Goal: Task Accomplishment & Management: Manage account settings

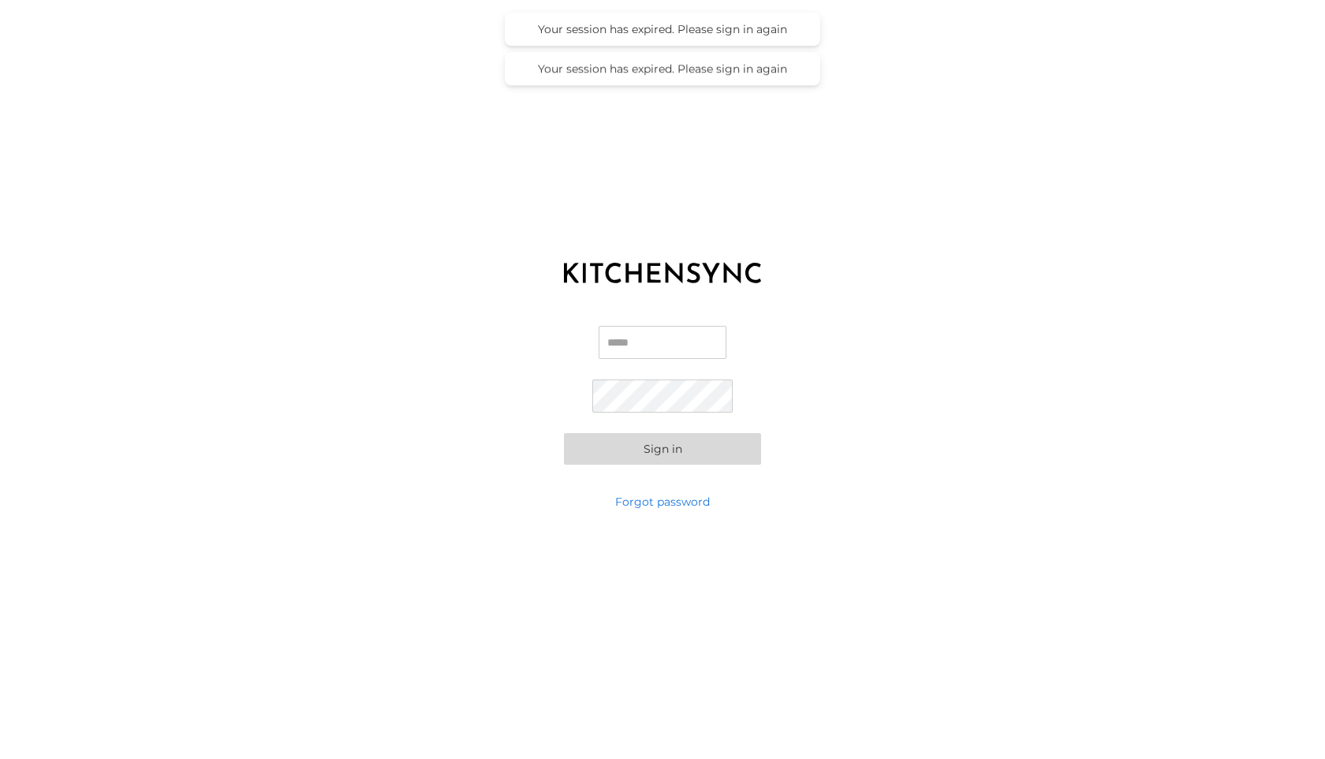
click at [628, 347] on input "Email" at bounding box center [663, 342] width 128 height 33
type input "**********"
click at [564, 433] on button "Sign in" at bounding box center [662, 449] width 197 height 32
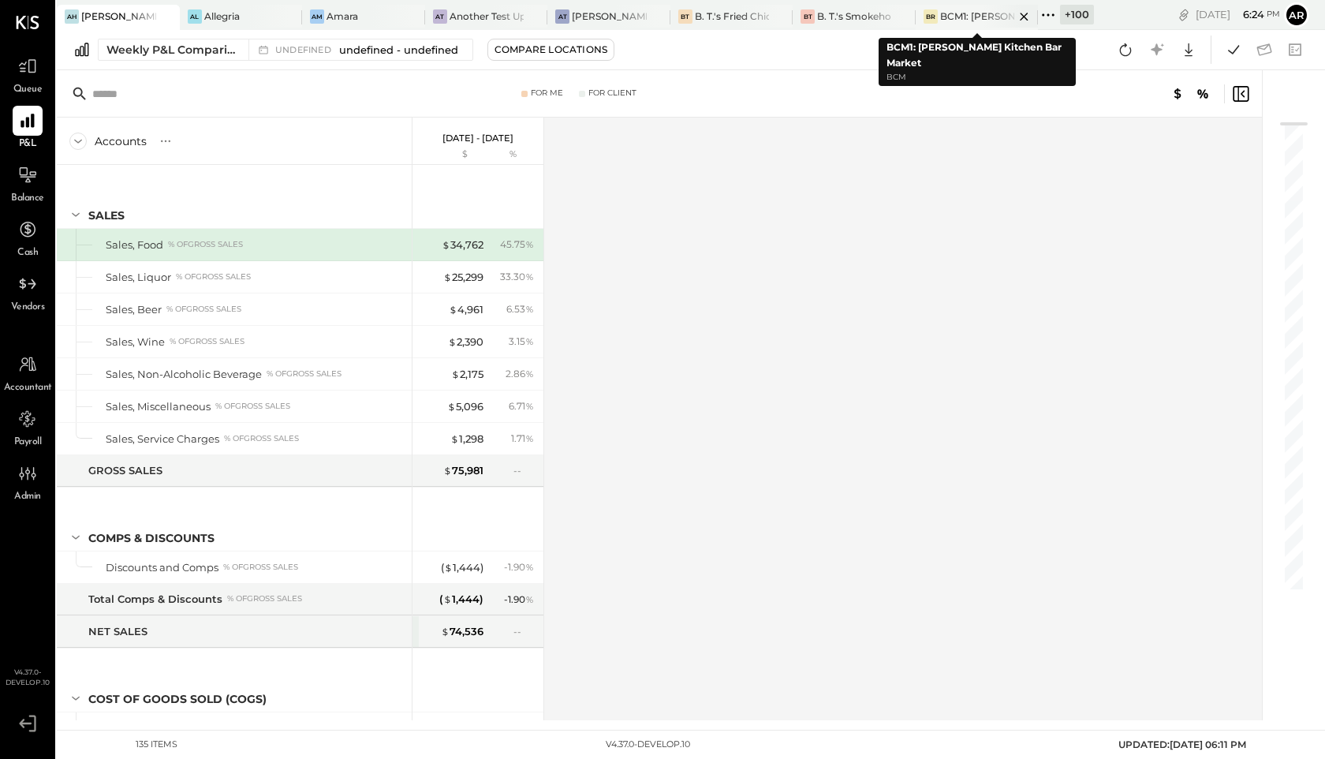
click at [1030, 13] on icon at bounding box center [1025, 16] width 20 height 19
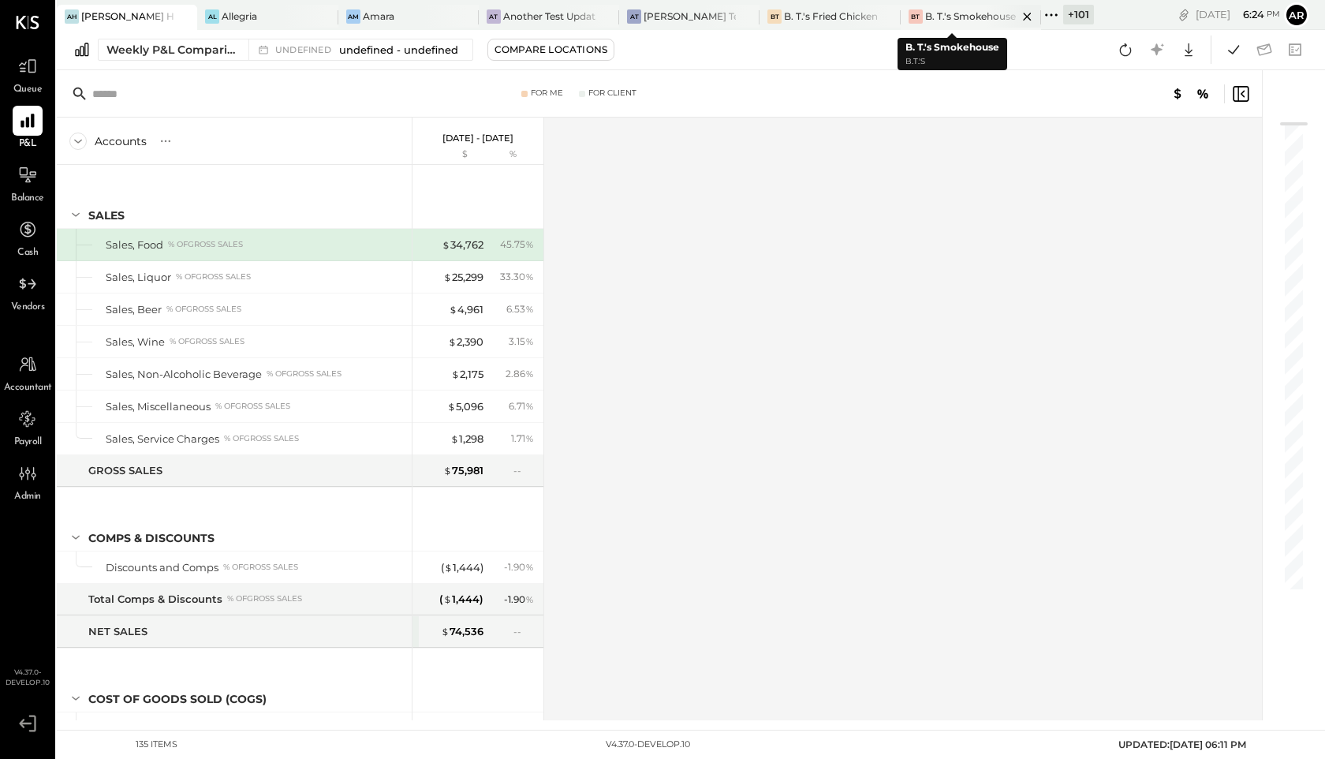
click at [1023, 14] on icon at bounding box center [1027, 17] width 8 height 8
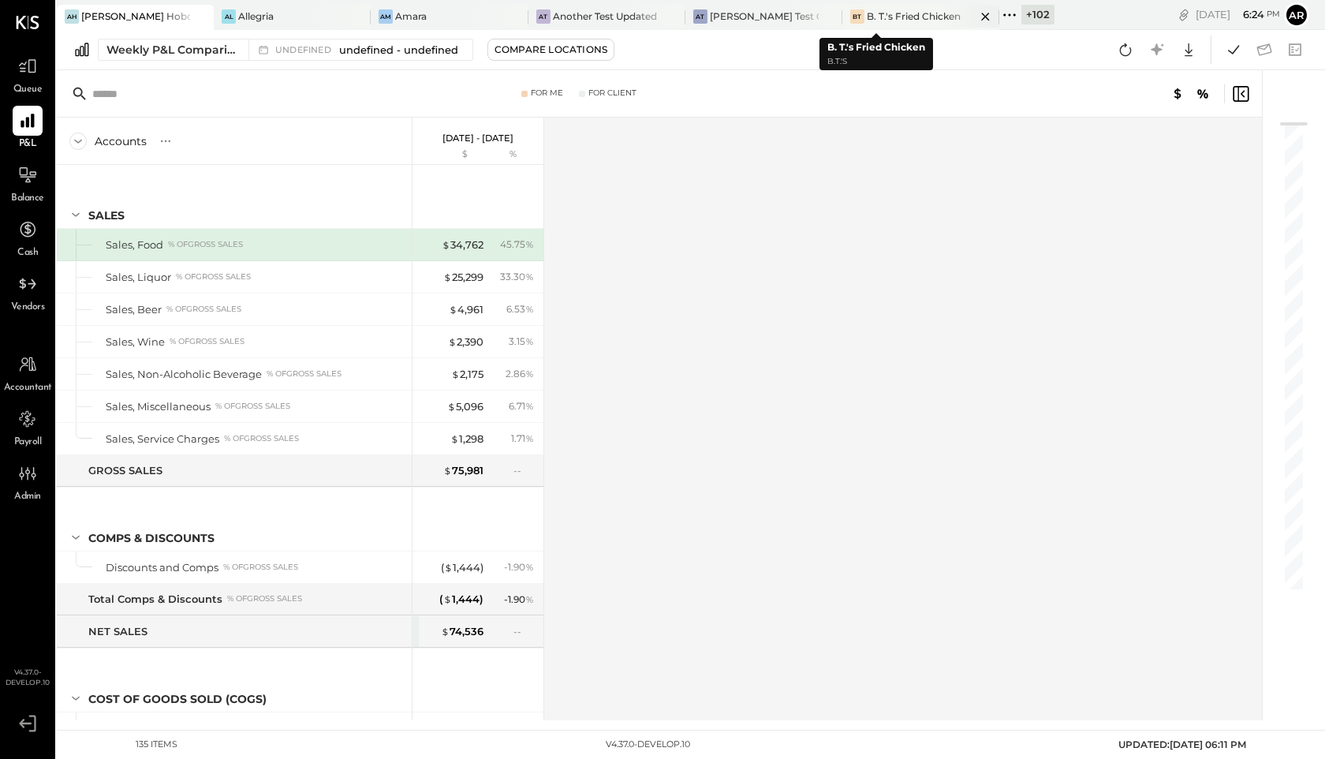
click at [981, 17] on icon at bounding box center [985, 17] width 8 height 8
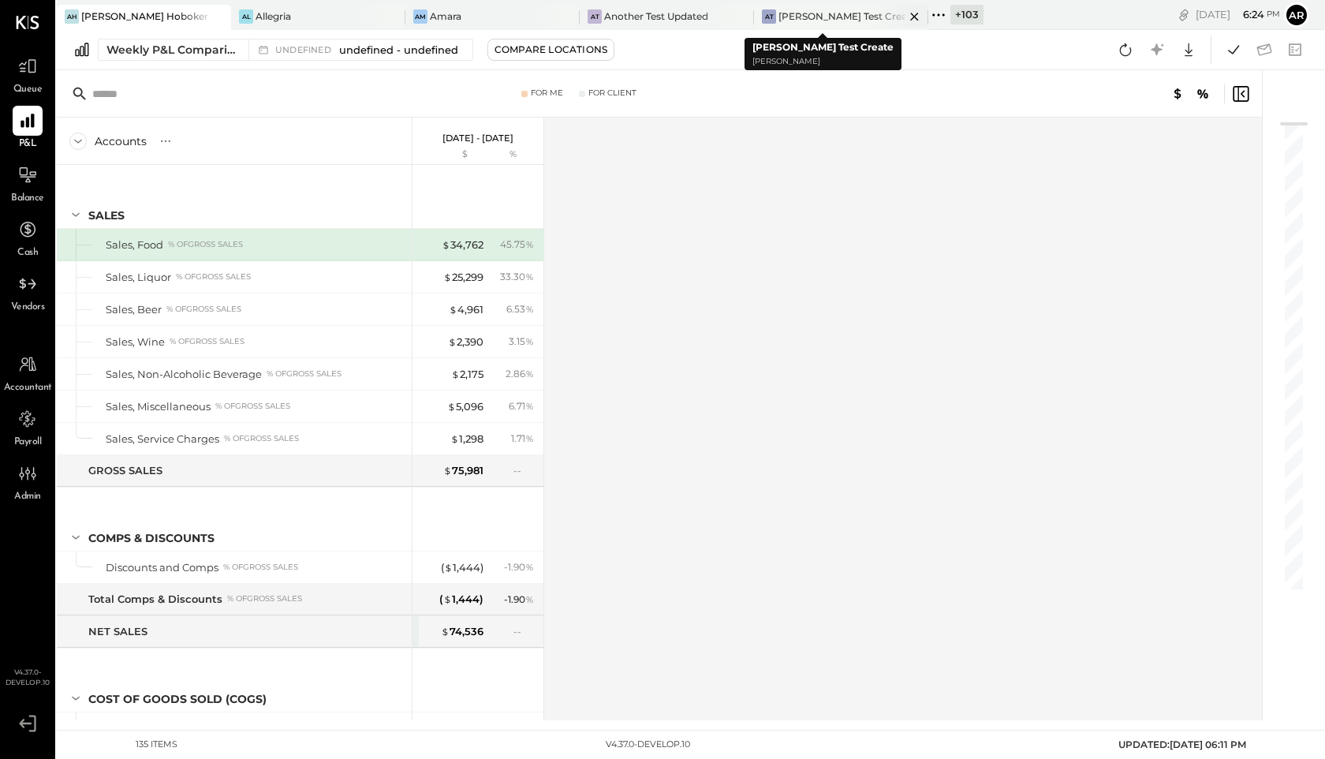
click at [905, 17] on icon at bounding box center [915, 16] width 20 height 19
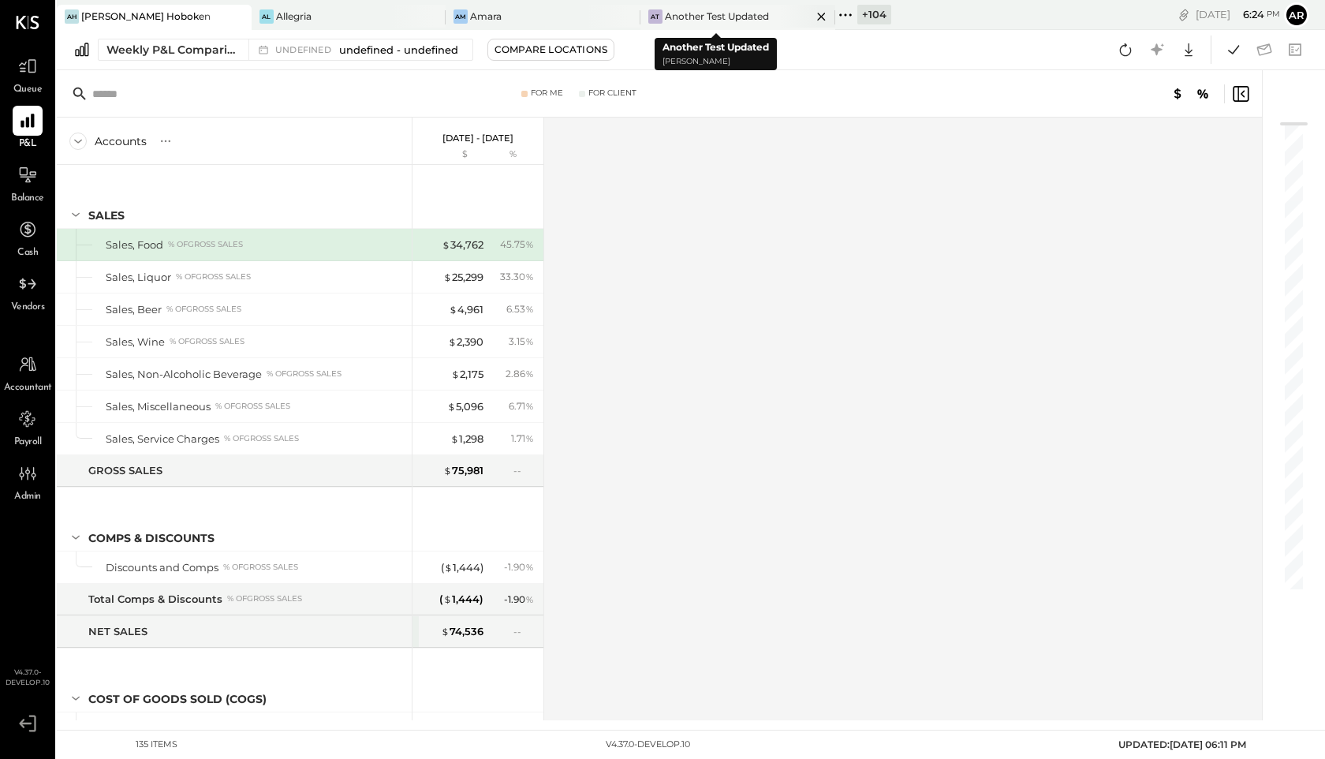
click at [817, 16] on icon at bounding box center [821, 17] width 8 height 8
click at [687, 20] on icon at bounding box center [682, 16] width 20 height 19
click at [470, 12] on icon at bounding box center [469, 16] width 20 height 19
click at [292, 15] on div "+ 107" at bounding box center [308, 15] width 33 height 20
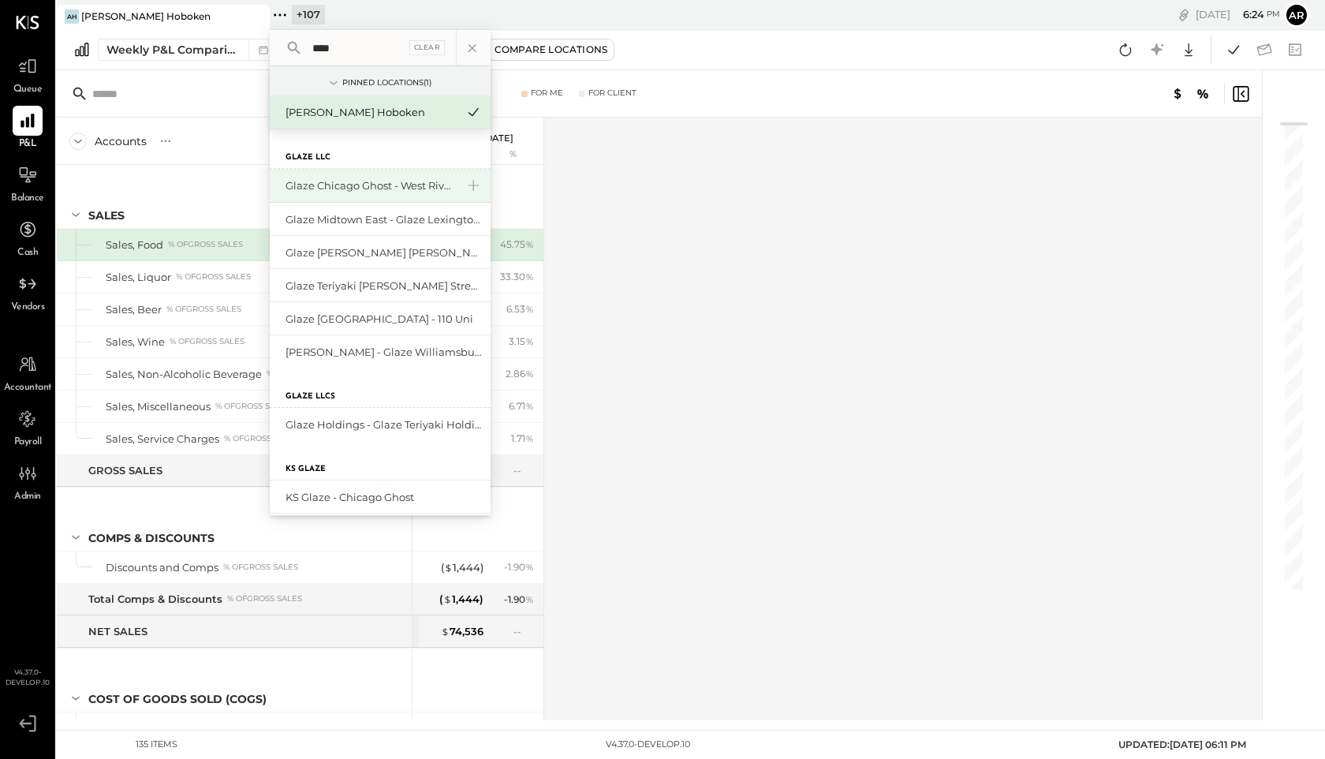
type input "****"
click at [407, 180] on div "Glaze Chicago Ghost - West River Rice LLC" at bounding box center [371, 185] width 170 height 15
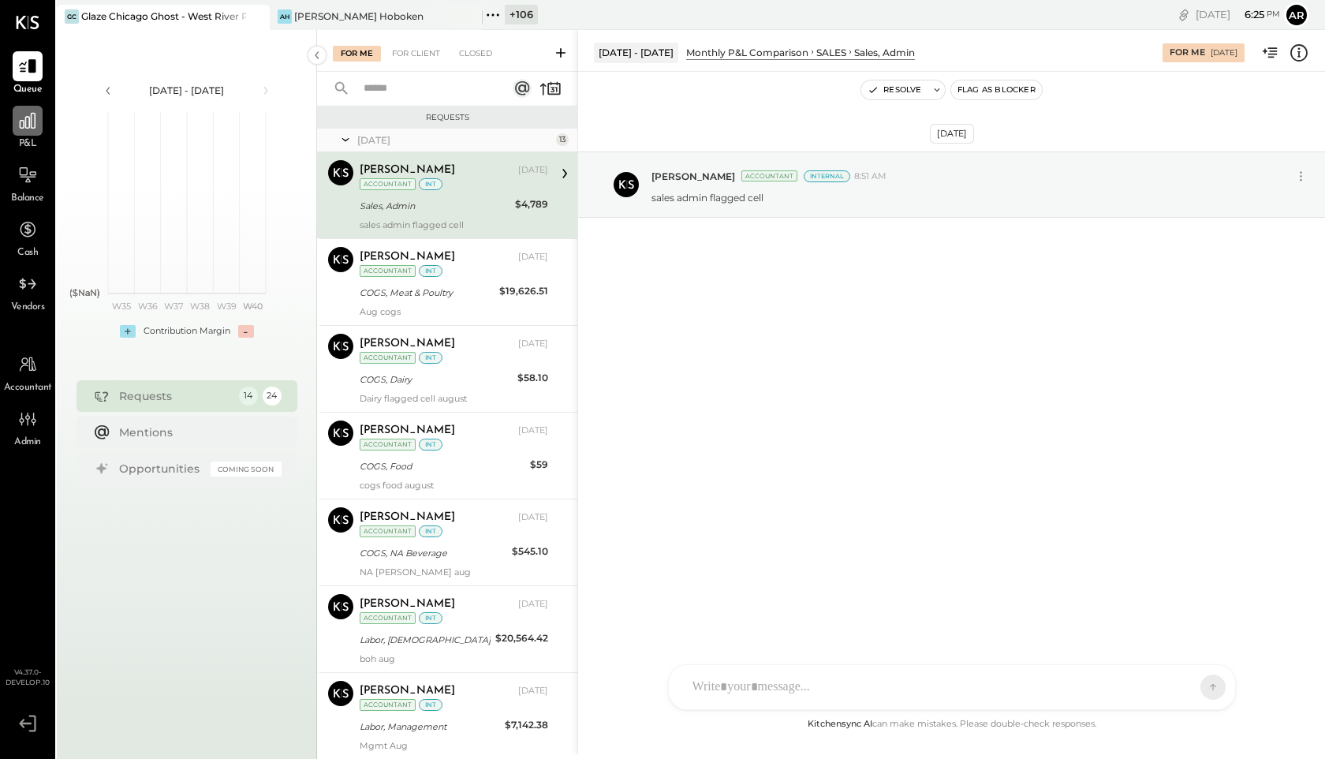
click at [19, 121] on icon at bounding box center [27, 120] width 21 height 21
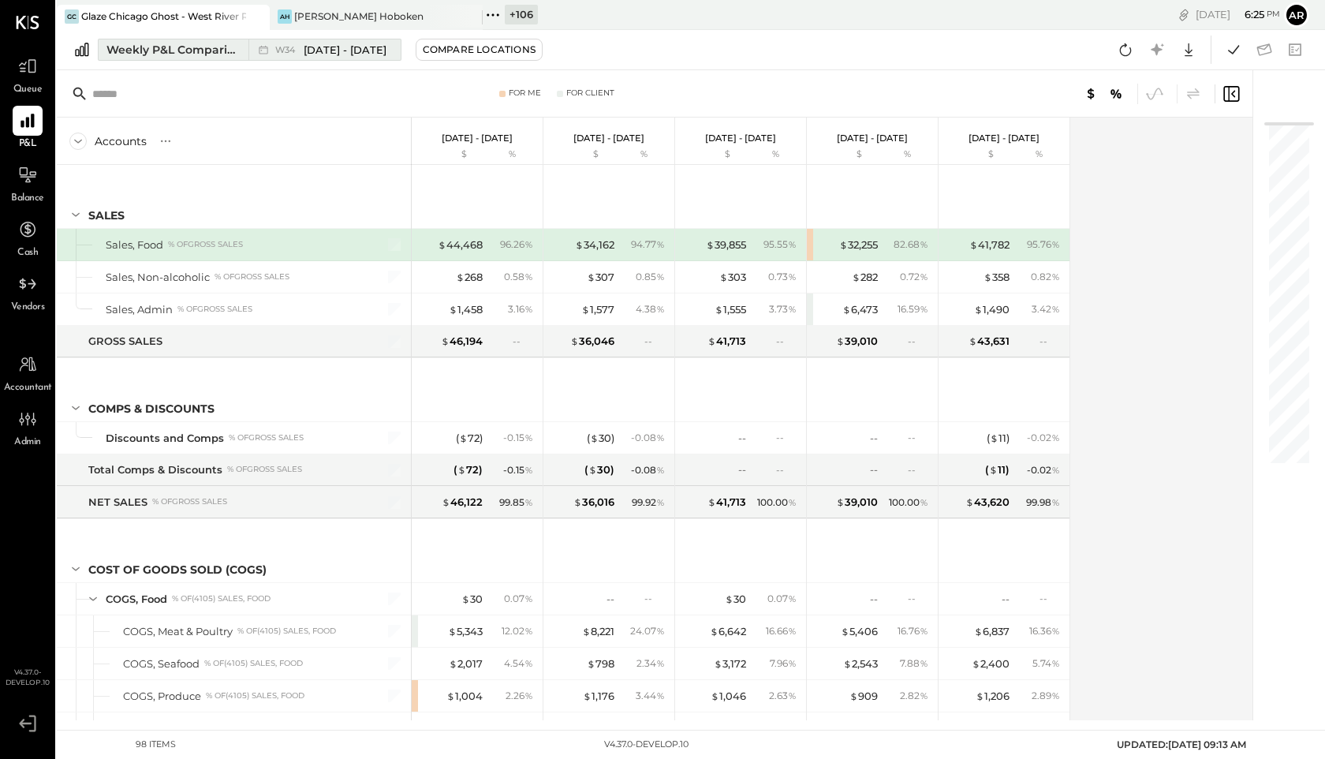
click at [323, 54] on span "[DATE] - [DATE]" at bounding box center [345, 50] width 83 height 15
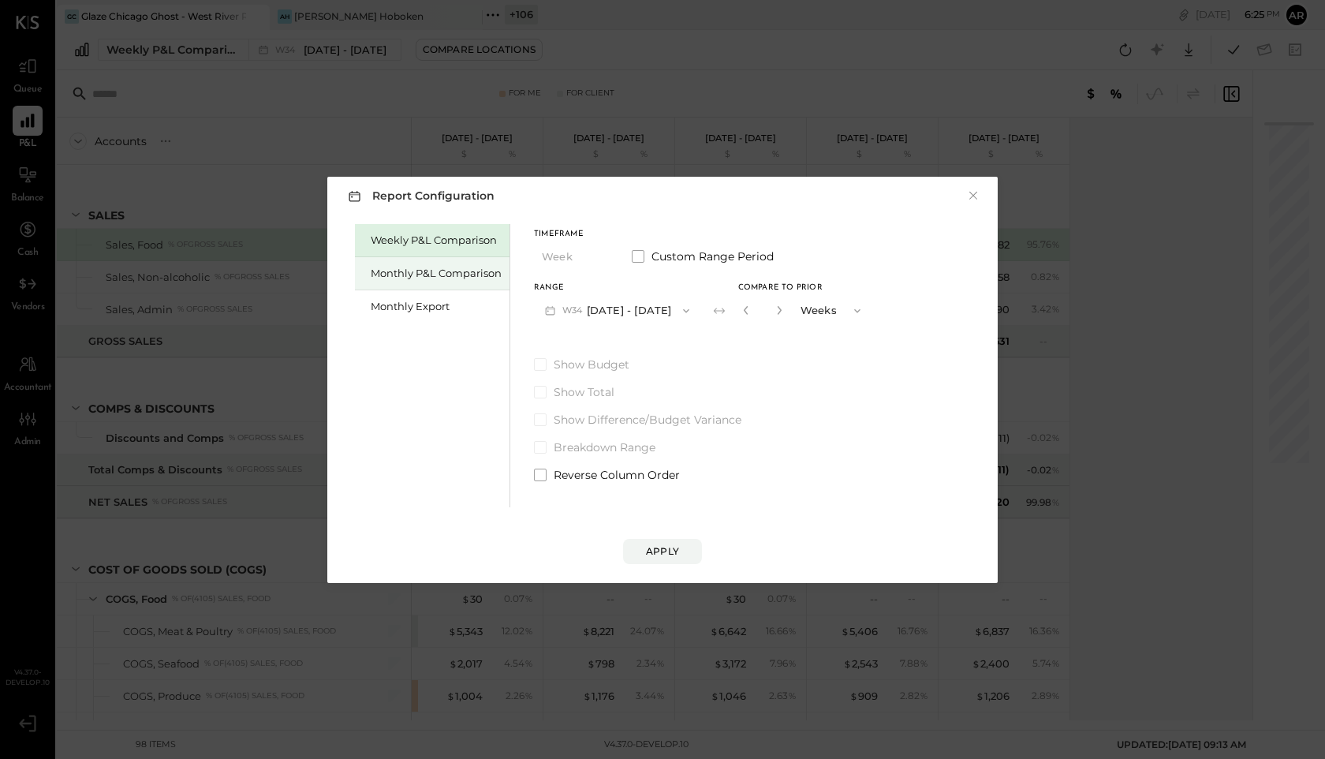
click at [409, 270] on div "Monthly P&L Comparison" at bounding box center [436, 273] width 131 height 15
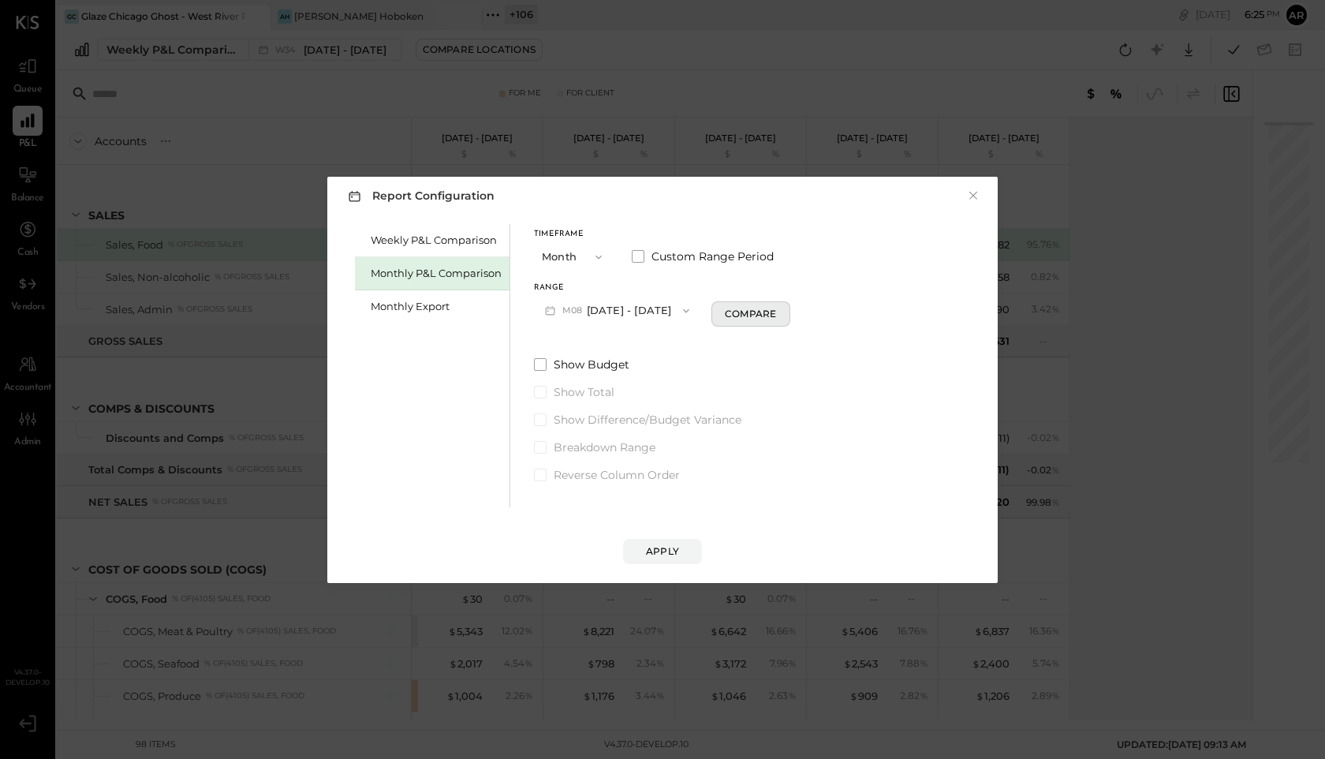
click at [743, 315] on div "Compare" at bounding box center [750, 313] width 51 height 13
click at [783, 310] on div "*" at bounding box center [780, 310] width 84 height 29
click at [775, 310] on icon "button" at bounding box center [779, 309] width 9 height 9
type input "*"
click at [672, 560] on button "Apply" at bounding box center [662, 551] width 79 height 25
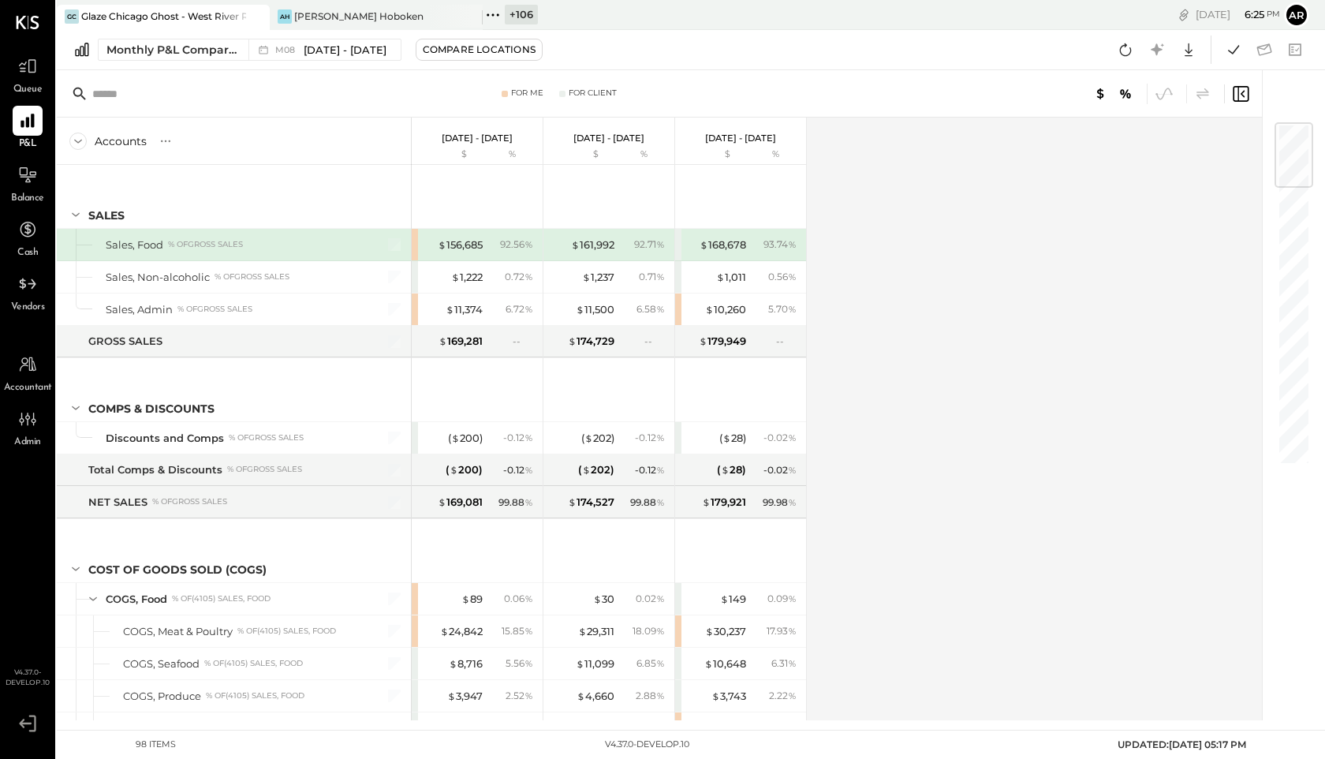
click at [484, 241] on div "$ 156,685 92.56 %" at bounding box center [479, 245] width 118 height 32
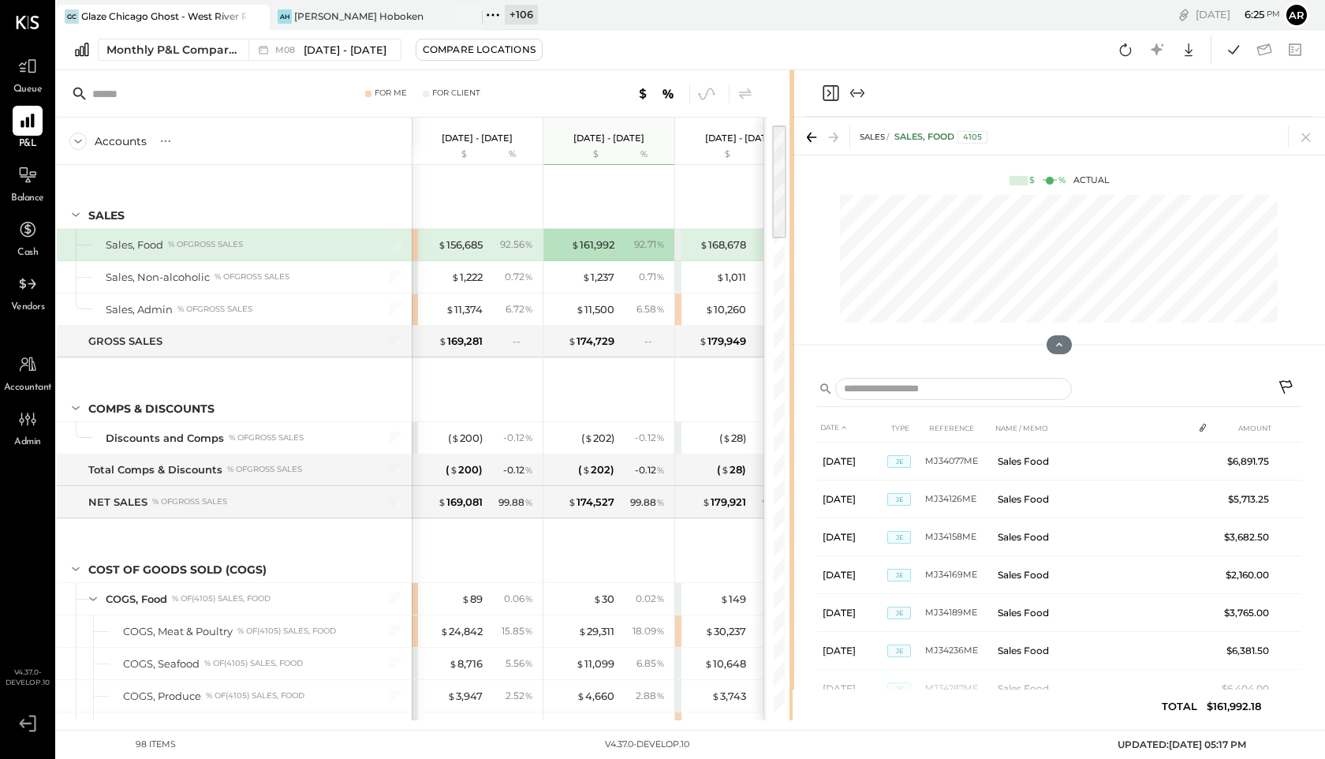
scroll to position [0, 21]
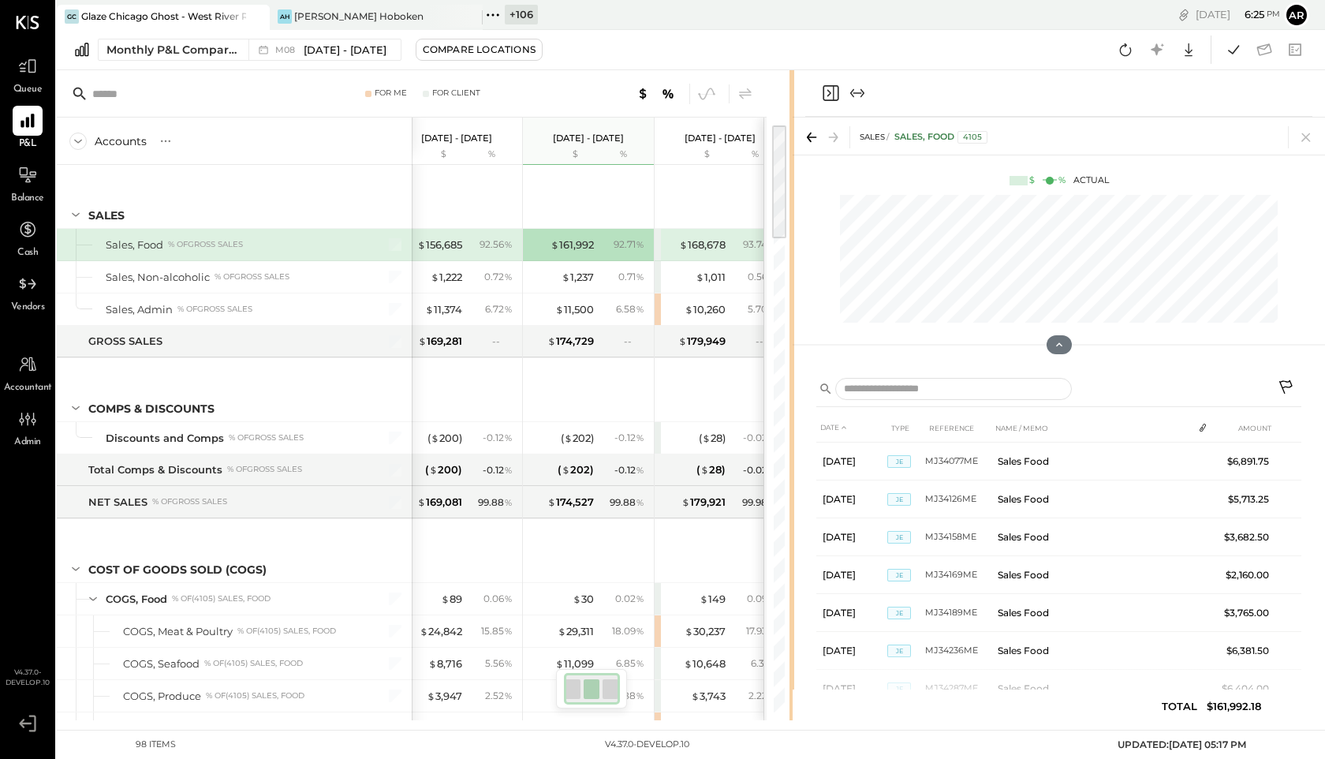
scroll to position [0, 42]
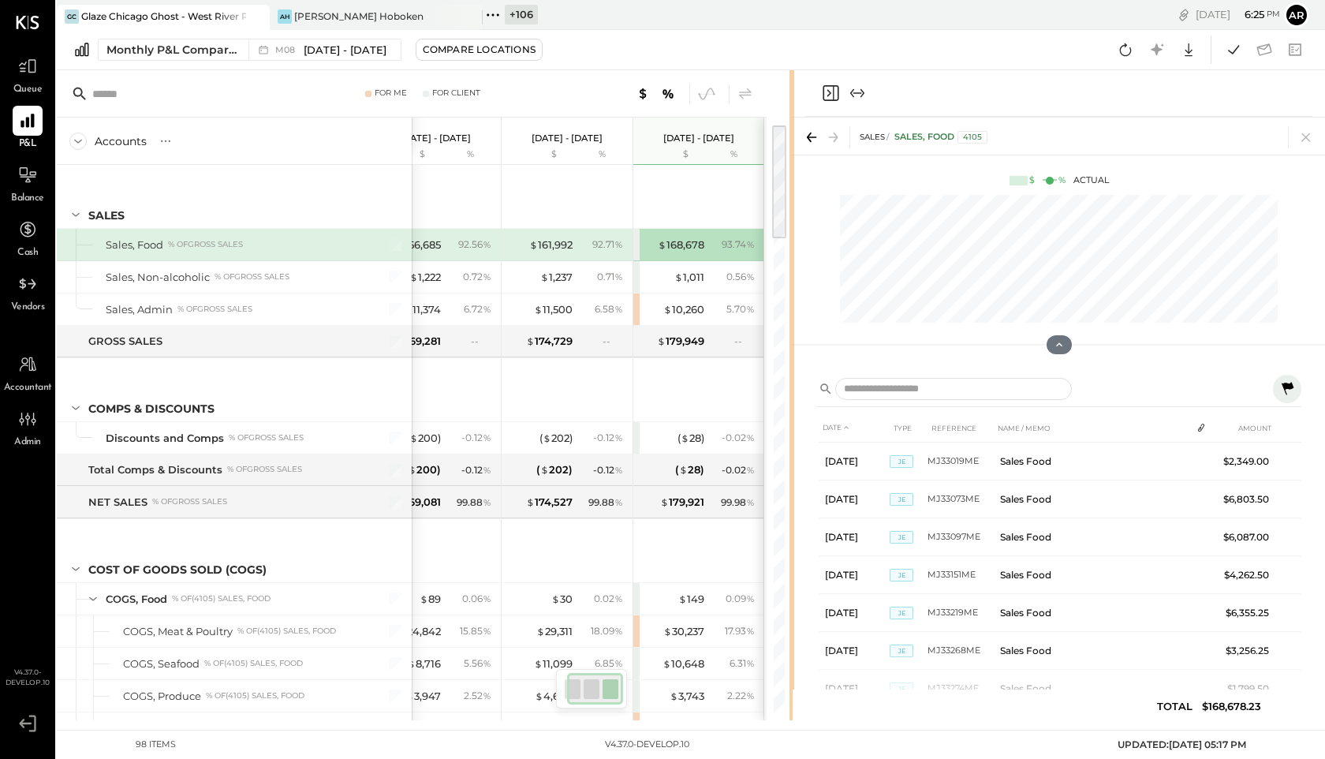
scroll to position [0, 21]
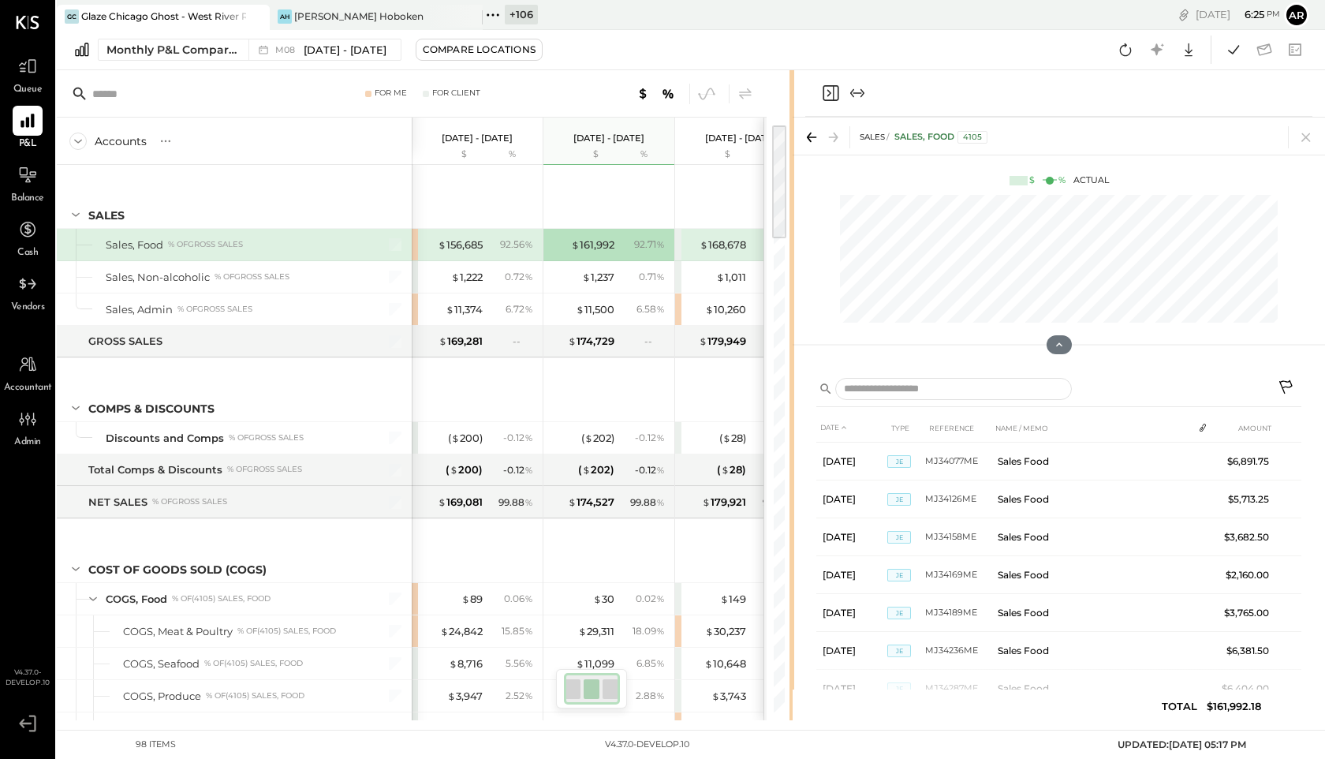
scroll to position [0, 21]
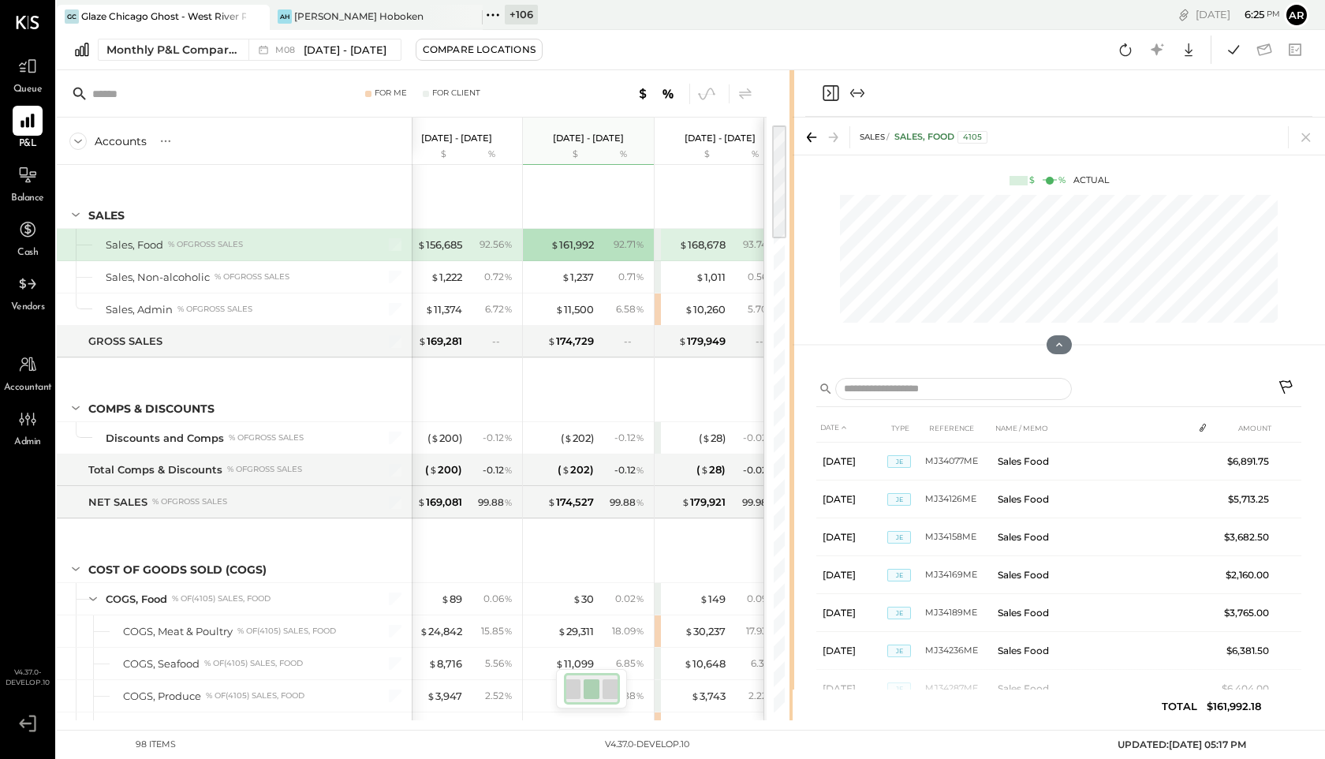
scroll to position [0, 42]
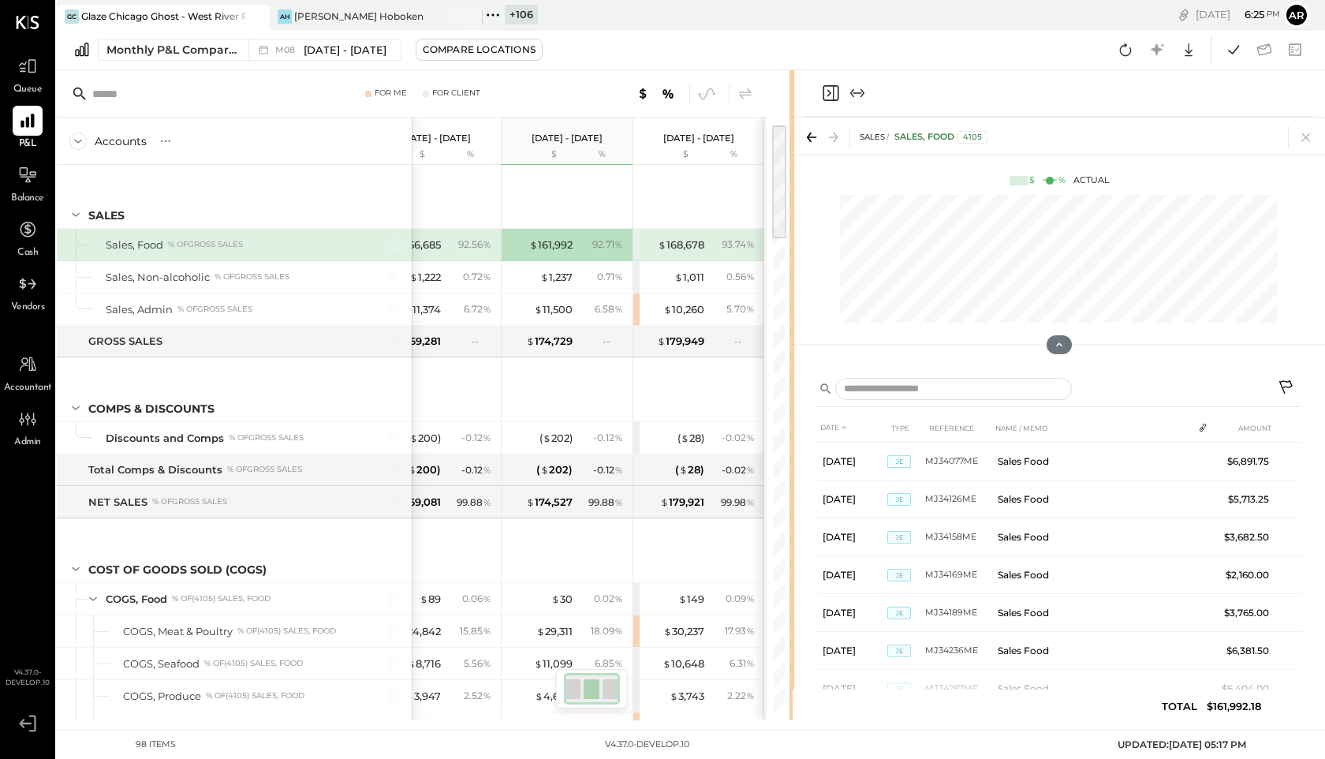
scroll to position [0, 21]
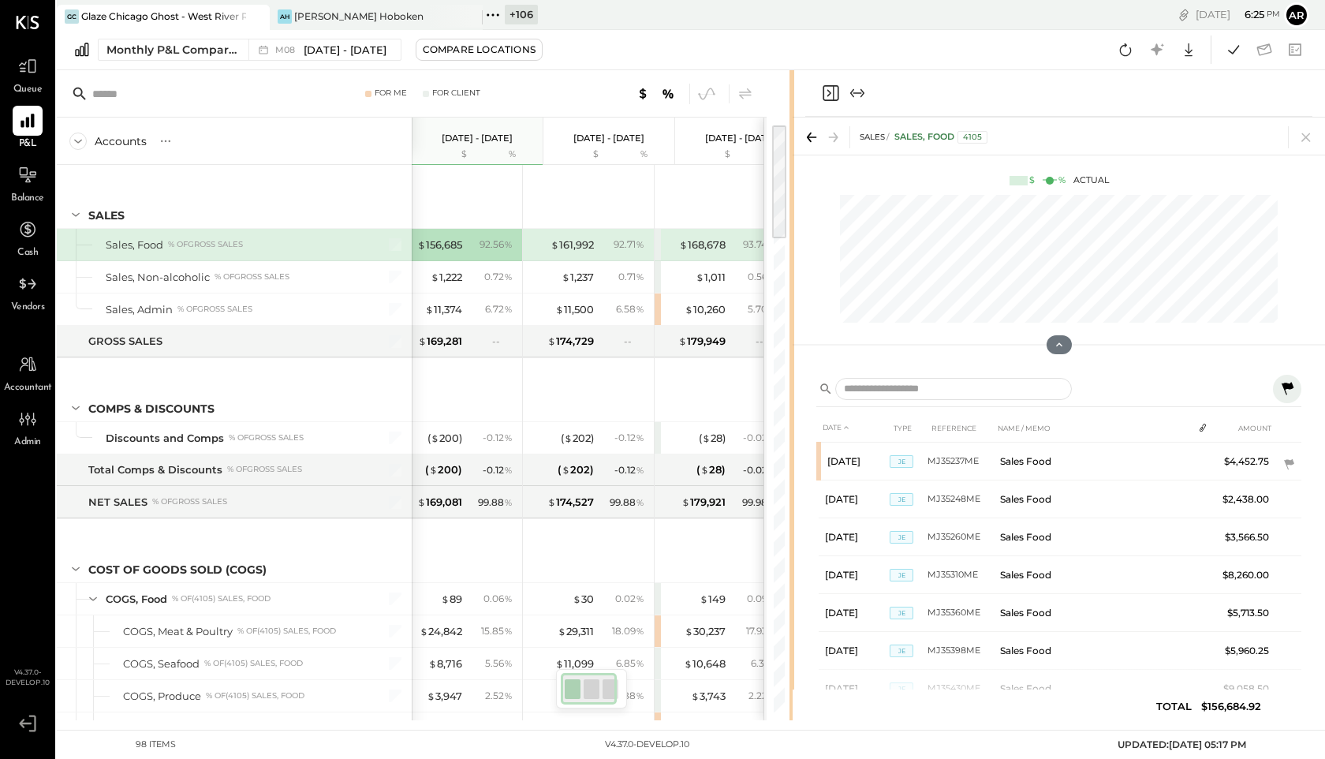
scroll to position [0, 21]
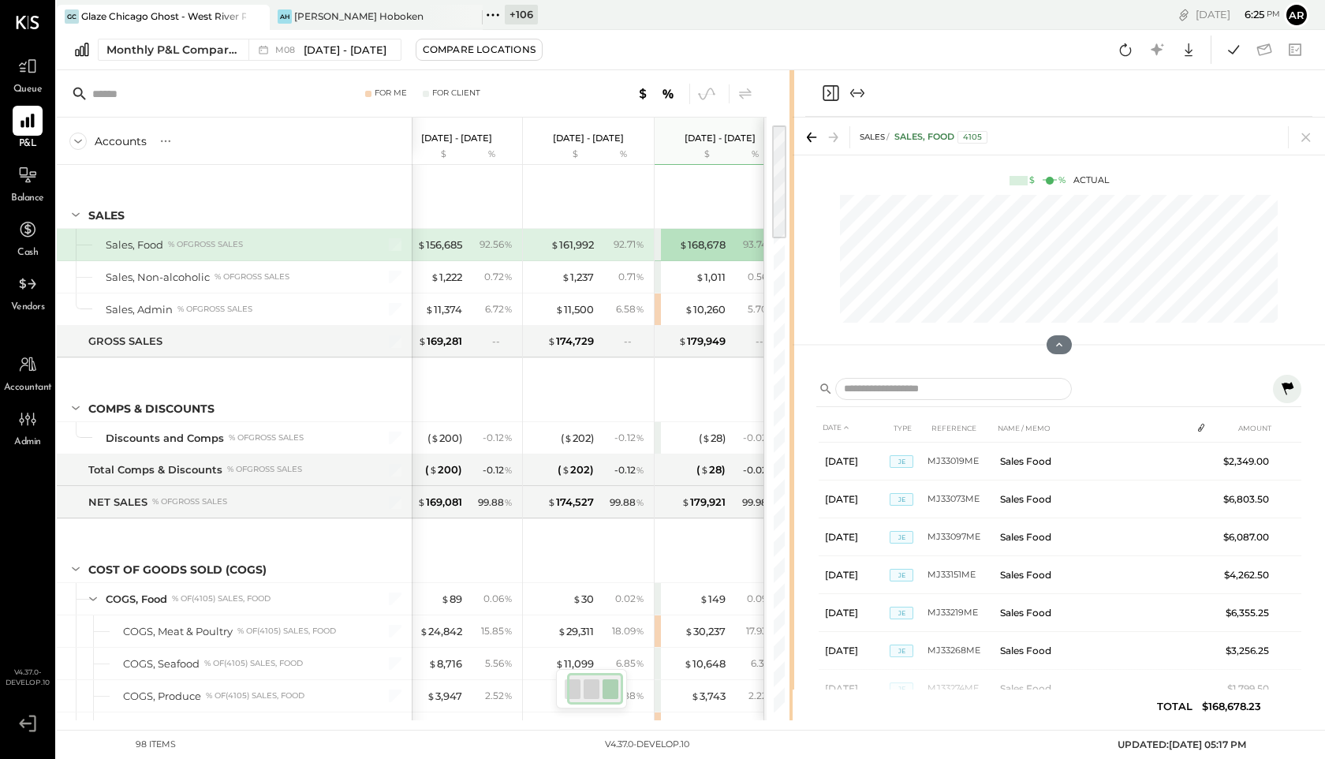
scroll to position [0, 42]
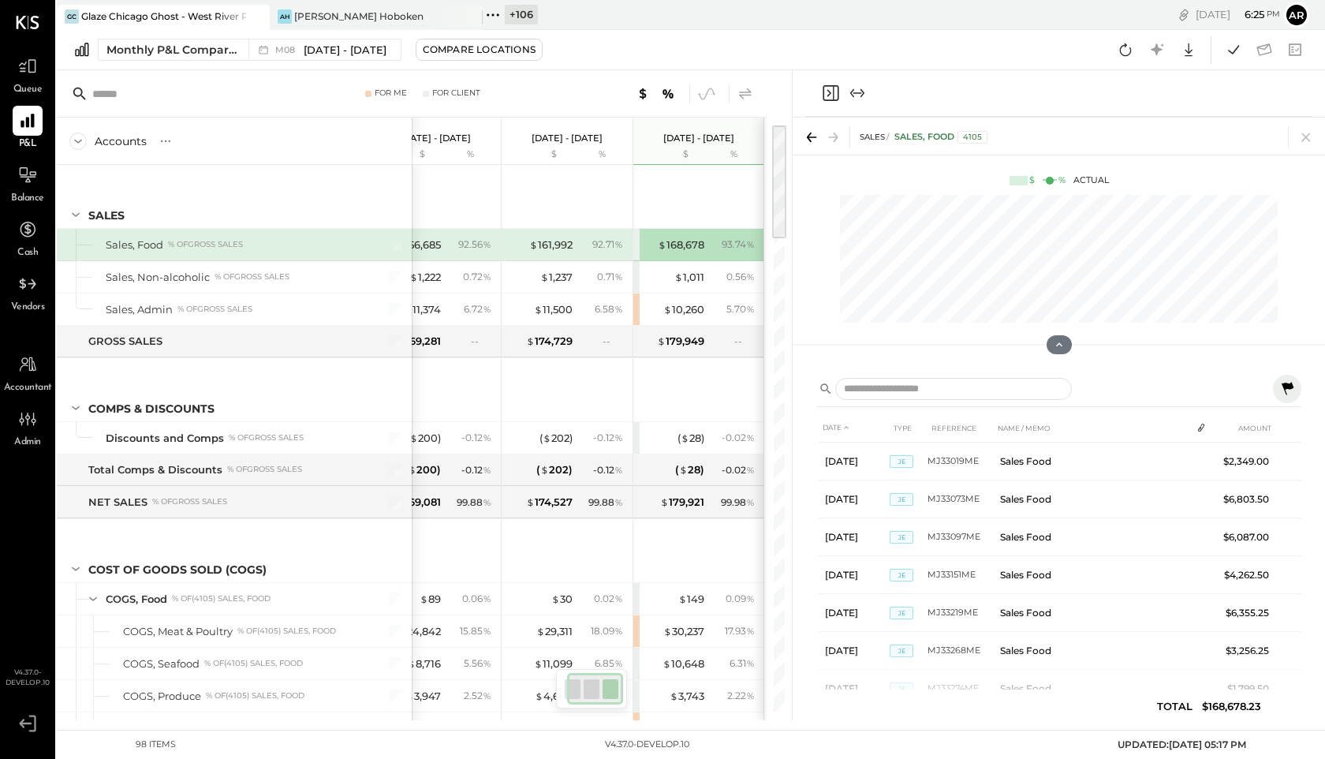
click at [749, 92] on icon at bounding box center [745, 93] width 13 height 11
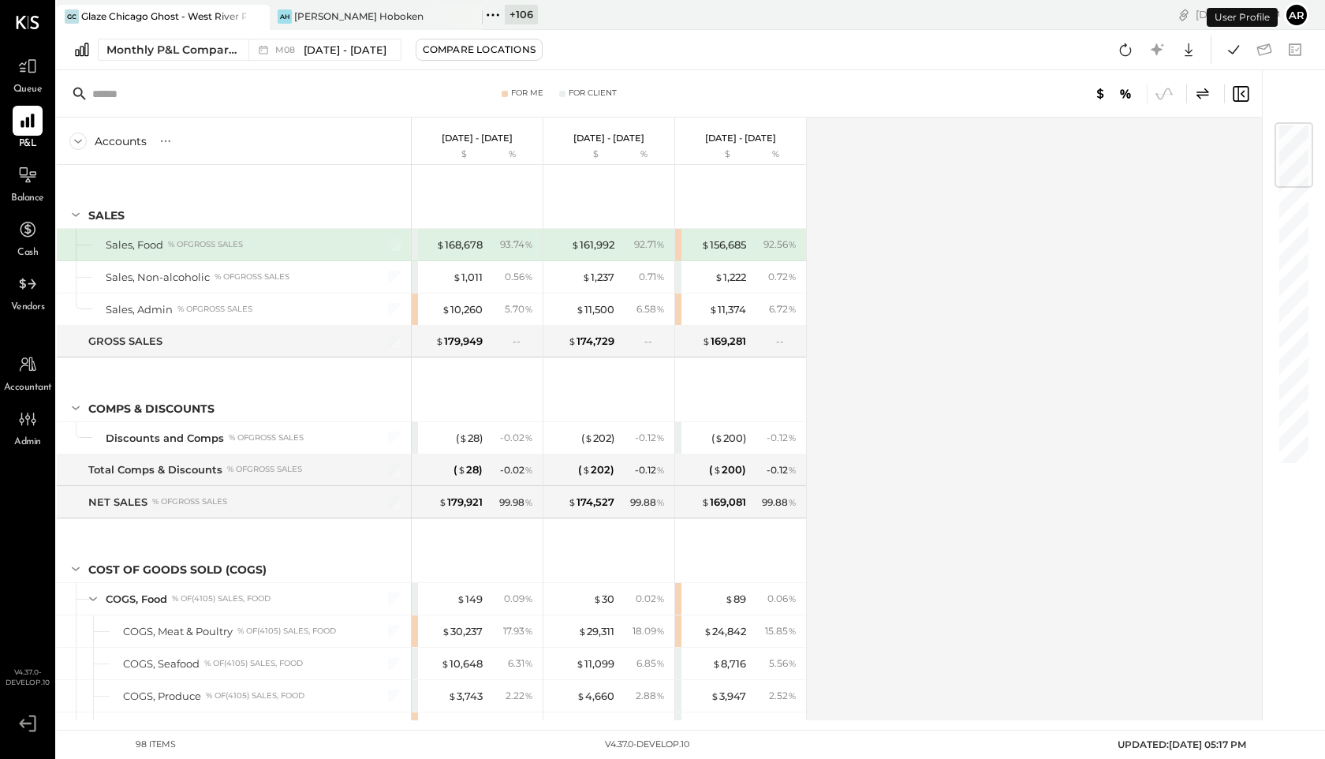
click at [485, 245] on div "$ 168,678 93.74 %" at bounding box center [479, 245] width 118 height 32
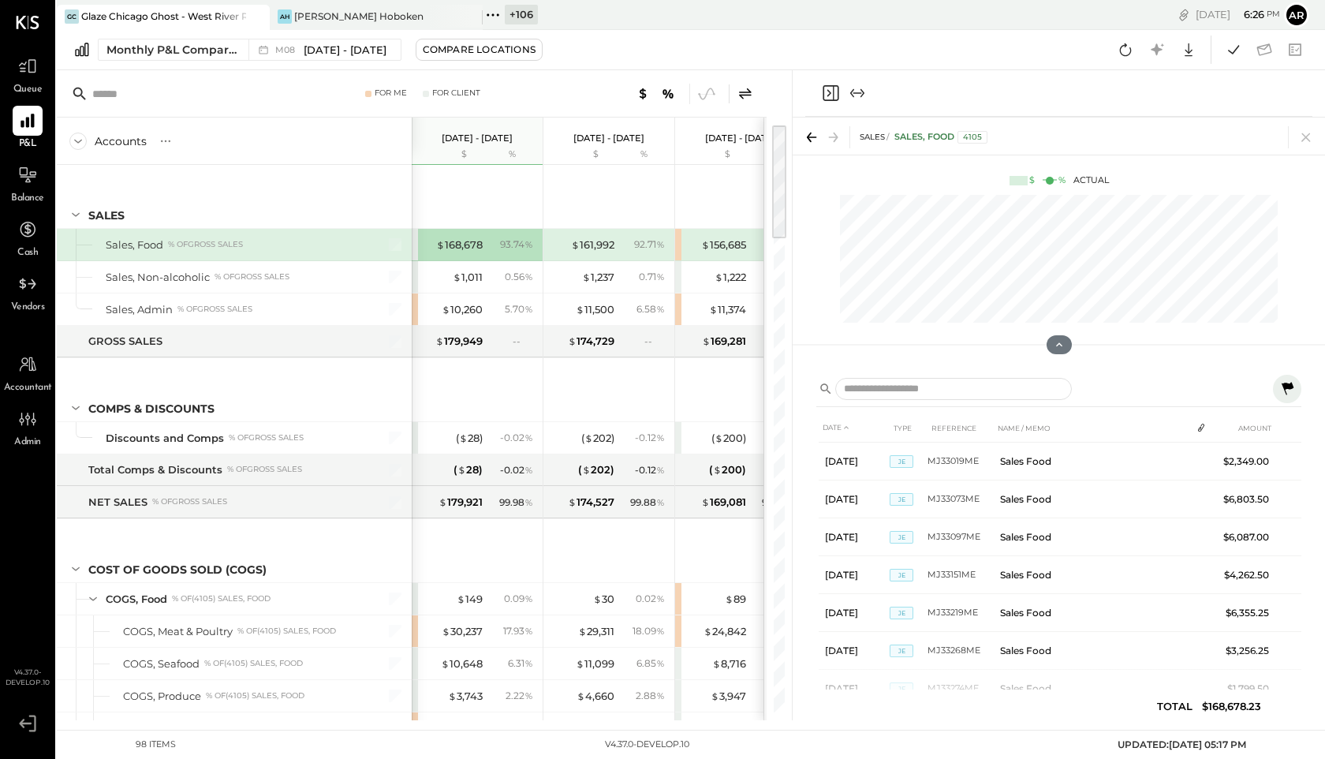
scroll to position [0, 21]
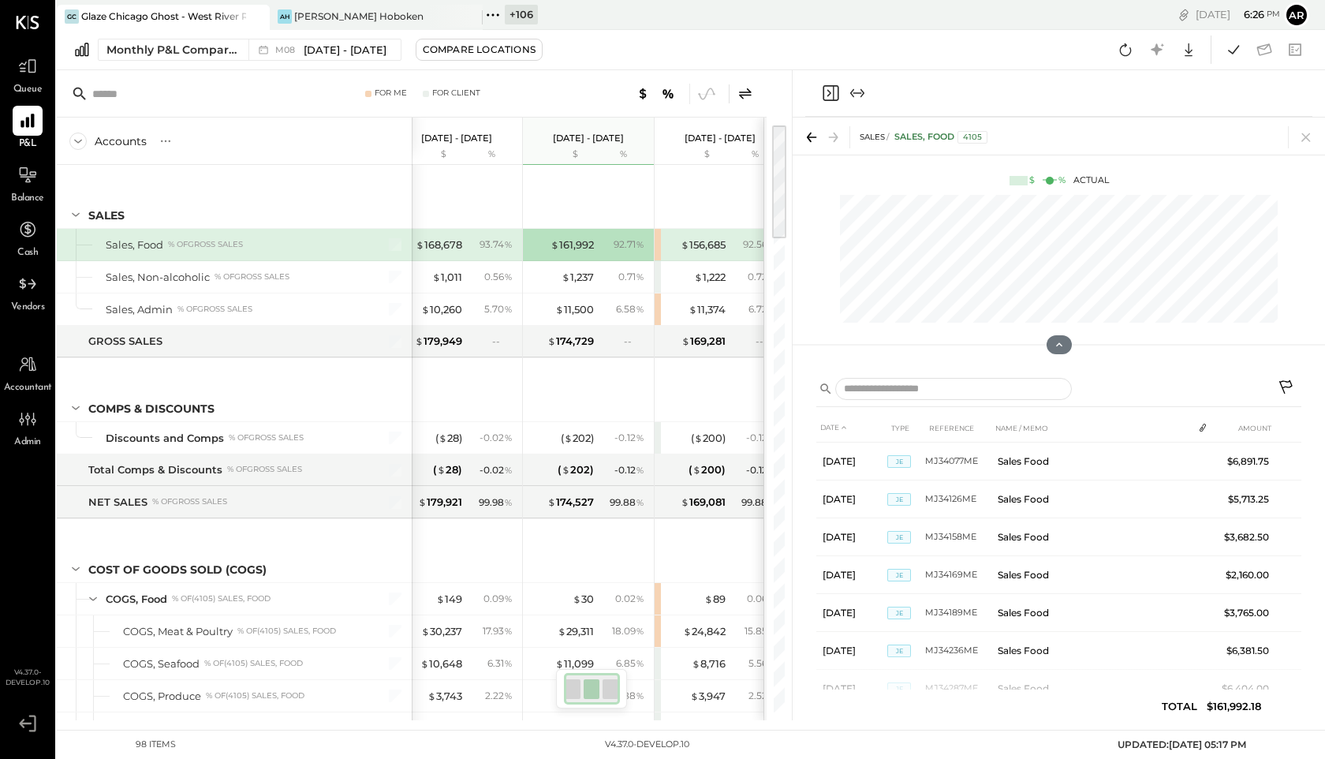
scroll to position [0, 42]
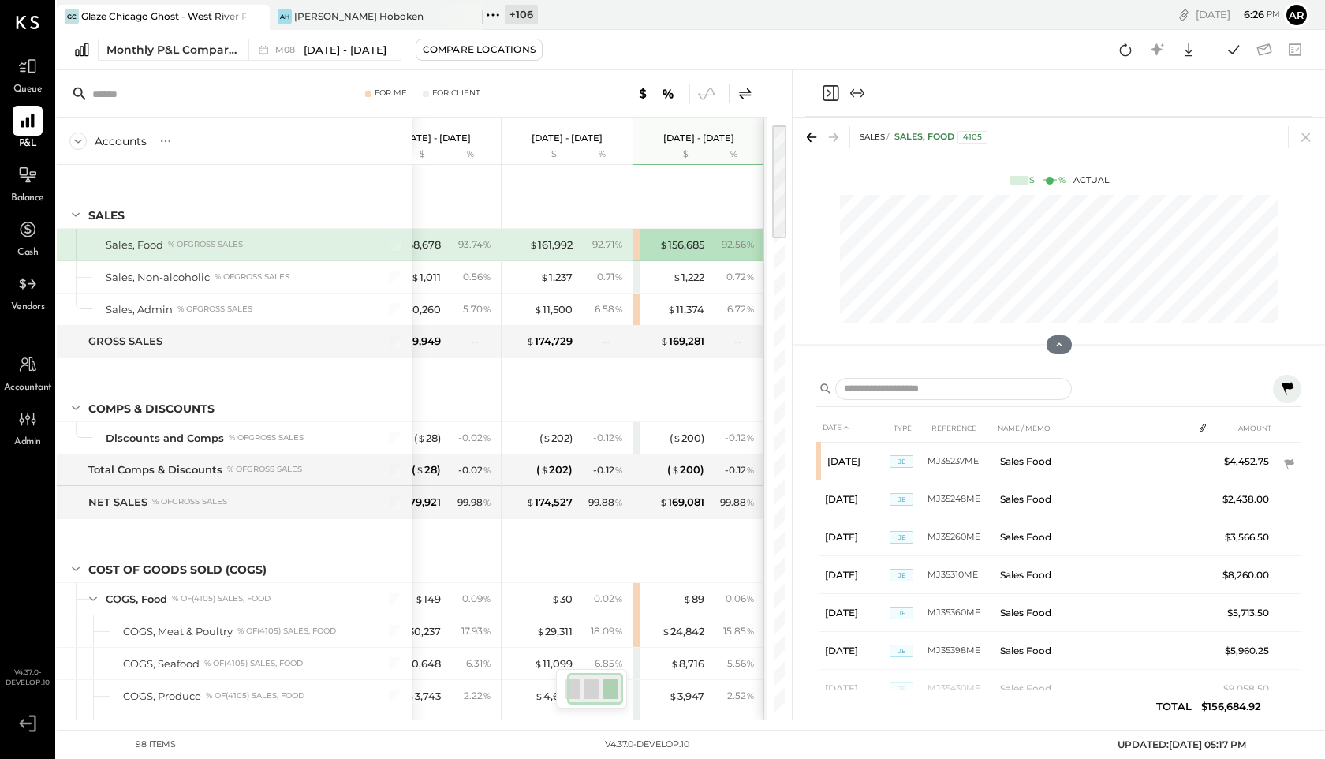
scroll to position [0, 21]
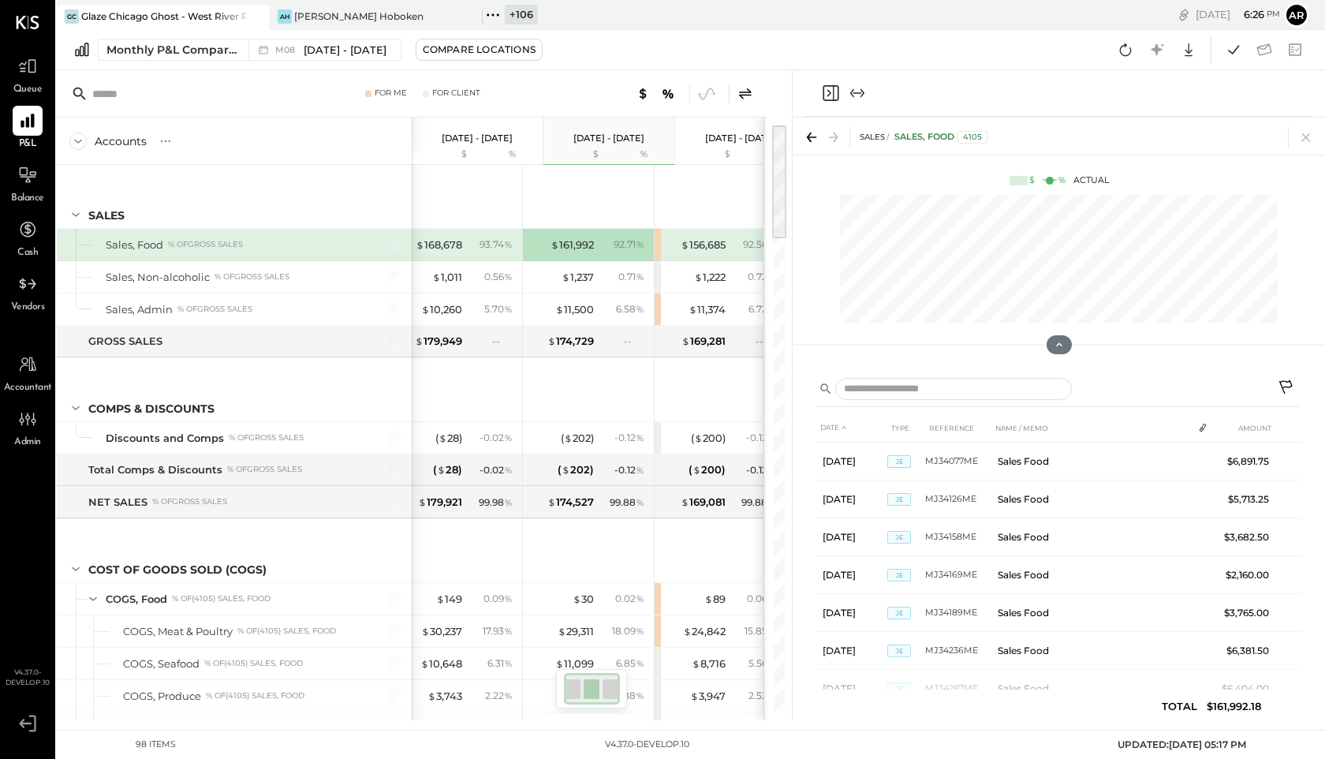
scroll to position [0, 21]
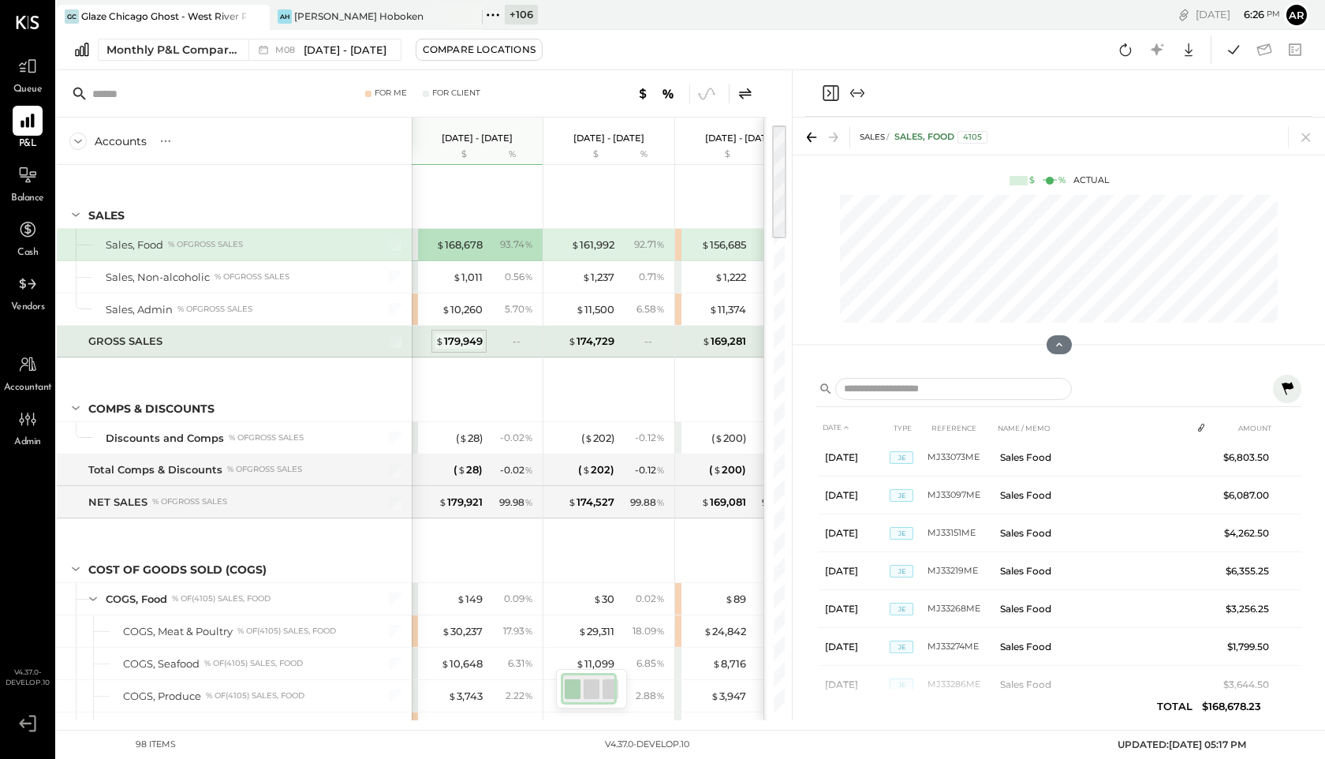
click at [473, 344] on div "$ 179,949" at bounding box center [458, 341] width 47 height 15
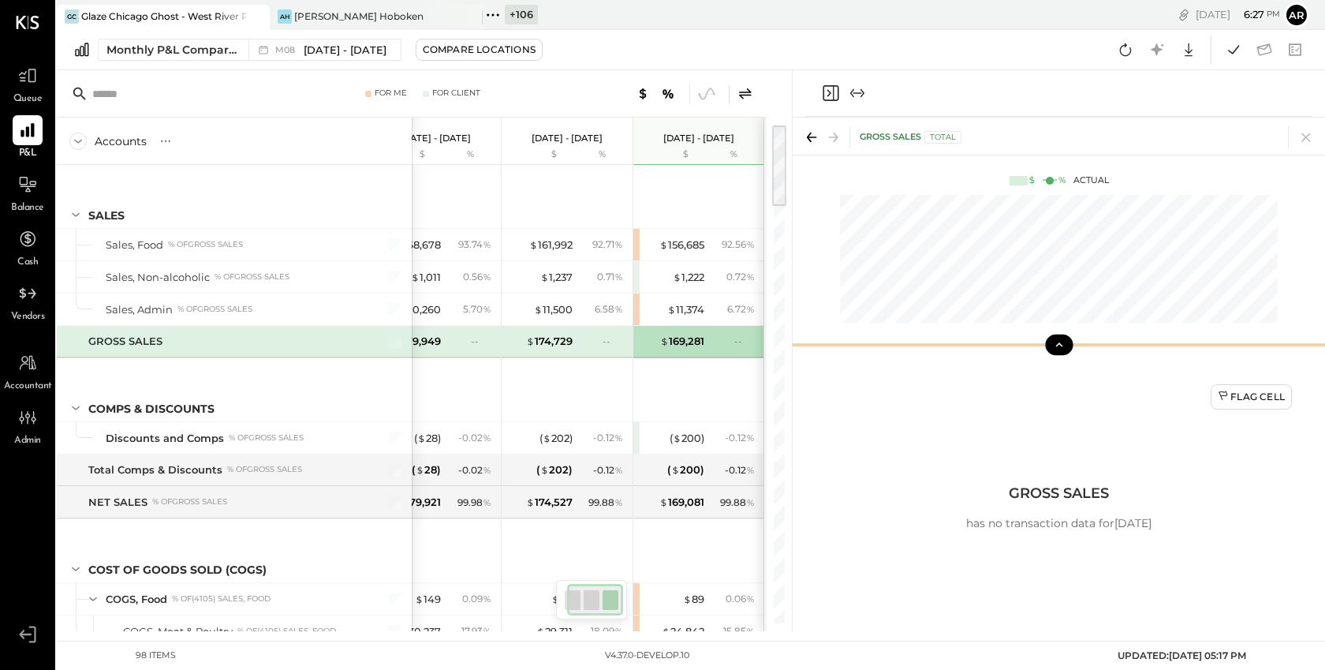
click at [1056, 353] on button at bounding box center [1059, 345] width 28 height 21
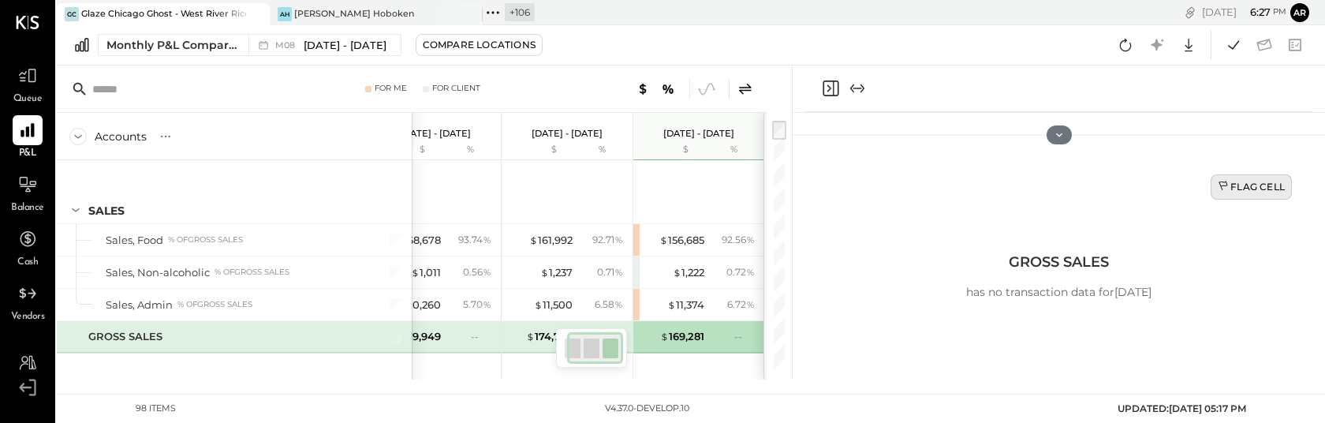
click at [1257, 189] on div "Flag Cell" at bounding box center [1251, 186] width 67 height 13
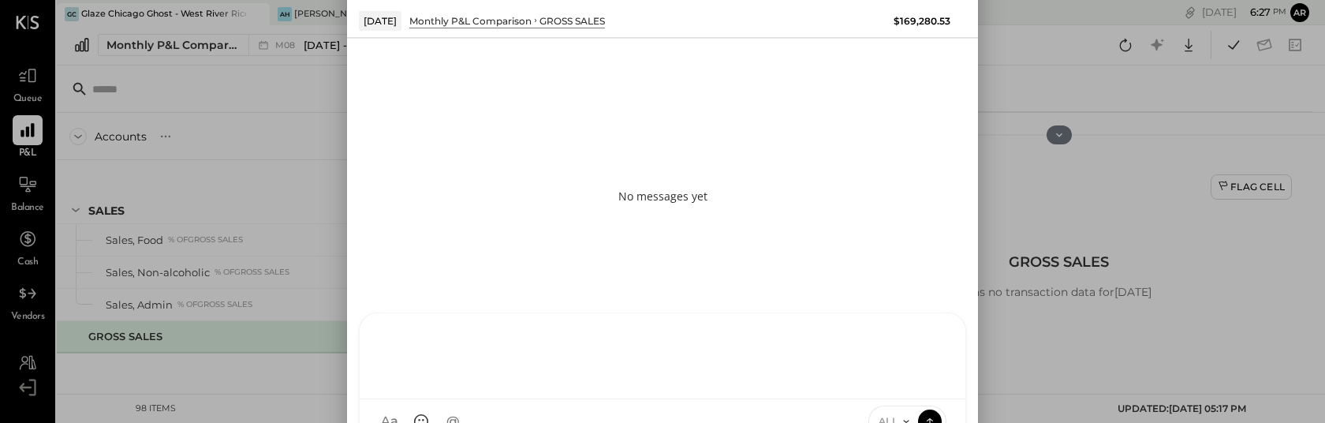
click at [645, 422] on div "AL [PERSON_NAME] S Santa JP [PERSON_NAME] AT [PERSON_NAME] Test User ST Santa T…" at bounding box center [662, 378] width 607 height 132
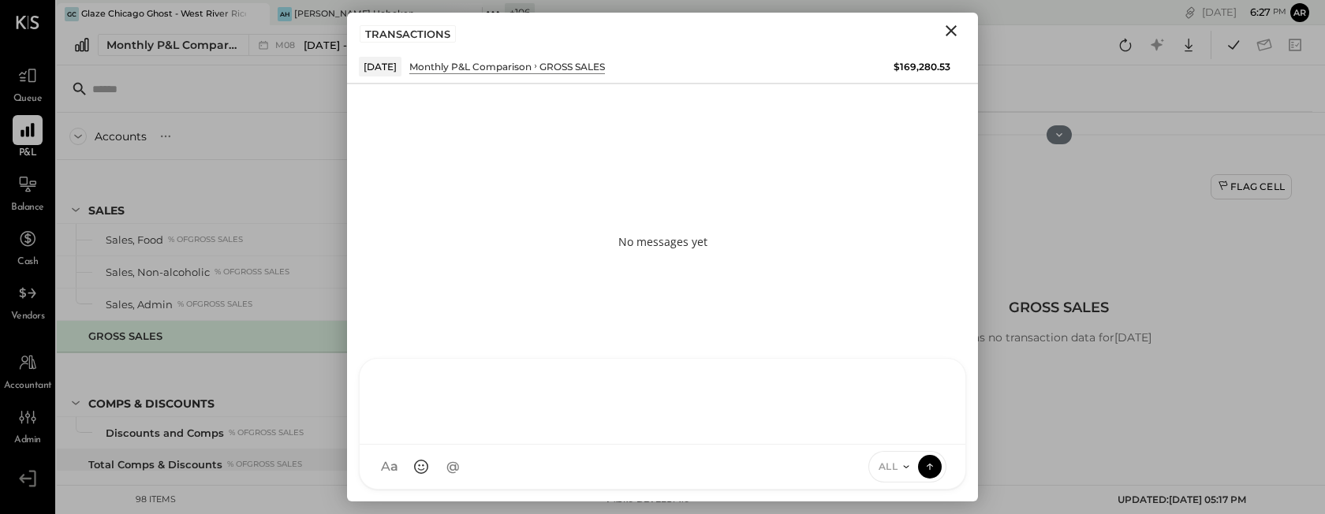
click at [574, 405] on div at bounding box center [663, 399] width 574 height 63
click at [930, 468] on icon at bounding box center [929, 467] width 1 height 6
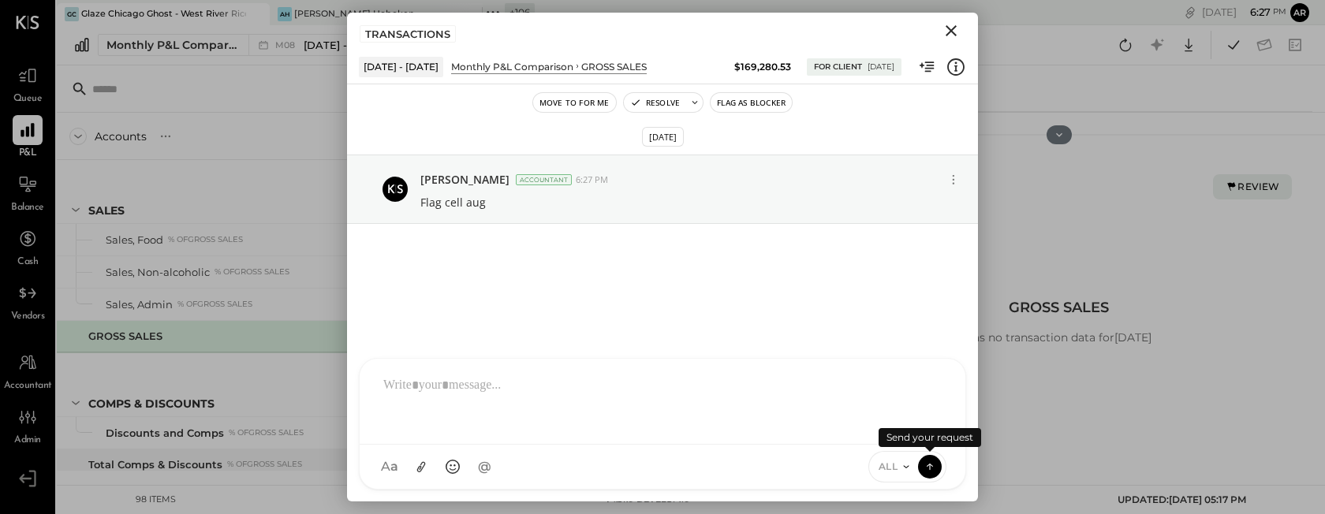
click at [952, 31] on icon "Close" at bounding box center [951, 30] width 11 height 11
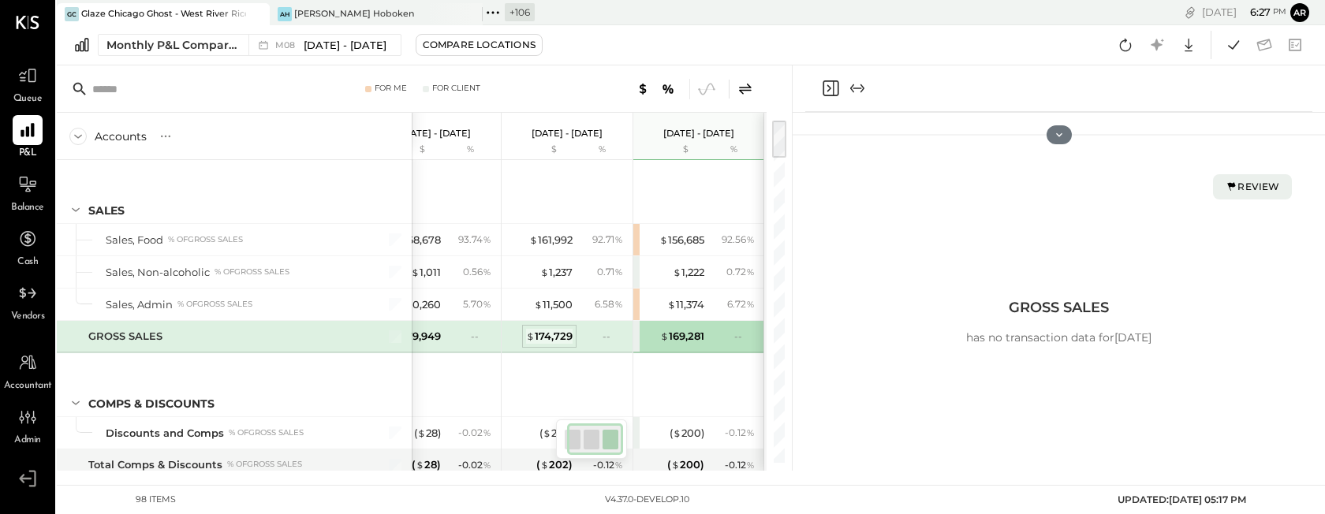
click at [557, 339] on div "$ 174,729" at bounding box center [549, 336] width 47 height 15
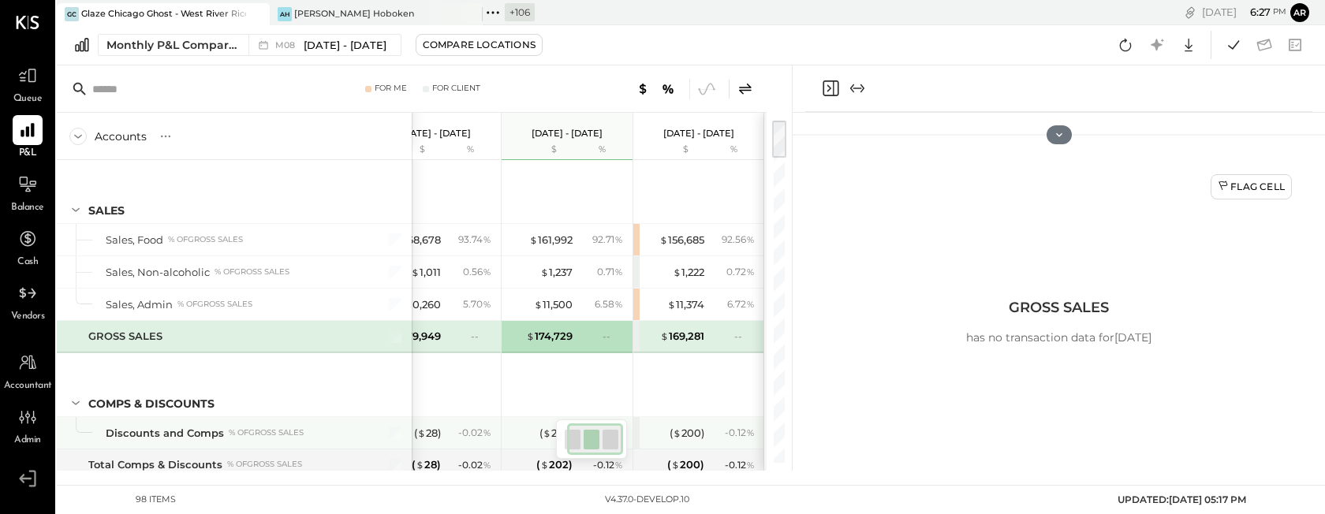
click at [450, 432] on div "- 0.02 %" at bounding box center [470, 433] width 51 height 14
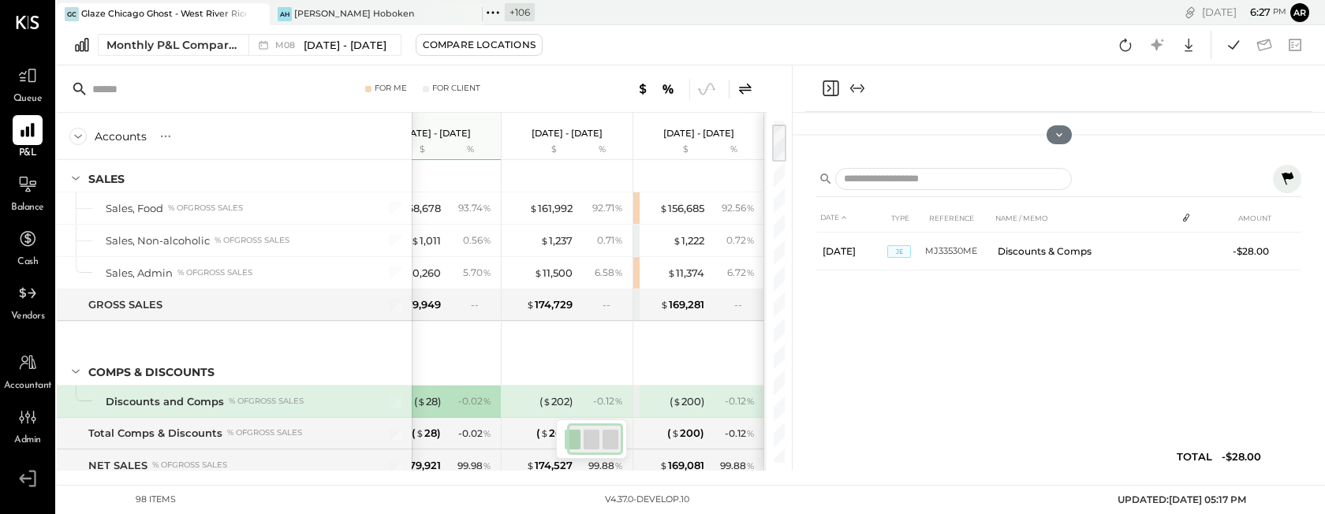
scroll to position [34, 0]
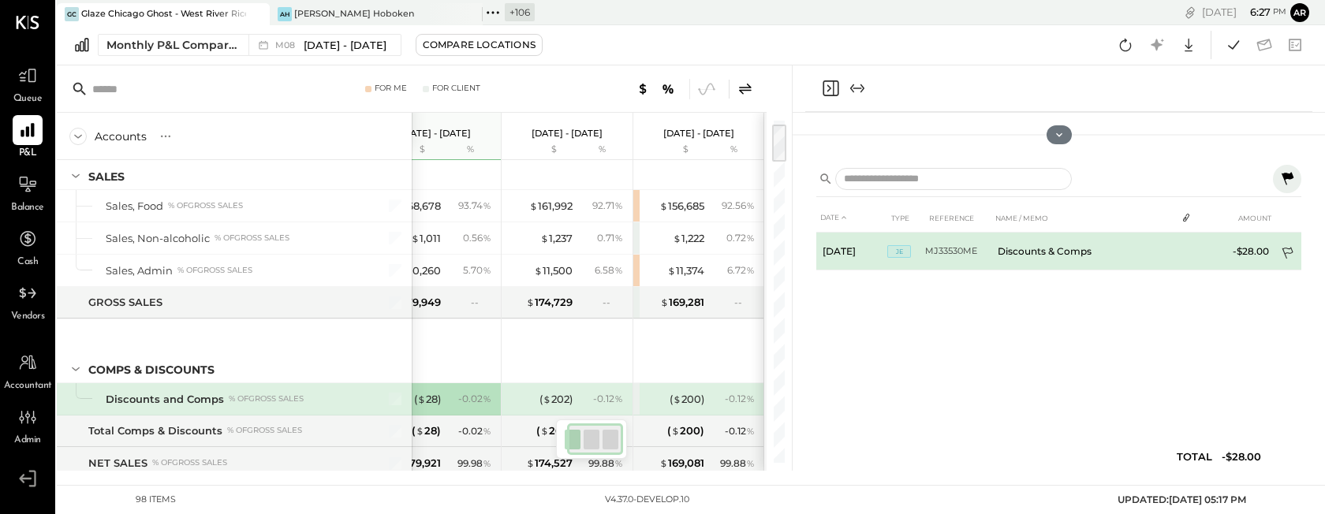
click at [1292, 245] on td at bounding box center [1289, 255] width 26 height 30
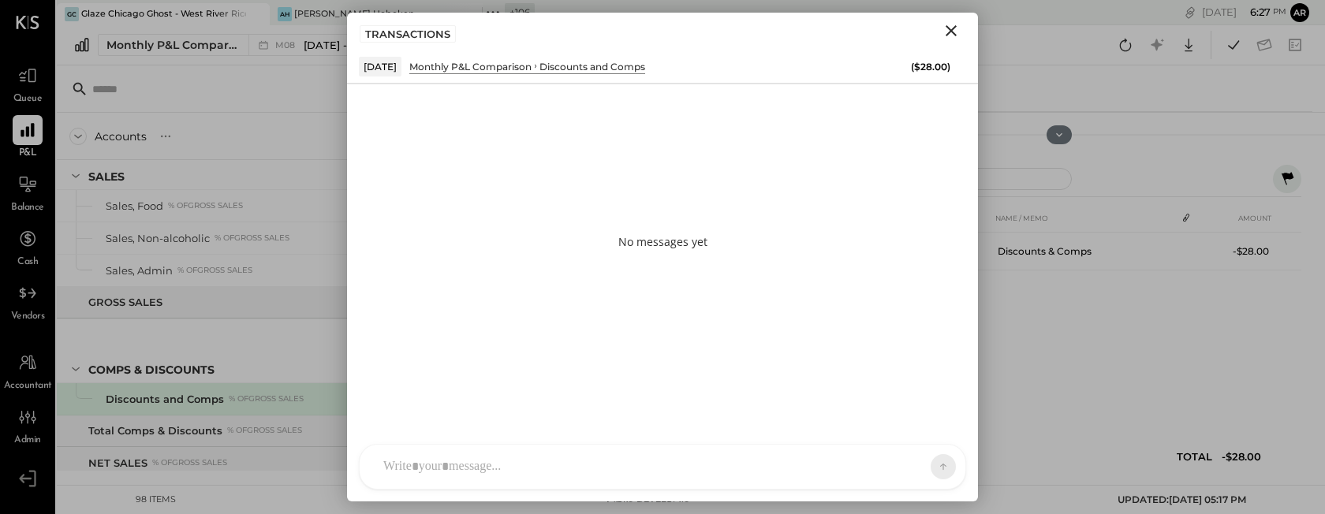
click at [443, 476] on div "AL [PERSON_NAME] S Santa JP [PERSON_NAME] AT [PERSON_NAME] Test User ST Santa T…" at bounding box center [662, 467] width 607 height 46
click at [903, 460] on div "ALL" at bounding box center [893, 466] width 49 height 13
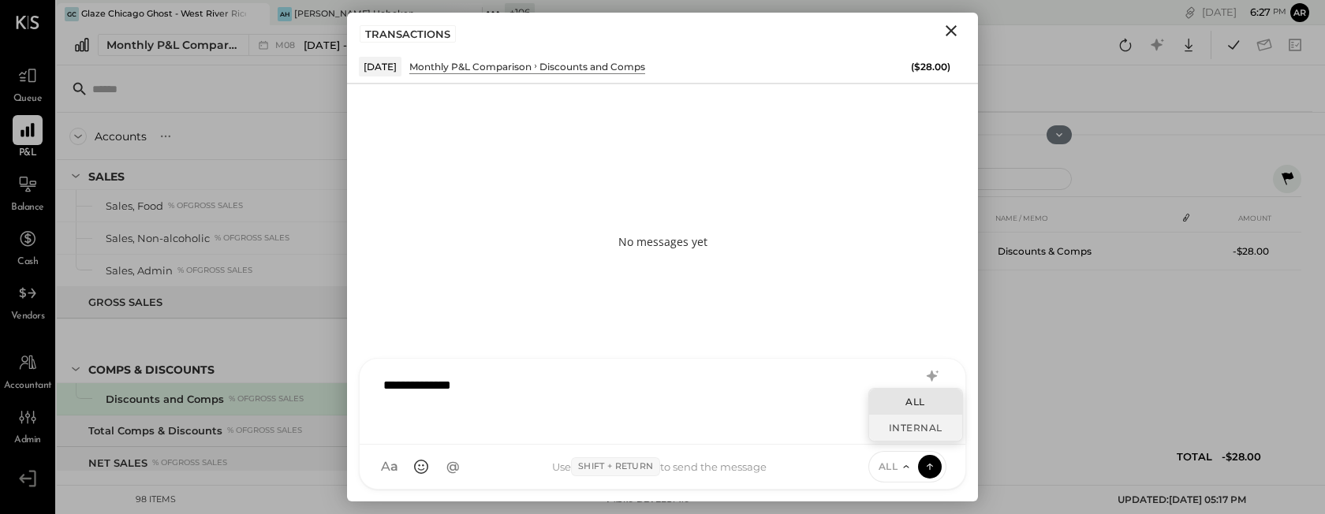
click at [896, 424] on div "INTERNAL" at bounding box center [915, 428] width 93 height 26
click at [933, 465] on icon at bounding box center [930, 464] width 6 height 3
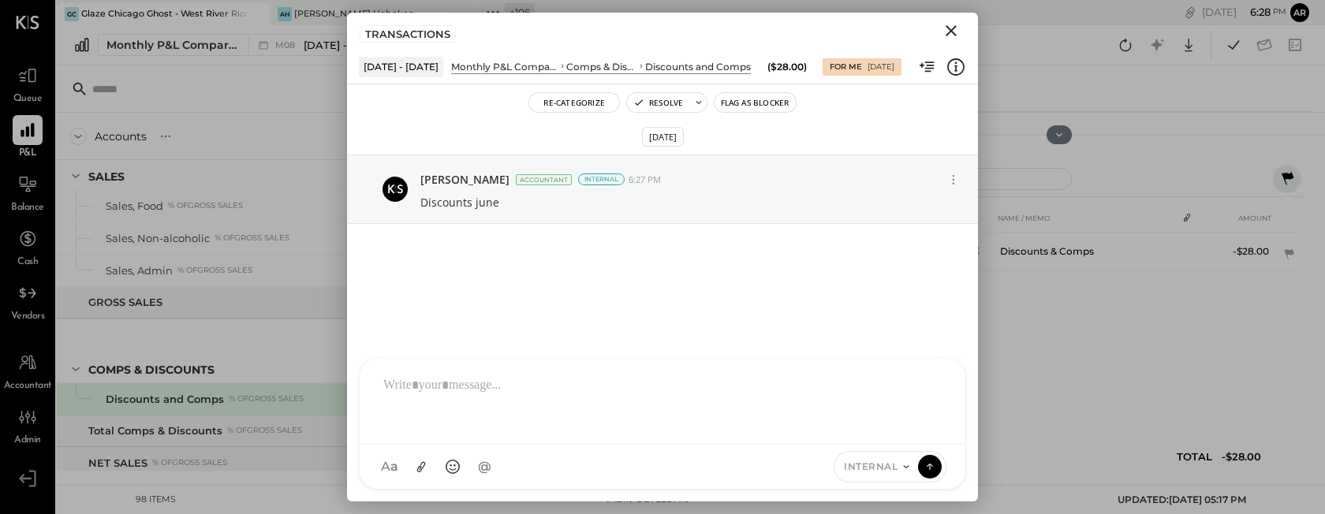
click at [949, 26] on icon "Close" at bounding box center [951, 30] width 19 height 19
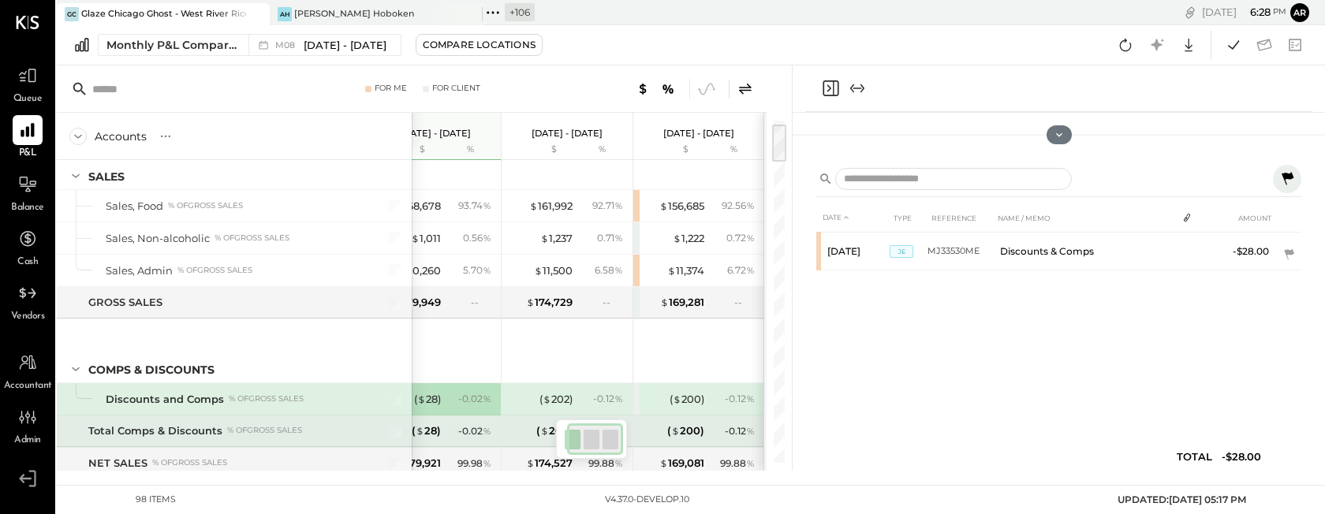
click at [447, 432] on div "- 0.02 %" at bounding box center [470, 431] width 51 height 14
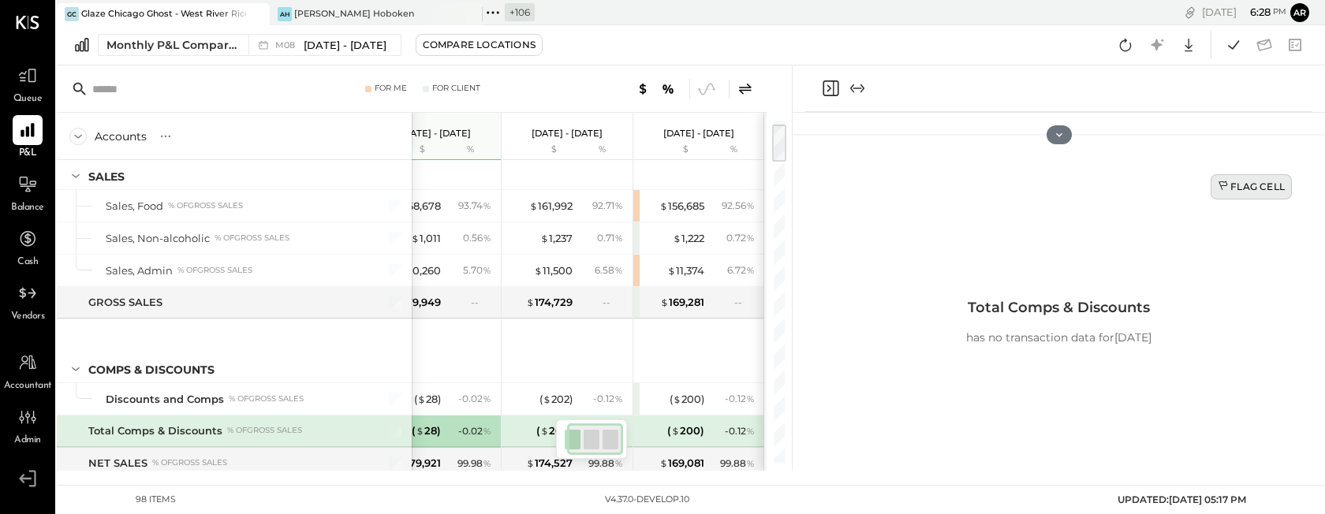
click at [1219, 189] on icon at bounding box center [1224, 187] width 13 height 13
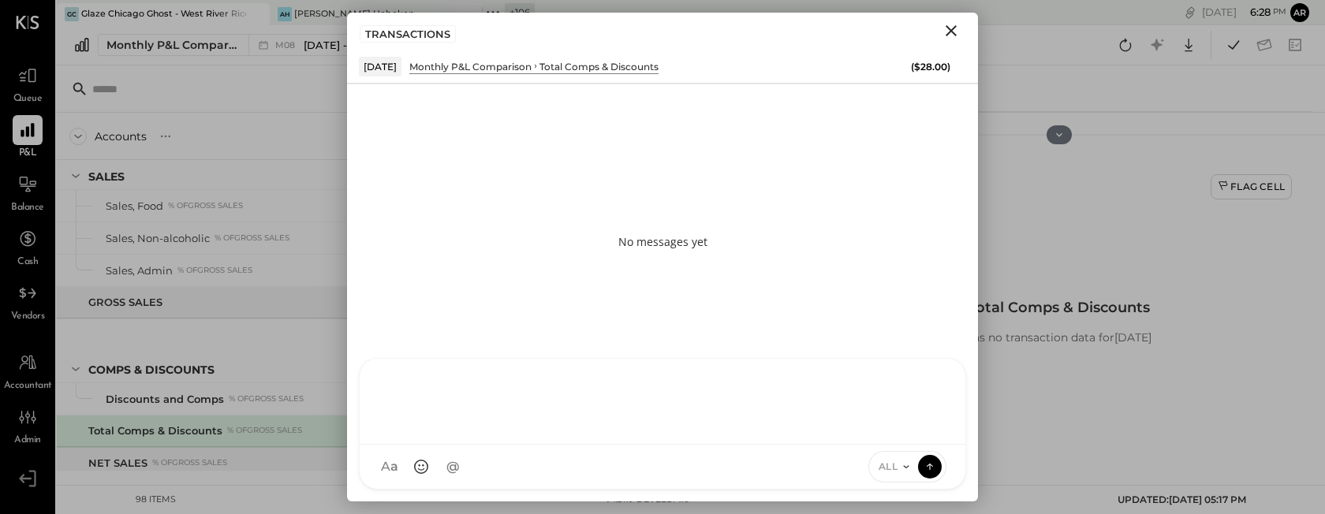
click at [456, 470] on div "AL [PERSON_NAME] S Santa JP [PERSON_NAME] AT [PERSON_NAME] Test User ST Santa T…" at bounding box center [662, 424] width 607 height 132
click at [459, 402] on div at bounding box center [663, 399] width 574 height 63
click at [903, 463] on icon at bounding box center [906, 467] width 13 height 13
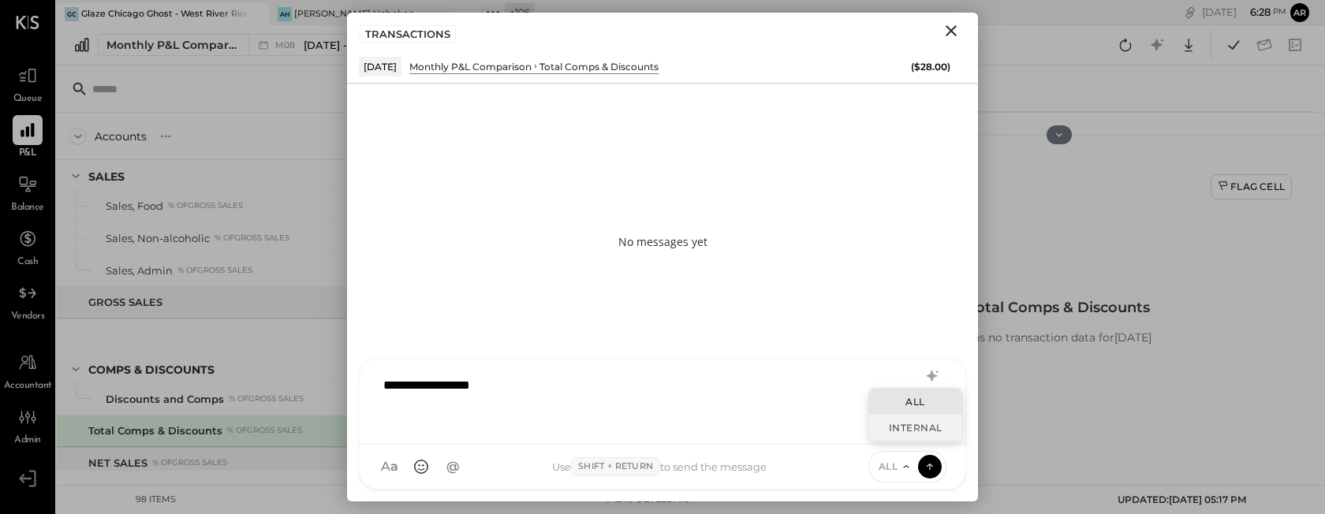
click at [895, 433] on div "INTERNAL" at bounding box center [915, 428] width 93 height 26
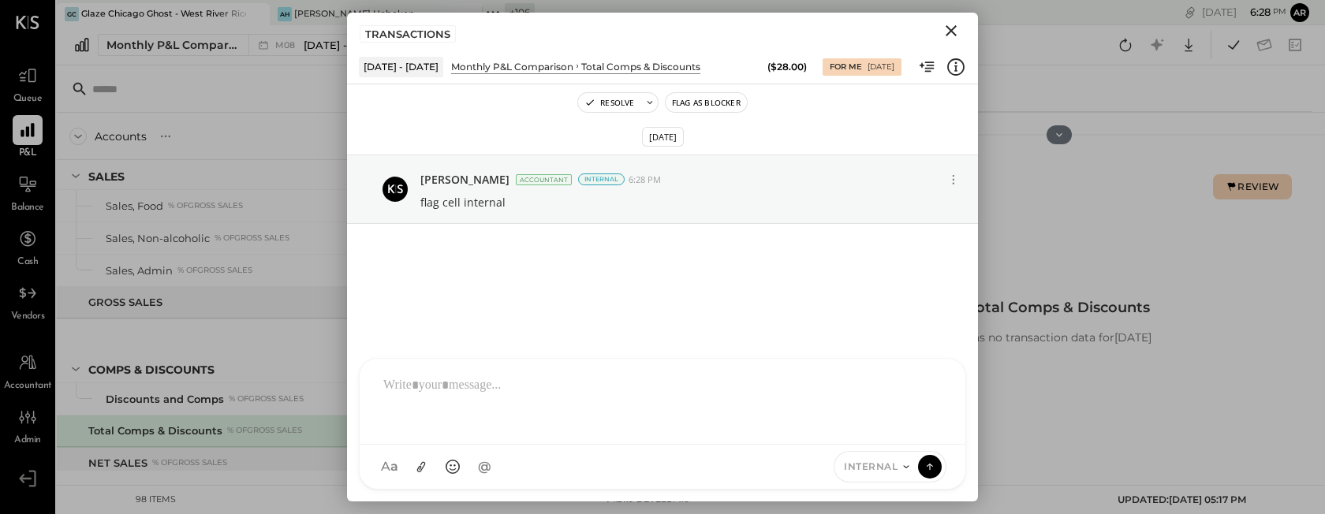
click at [945, 36] on icon "Close" at bounding box center [951, 30] width 19 height 19
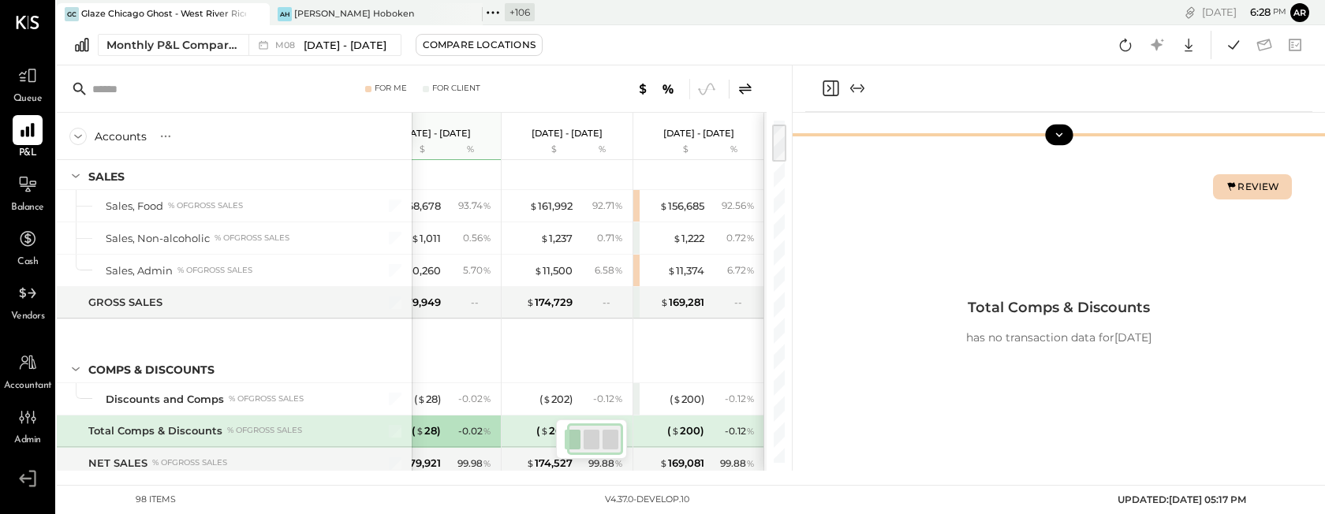
click at [1057, 143] on button at bounding box center [1059, 135] width 28 height 21
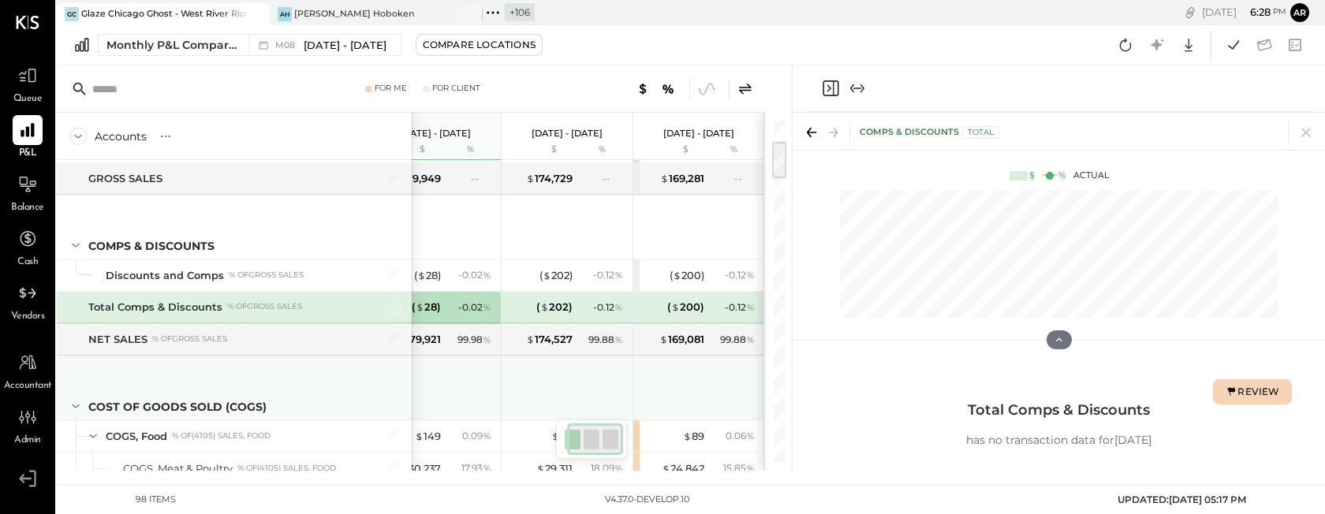
scroll to position [177, 0]
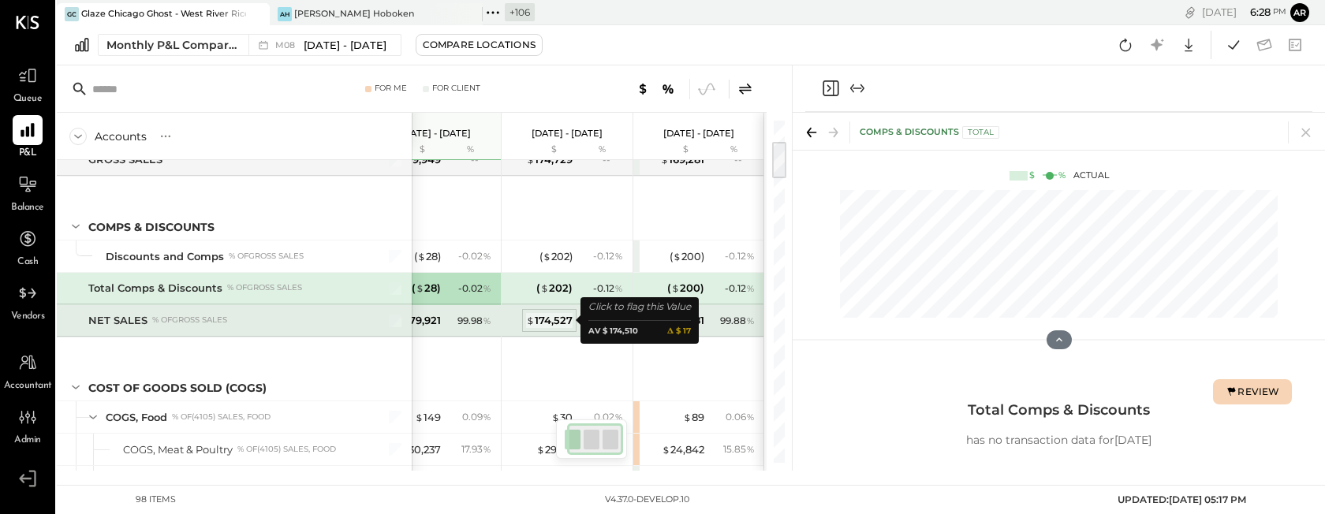
click at [557, 320] on div "$ 174,527" at bounding box center [549, 320] width 47 height 15
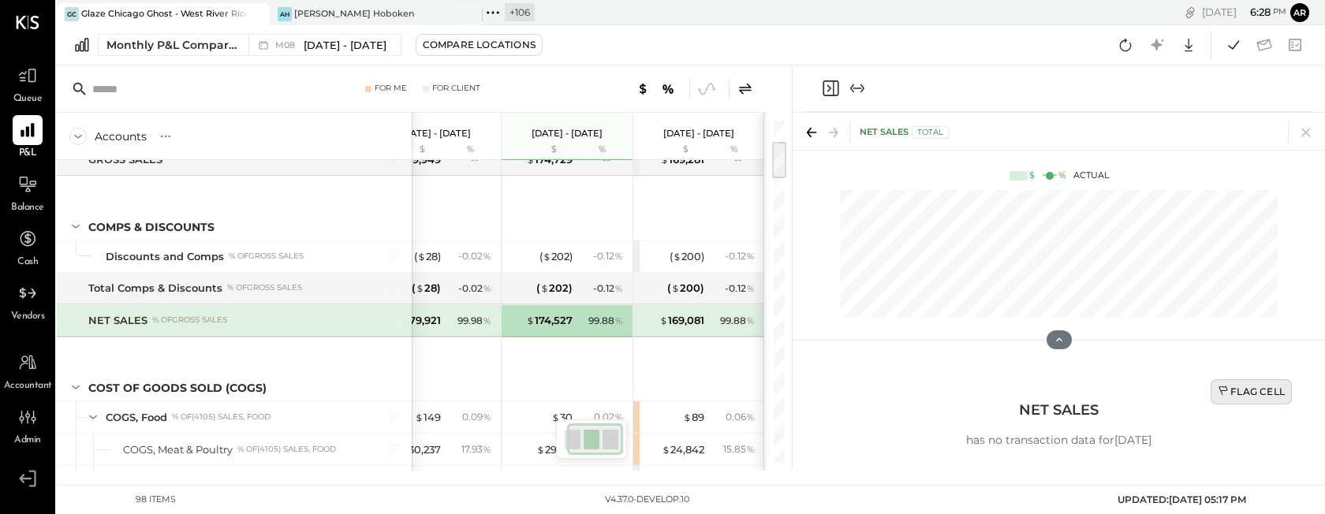
click at [1228, 394] on icon at bounding box center [1224, 392] width 13 height 13
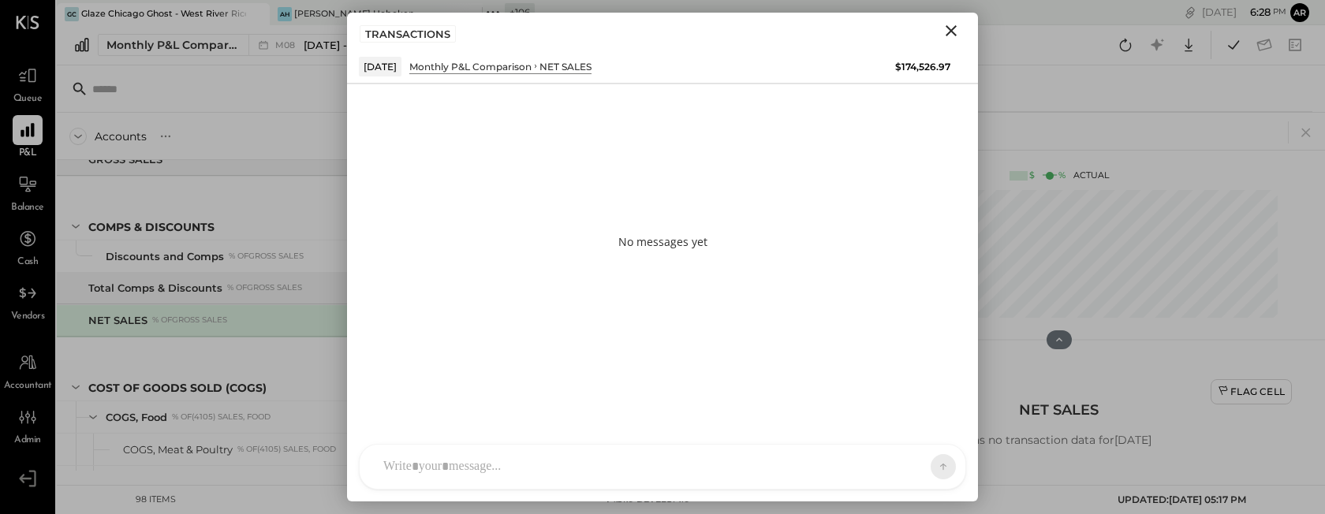
click at [518, 459] on div at bounding box center [649, 467] width 546 height 35
click at [898, 461] on div "ALL" at bounding box center [893, 466] width 49 height 13
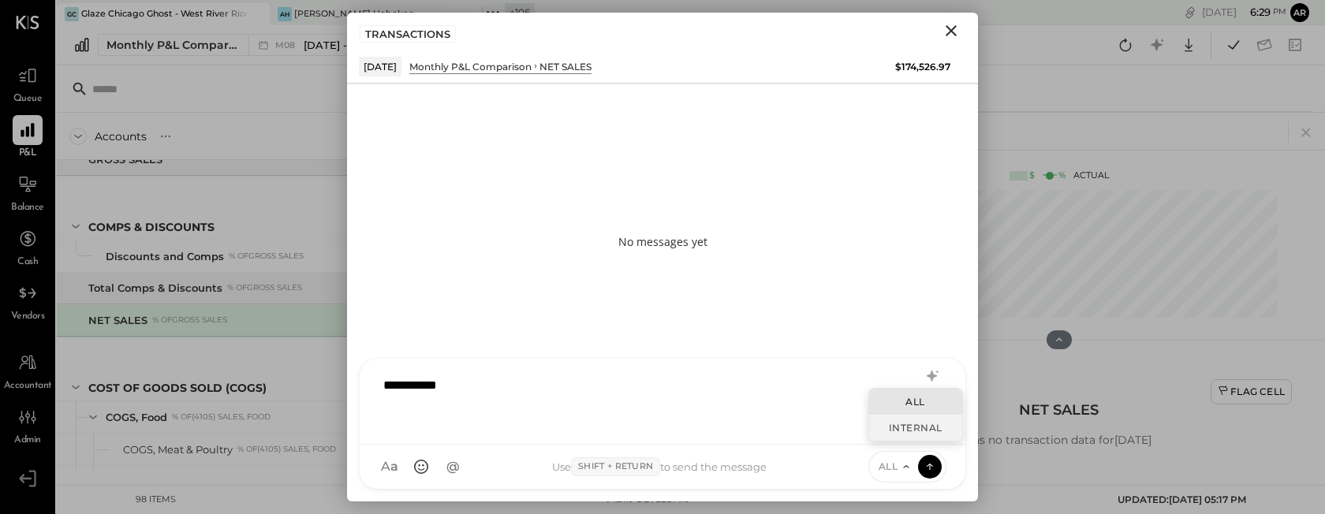
click at [900, 429] on div "INTERNAL" at bounding box center [915, 428] width 93 height 26
click at [931, 470] on icon at bounding box center [930, 466] width 14 height 16
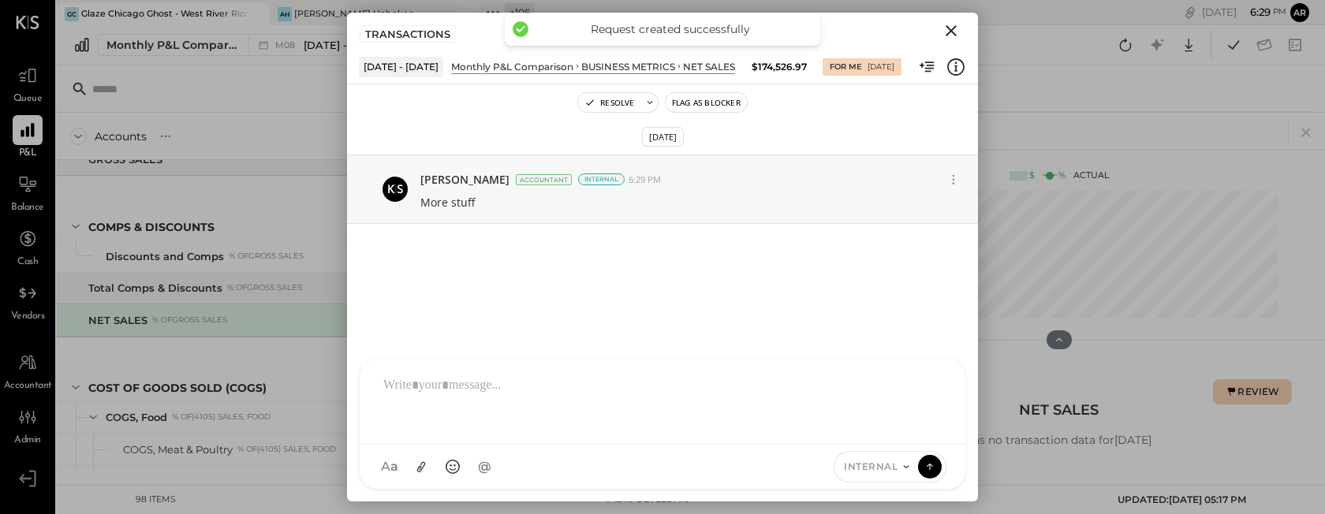
click at [941, 28] on button "Close" at bounding box center [951, 31] width 28 height 21
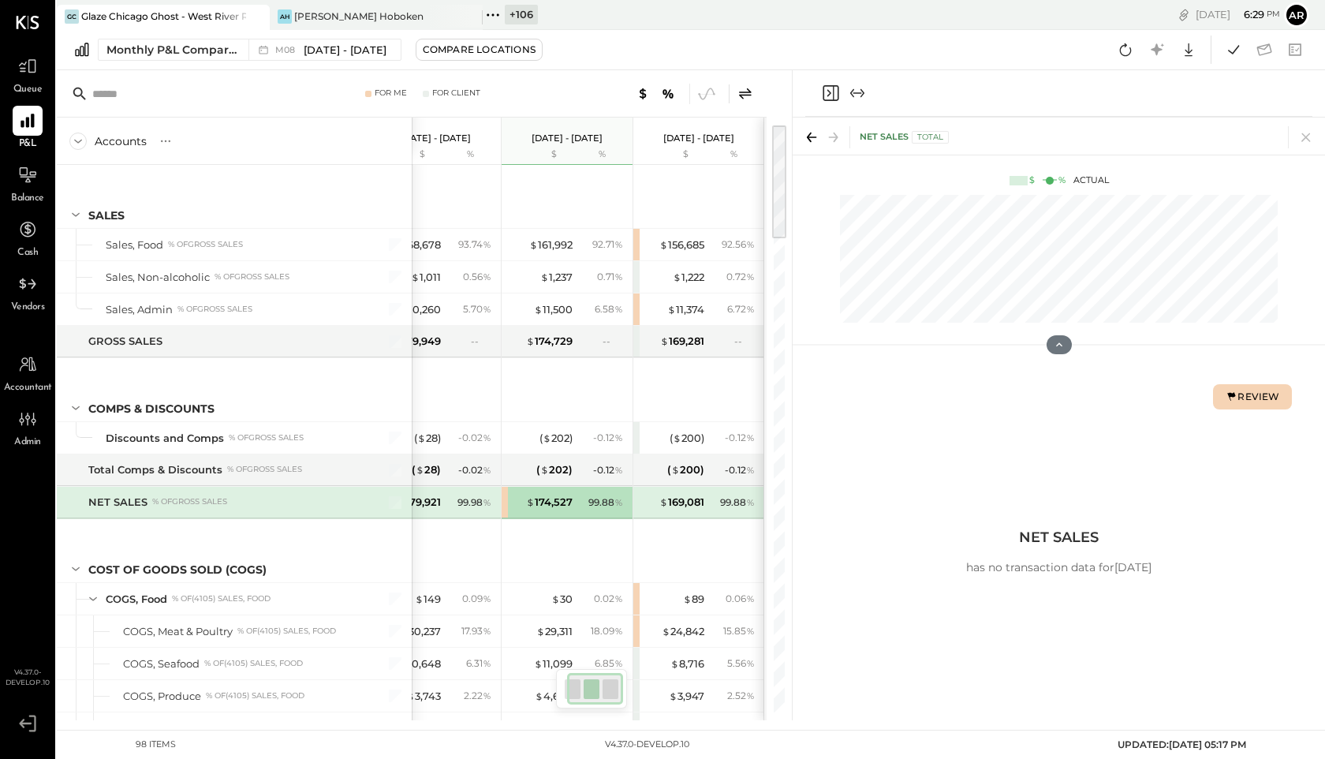
click at [830, 85] on icon "Close panel" at bounding box center [830, 93] width 19 height 19
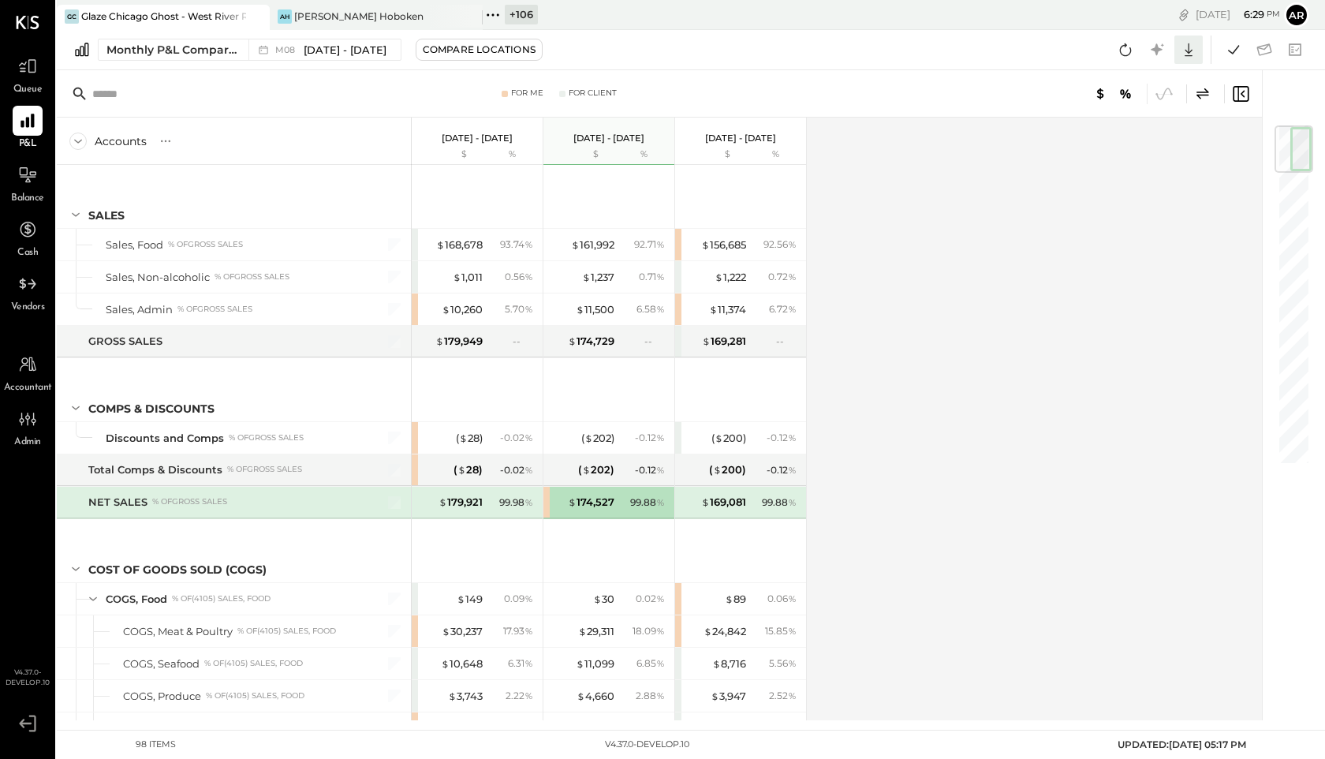
click at [1192, 46] on icon at bounding box center [1189, 49] width 21 height 21
click at [1120, 142] on div "Excel" at bounding box center [1140, 141] width 126 height 33
click at [1205, 94] on icon at bounding box center [1203, 93] width 13 height 11
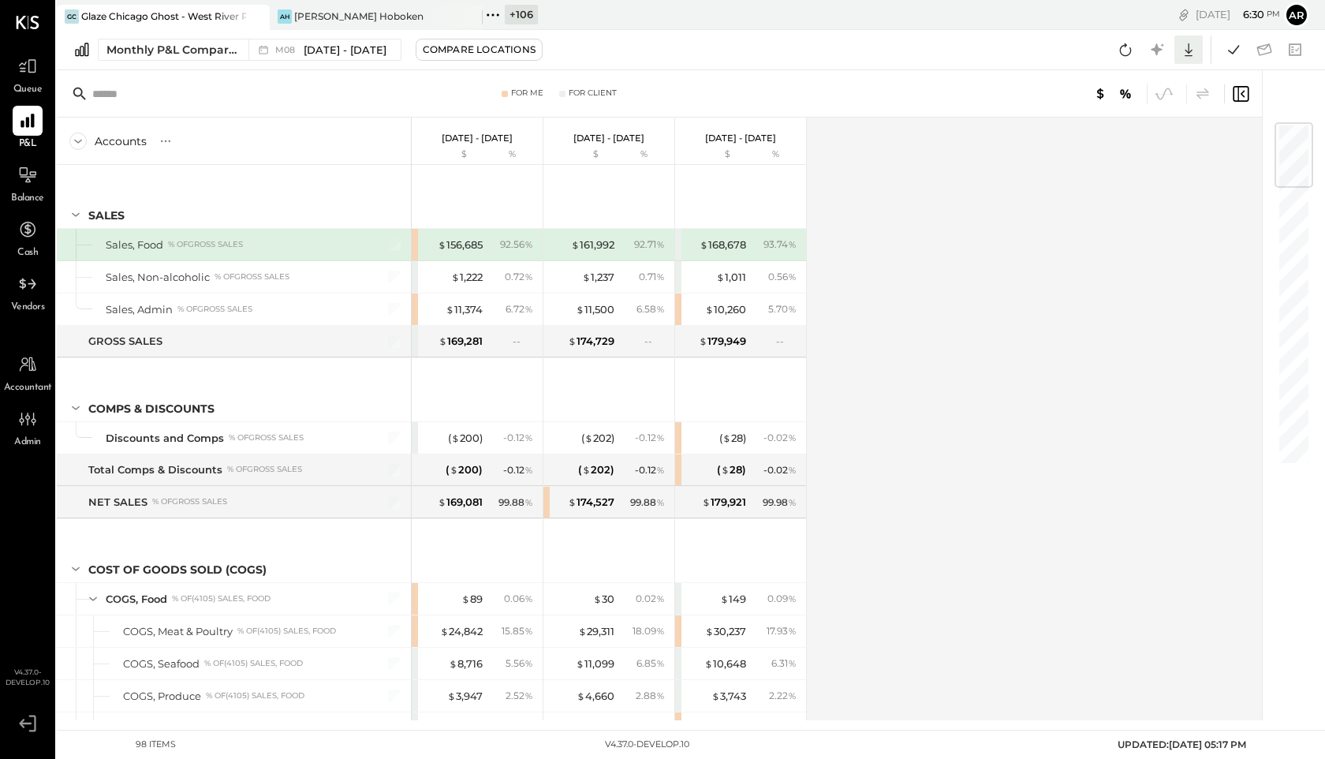
click at [1187, 54] on icon at bounding box center [1189, 49] width 21 height 21
click at [1138, 144] on div "Excel" at bounding box center [1140, 141] width 126 height 33
click at [1090, 54] on div "Monthly P&L Comparison M08 [DATE] - [DATE] Compare Locations CSV Google Sheets …" at bounding box center [691, 50] width 1269 height 40
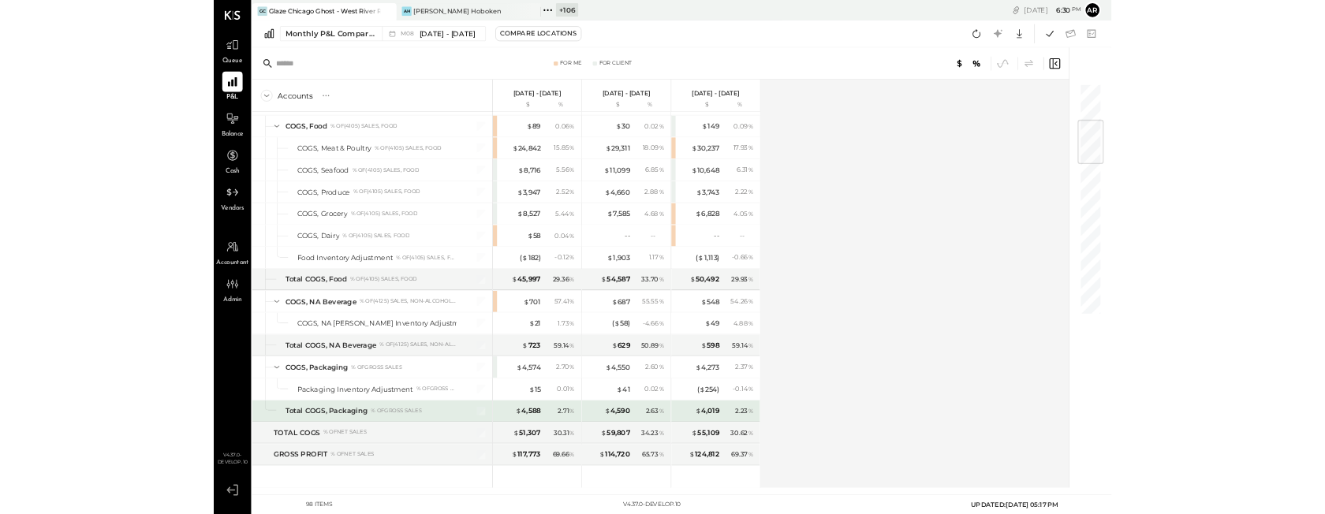
scroll to position [456, 0]
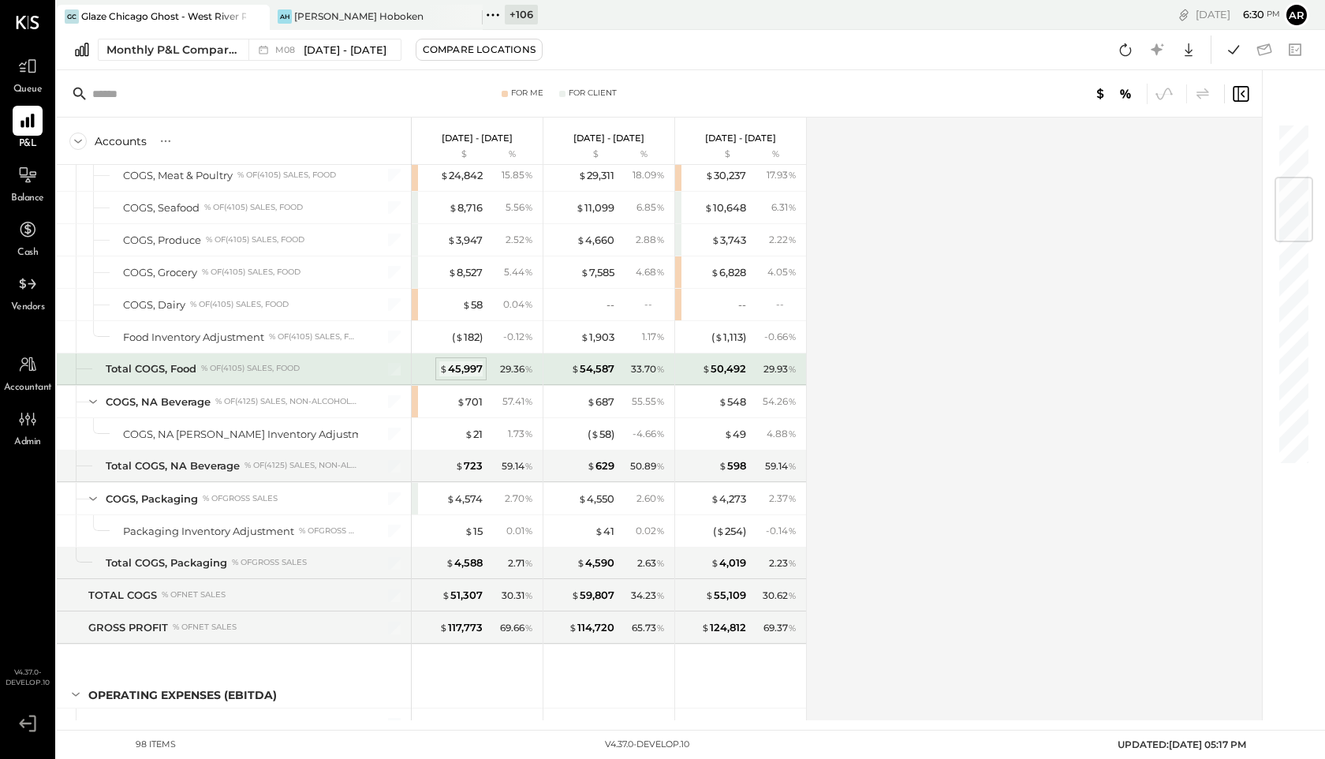
click at [460, 368] on div "$ 45,997" at bounding box center [460, 368] width 43 height 15
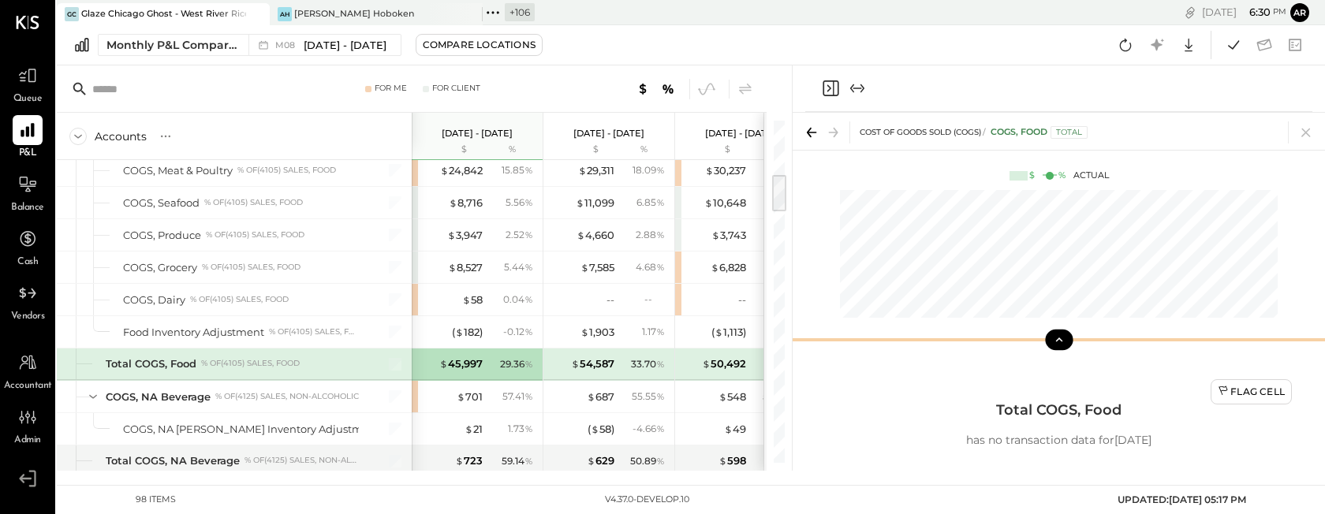
click at [1056, 348] on button at bounding box center [1059, 340] width 28 height 21
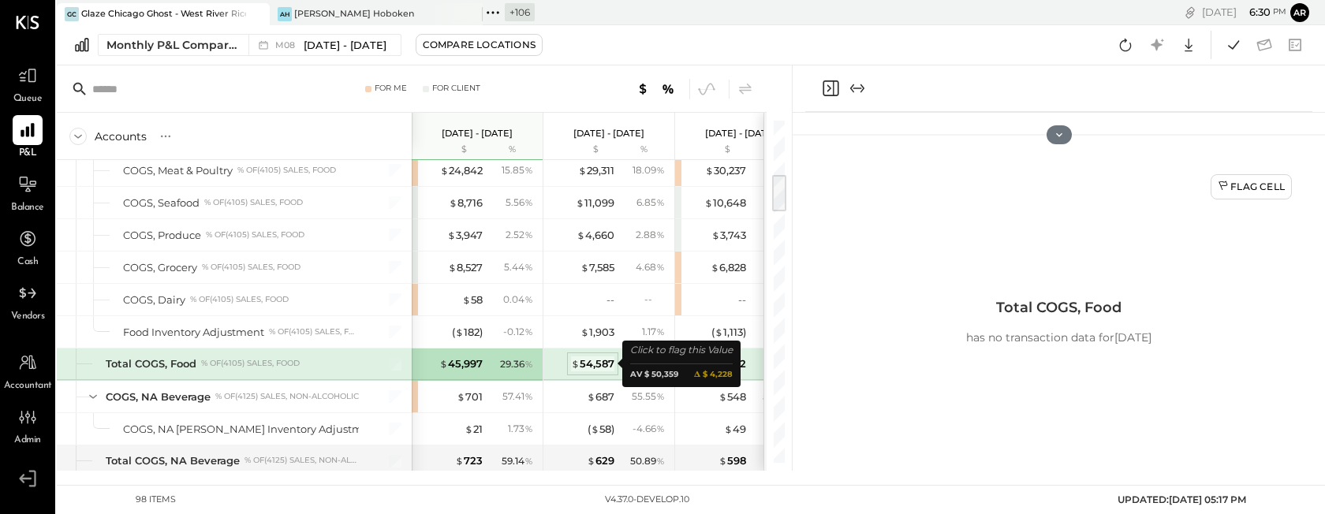
click at [584, 363] on div "$ 54,587" at bounding box center [592, 364] width 43 height 15
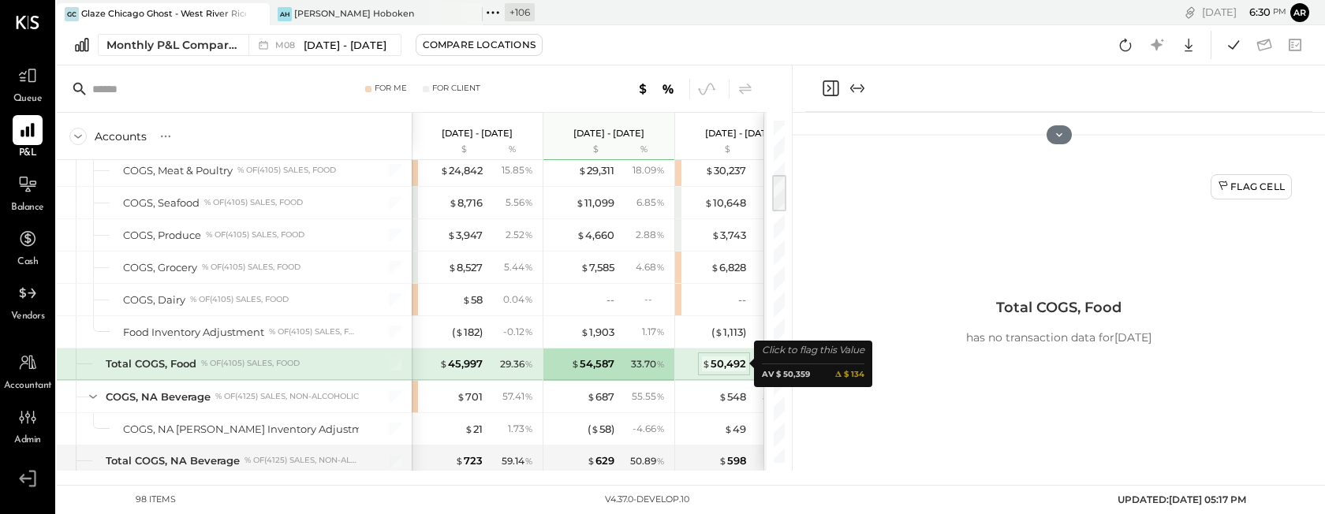
click at [724, 360] on div "$ 50,492" at bounding box center [724, 364] width 44 height 15
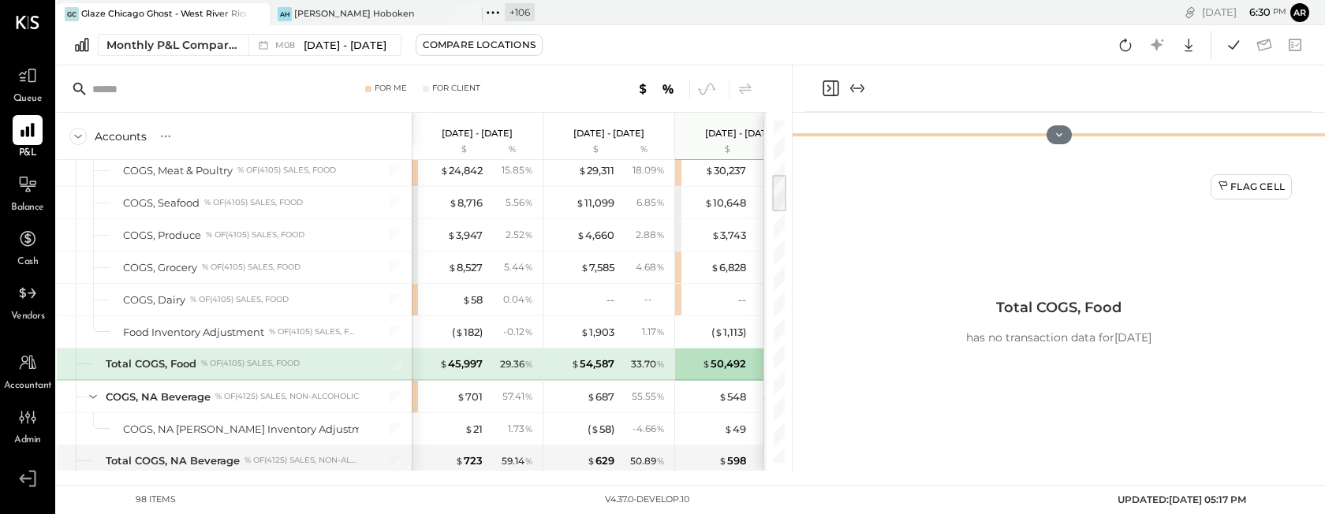
click at [1062, 146] on div at bounding box center [1059, 135] width 533 height 32
click at [1063, 136] on icon at bounding box center [1059, 135] width 14 height 14
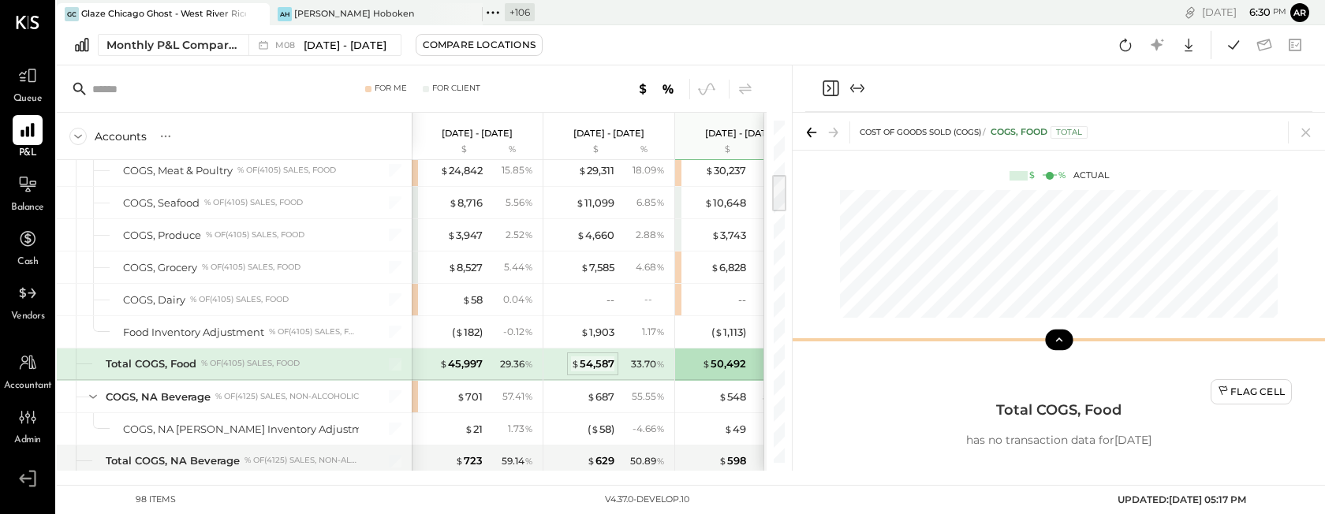
click at [605, 361] on div "$ 54,587" at bounding box center [592, 364] width 43 height 15
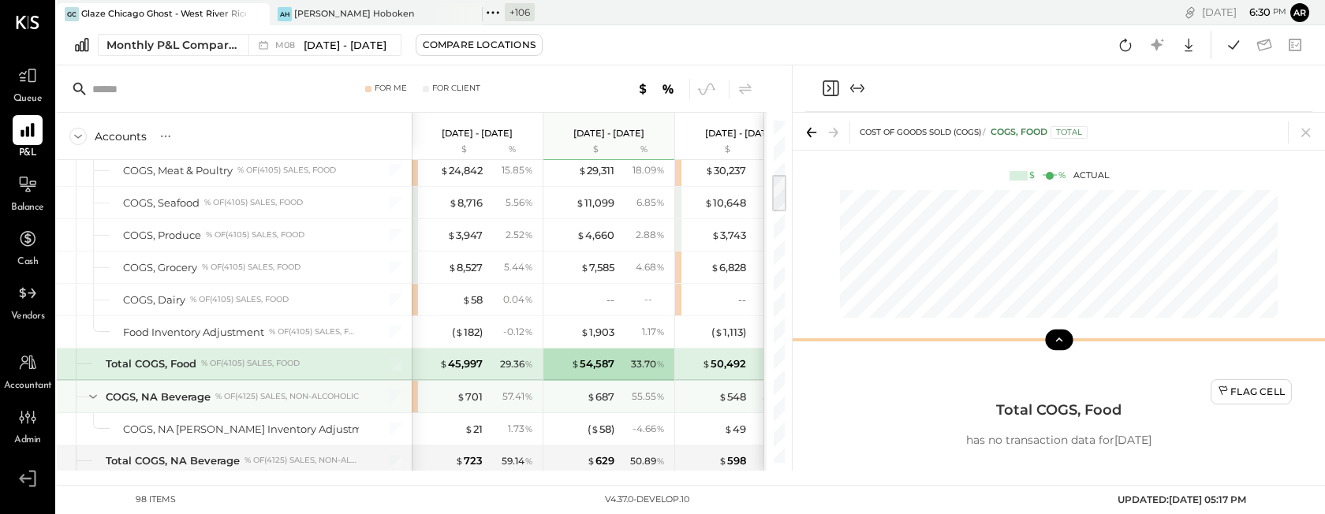
click at [462, 378] on div "$ 45,997 29.36 %" at bounding box center [479, 365] width 118 height 32
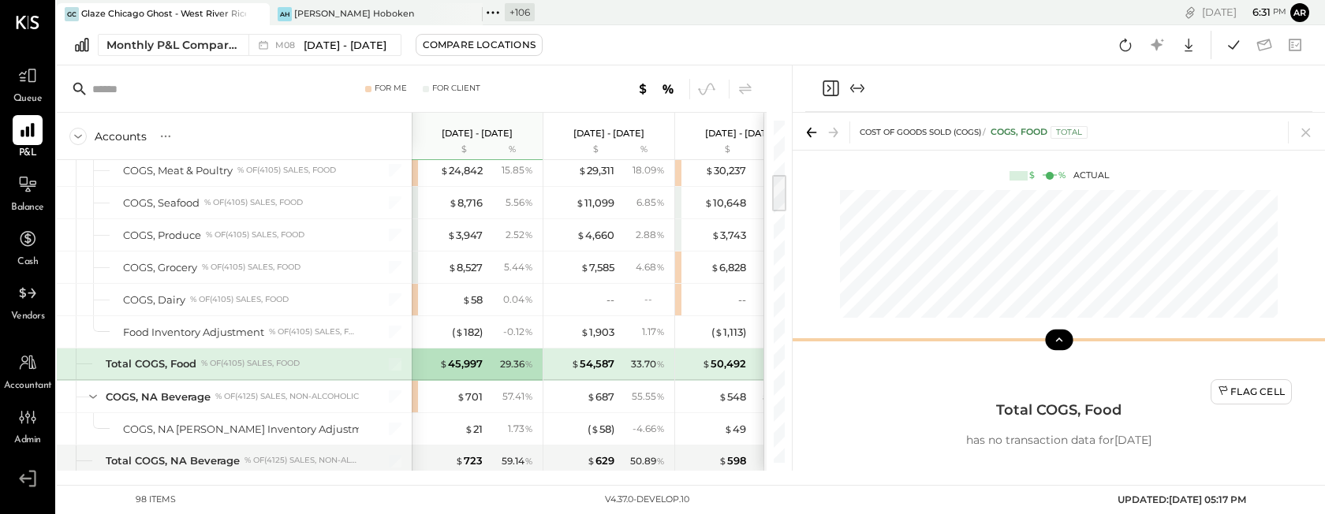
click at [609, 354] on div "$ 54,587 33.70 %" at bounding box center [610, 365] width 118 height 32
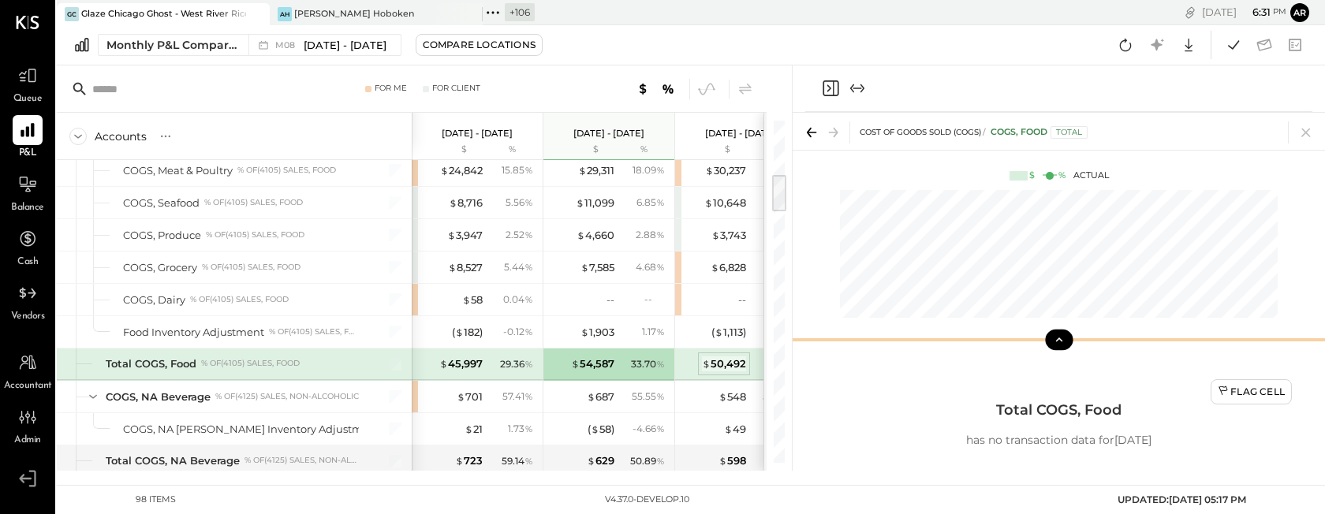
click at [723, 361] on div "$ 50,492" at bounding box center [724, 364] width 44 height 15
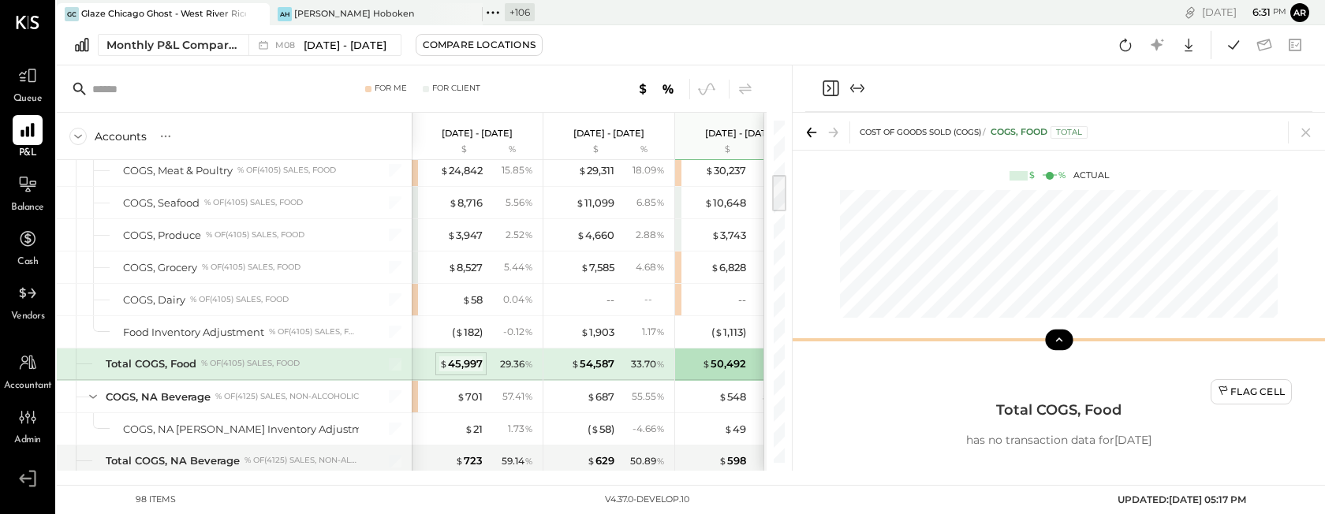
click at [469, 365] on div "$ 45,997" at bounding box center [460, 364] width 43 height 15
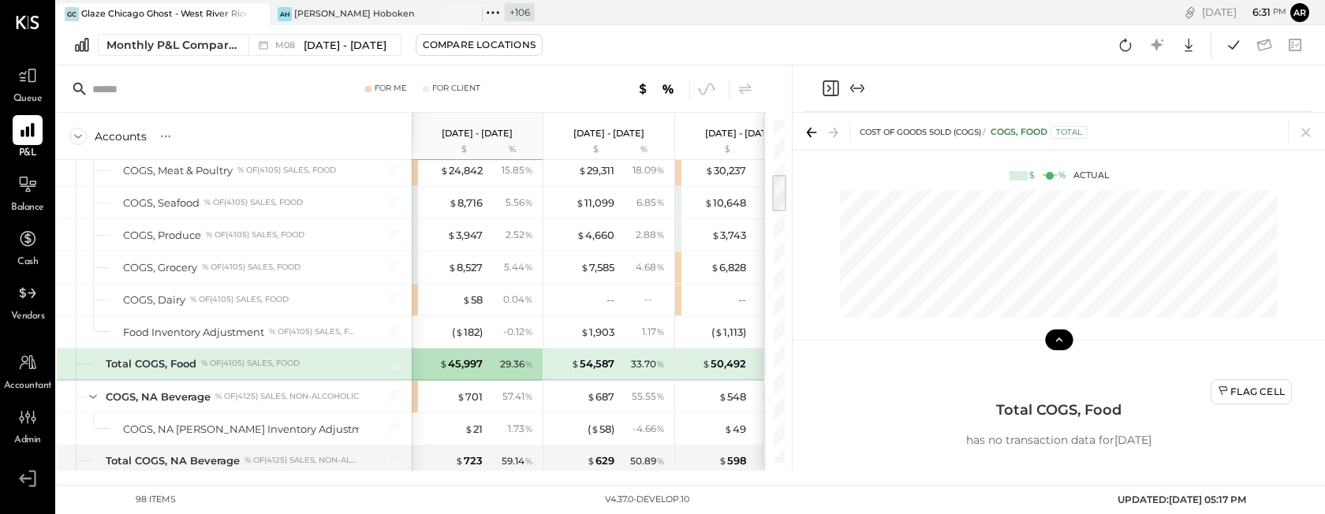
click at [1056, 342] on icon at bounding box center [1059, 340] width 14 height 14
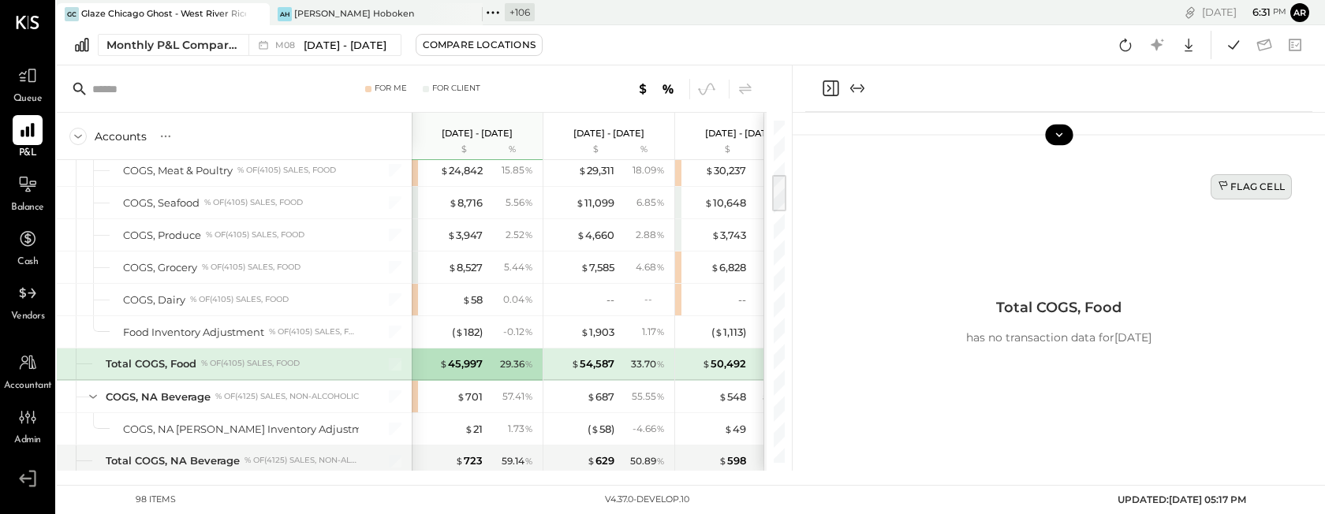
click at [1241, 183] on div "Flag Cell" at bounding box center [1251, 186] width 67 height 13
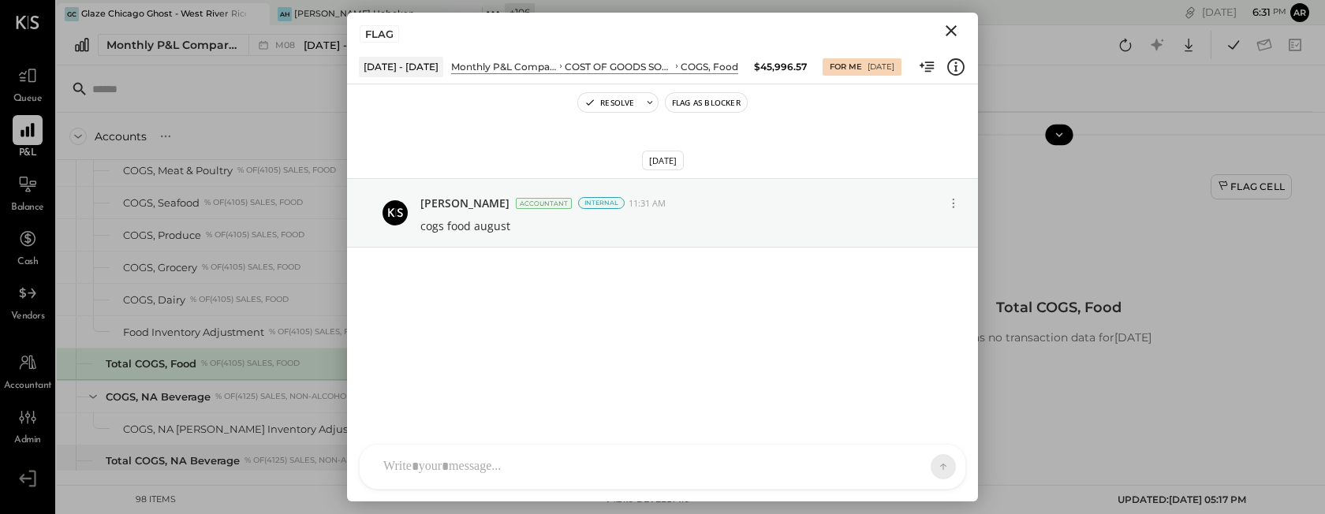
click at [962, 28] on button "Close" at bounding box center [951, 31] width 28 height 21
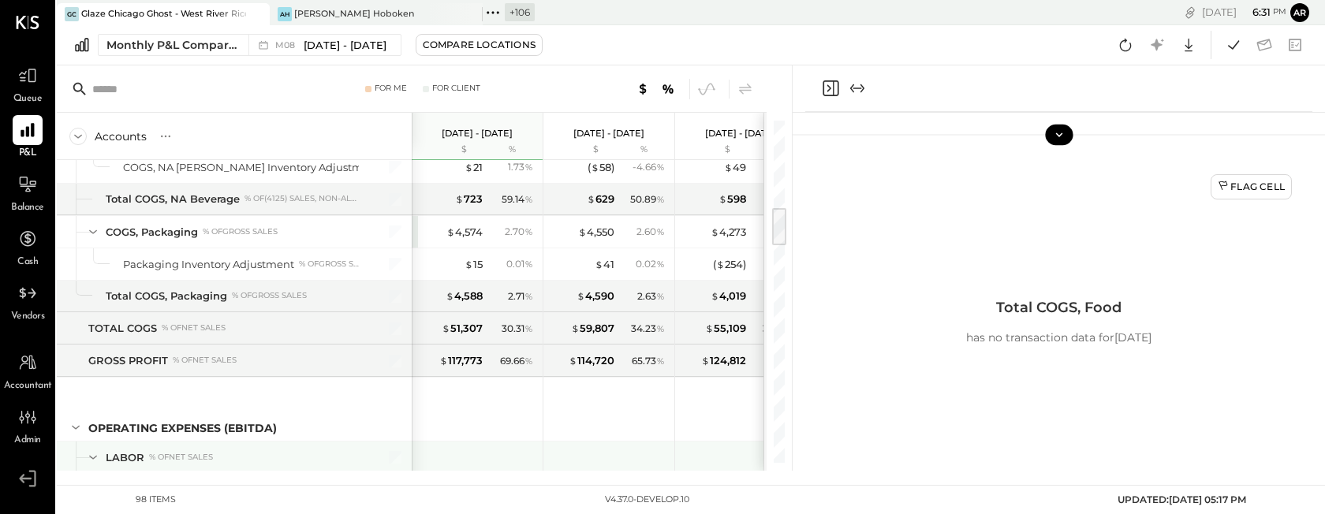
scroll to position [741, 0]
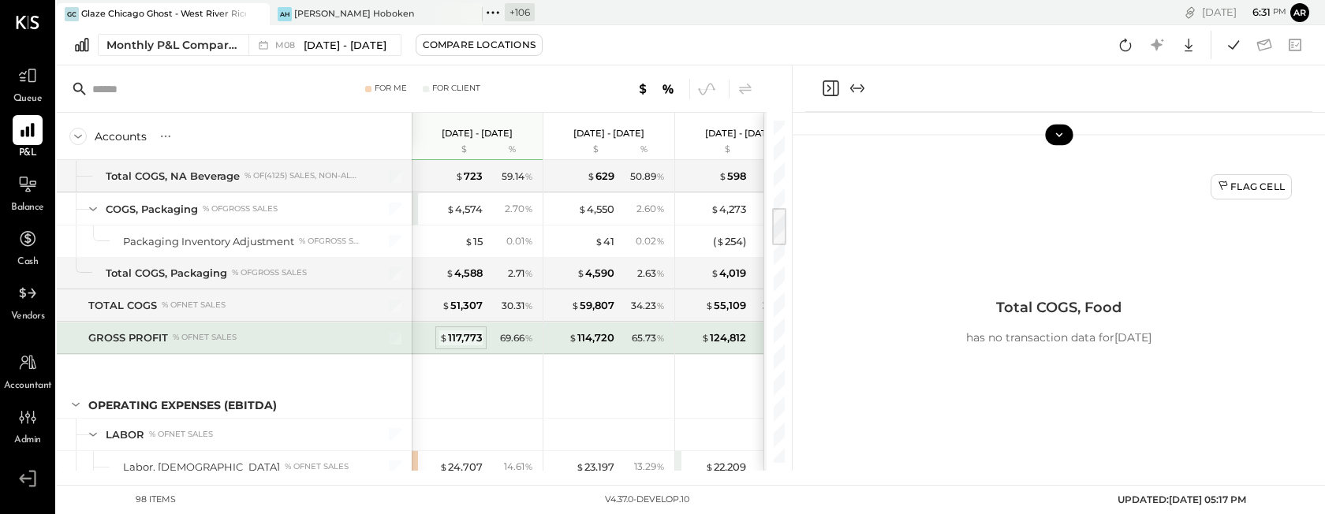
click at [450, 338] on div "$ 117,773" at bounding box center [460, 338] width 43 height 15
click at [1240, 193] on div "Flag Cell" at bounding box center [1251, 186] width 67 height 13
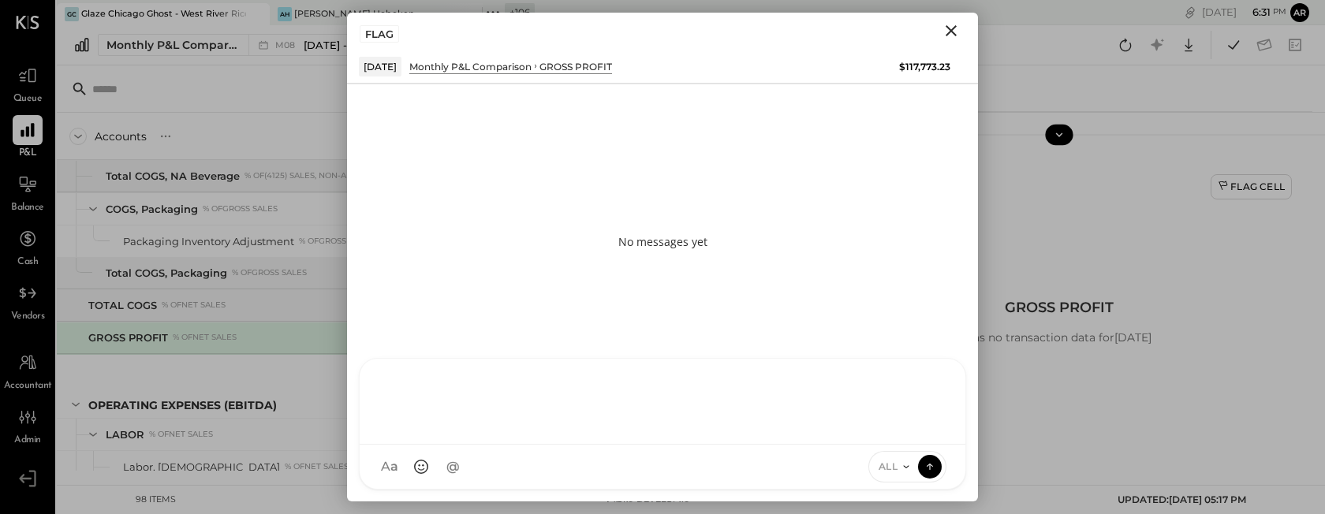
click at [387, 445] on div at bounding box center [663, 402] width 606 height 86
click at [909, 465] on icon at bounding box center [906, 467] width 13 height 13
click at [891, 431] on div "INTERNAL" at bounding box center [915, 428] width 93 height 26
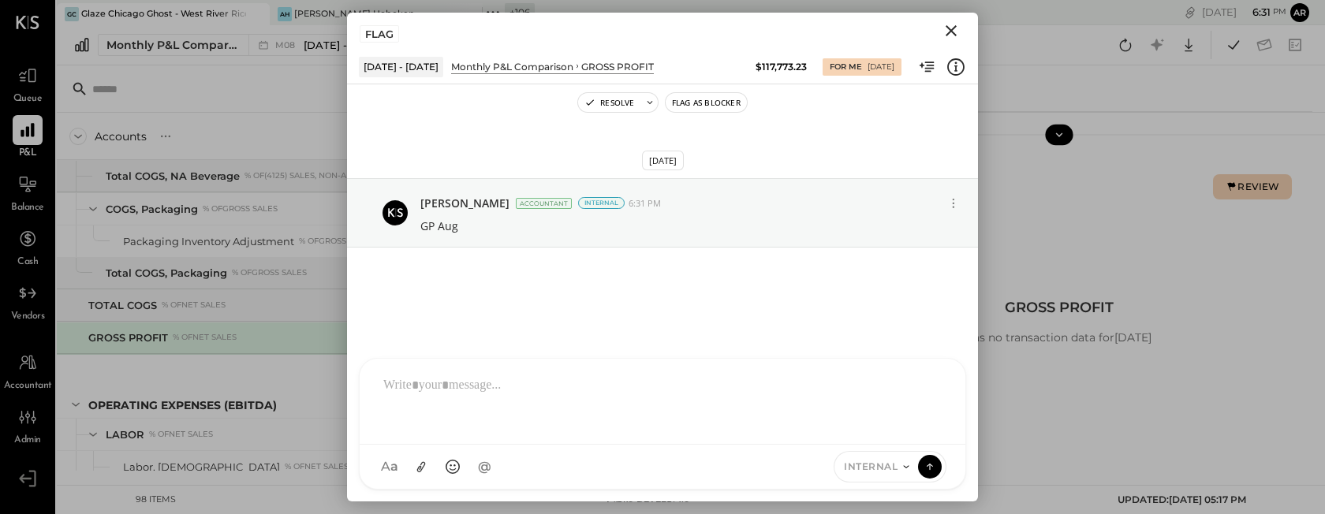
click at [946, 23] on icon "Close" at bounding box center [951, 30] width 19 height 19
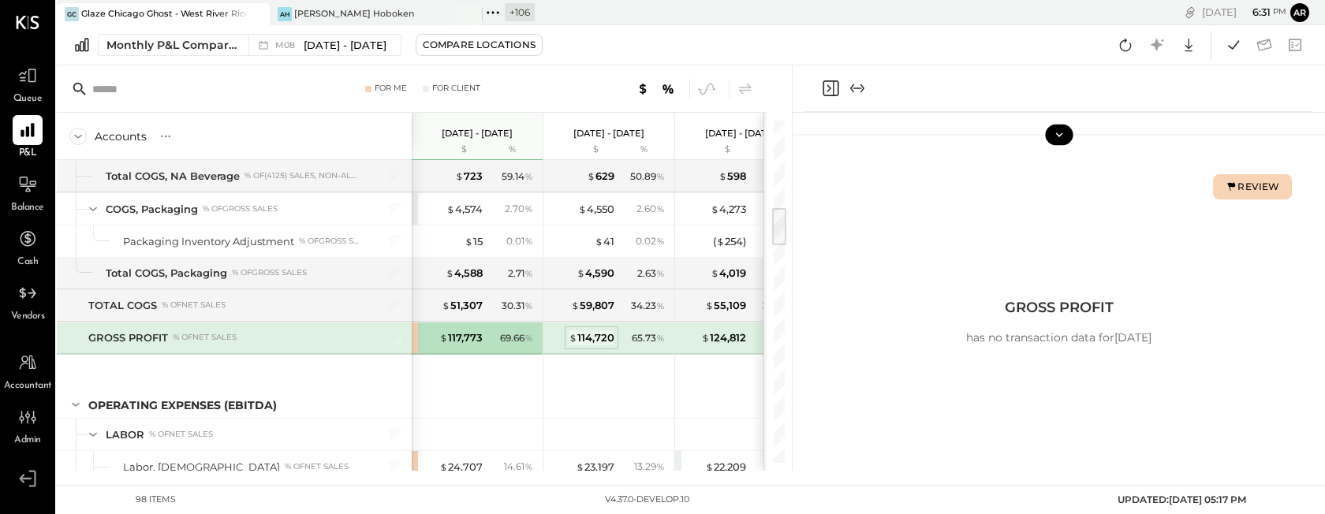
click at [593, 339] on div "$ 114,720" at bounding box center [592, 338] width 46 height 15
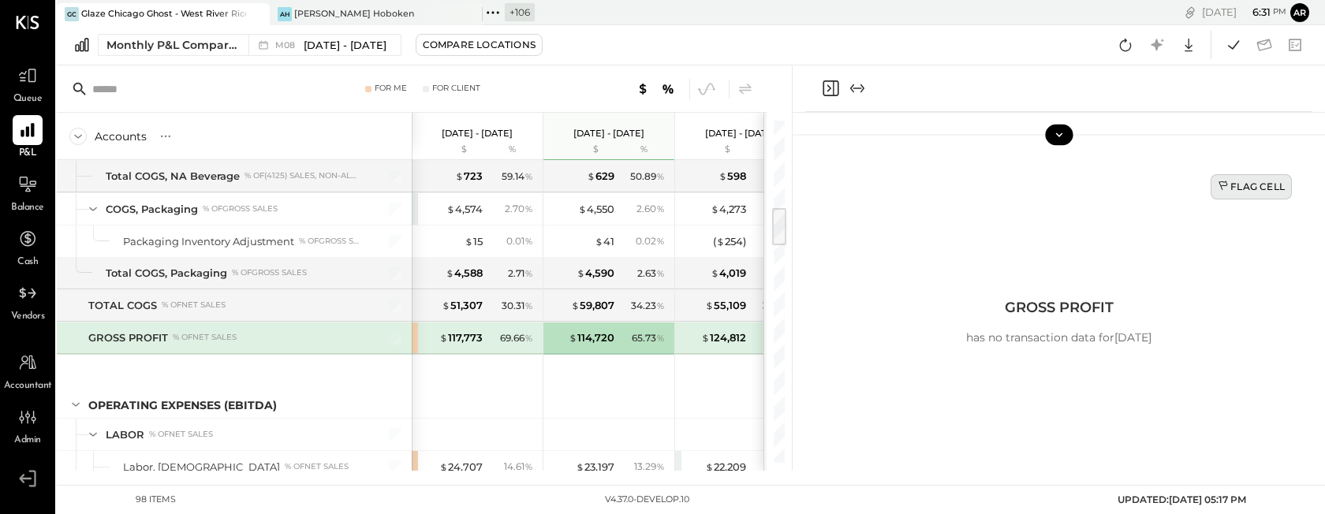
click at [1243, 193] on div "Flag Cell" at bounding box center [1251, 186] width 67 height 13
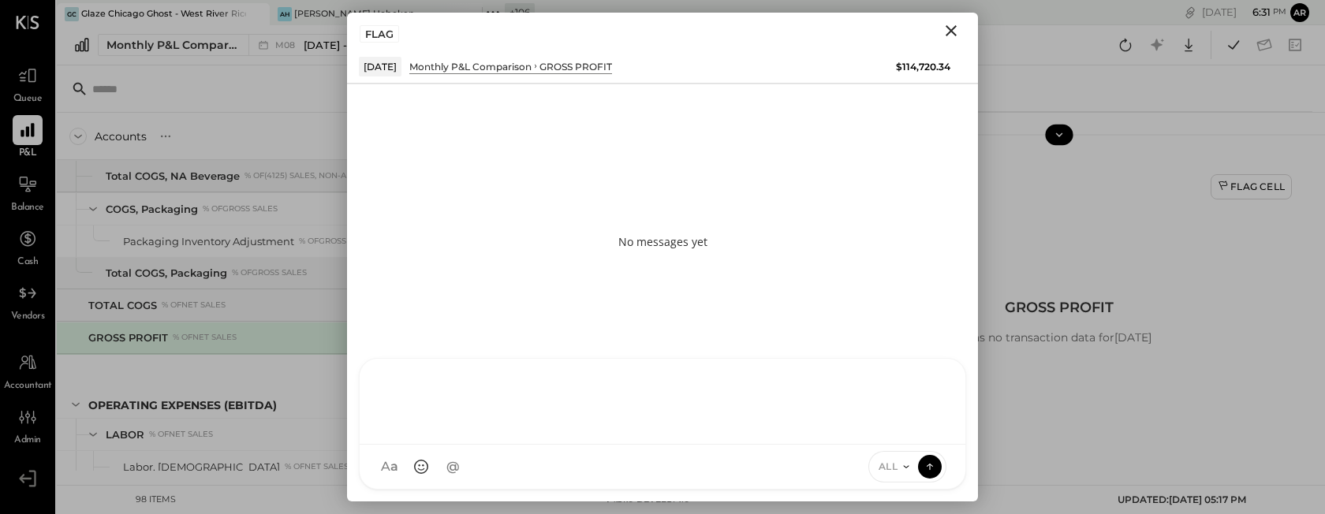
click at [481, 480] on div "AL [PERSON_NAME] S Santa JP [PERSON_NAME] AT [PERSON_NAME] Test User ST Santa T…" at bounding box center [662, 424] width 607 height 132
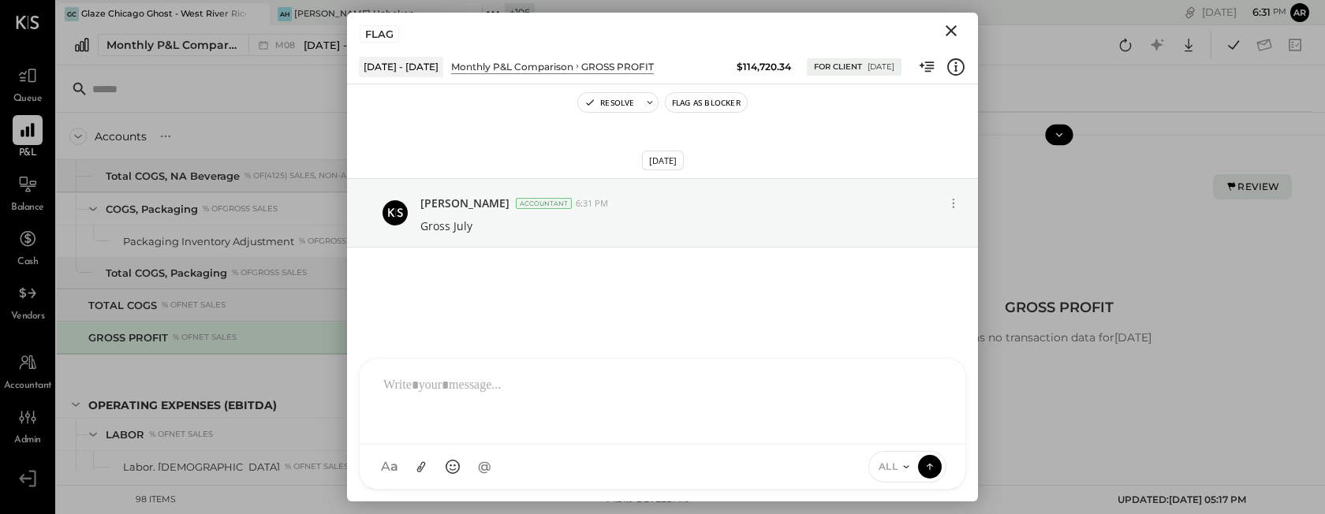
click at [953, 25] on icon "Close" at bounding box center [951, 30] width 19 height 19
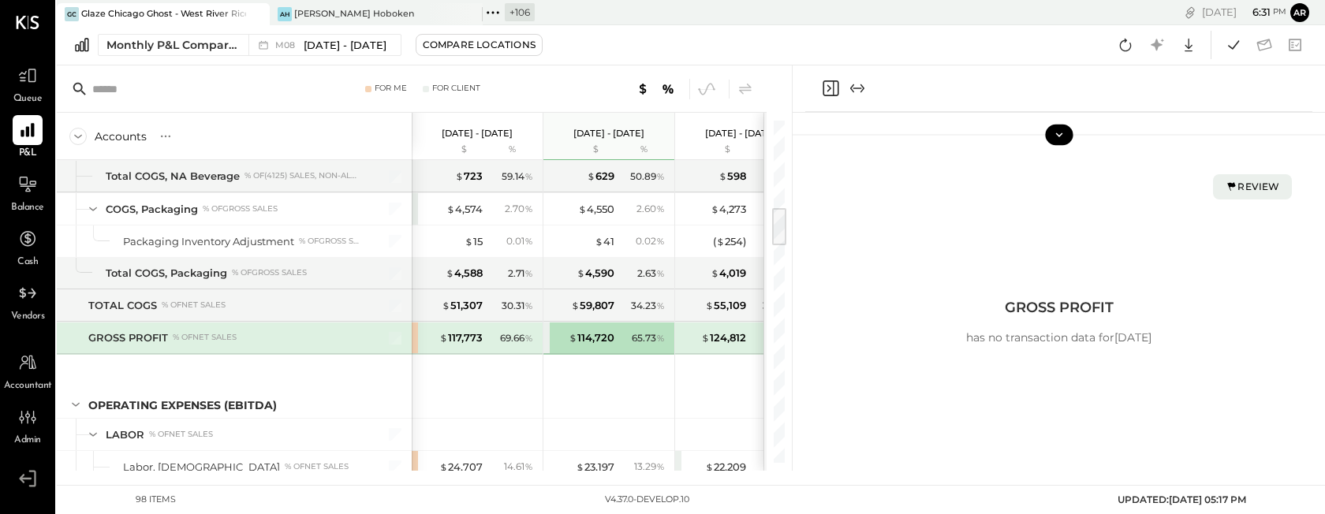
click at [726, 328] on div "$ 124,812 69.37 %" at bounding box center [742, 339] width 118 height 32
click at [1250, 189] on div "Flag Cell" at bounding box center [1251, 186] width 67 height 13
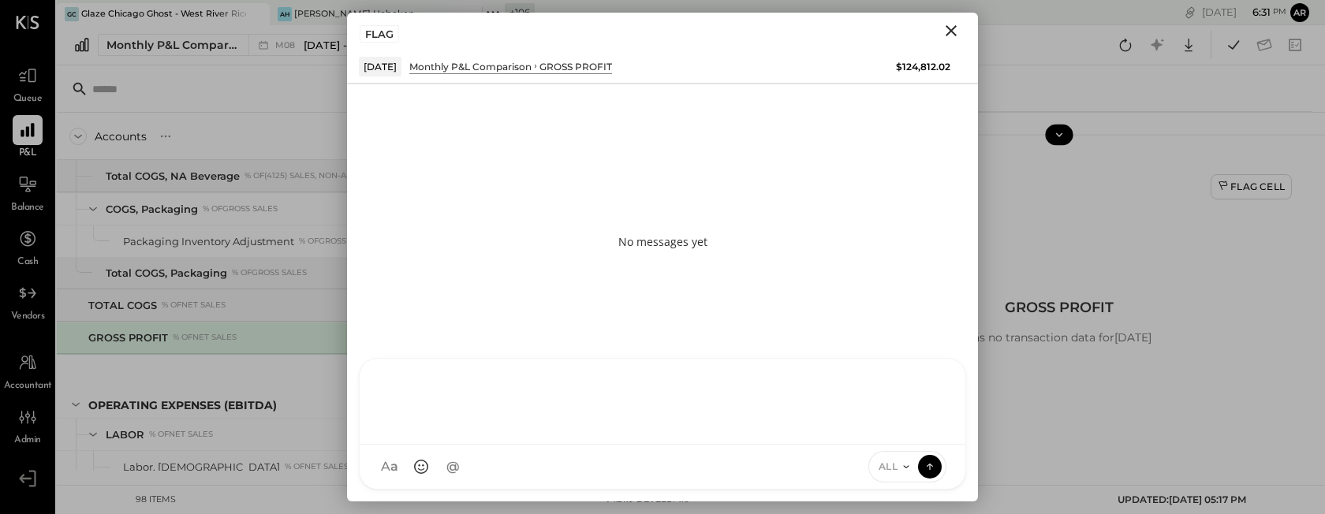
click at [455, 469] on div "AL [PERSON_NAME] S Santa JP [PERSON_NAME] AT [PERSON_NAME] Test User ST Santa T…" at bounding box center [662, 424] width 607 height 132
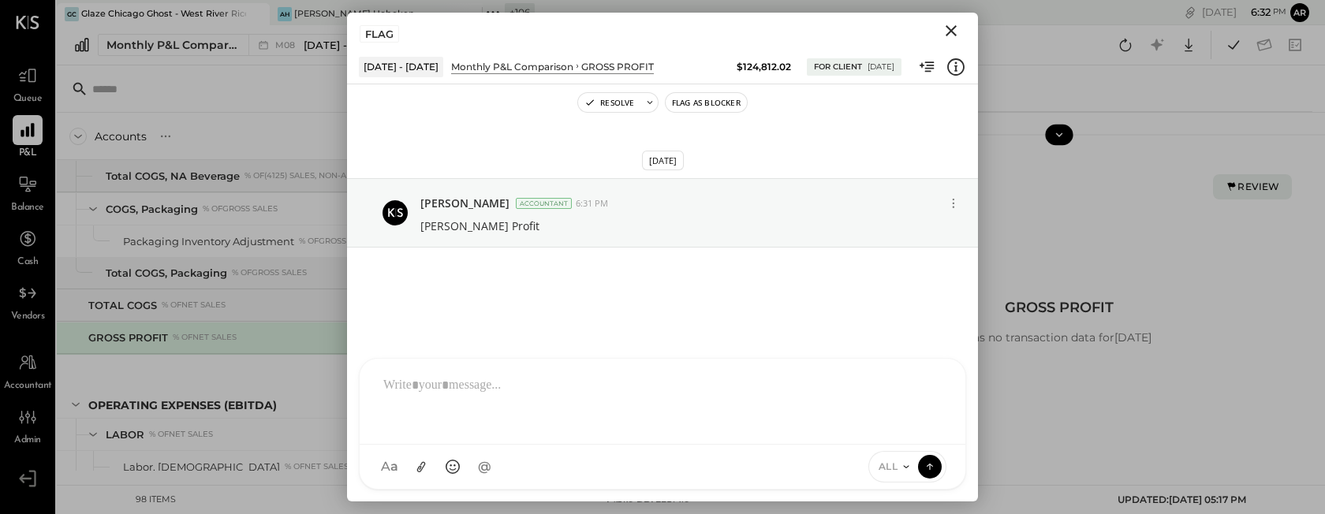
click at [951, 26] on icon "Close" at bounding box center [951, 30] width 19 height 19
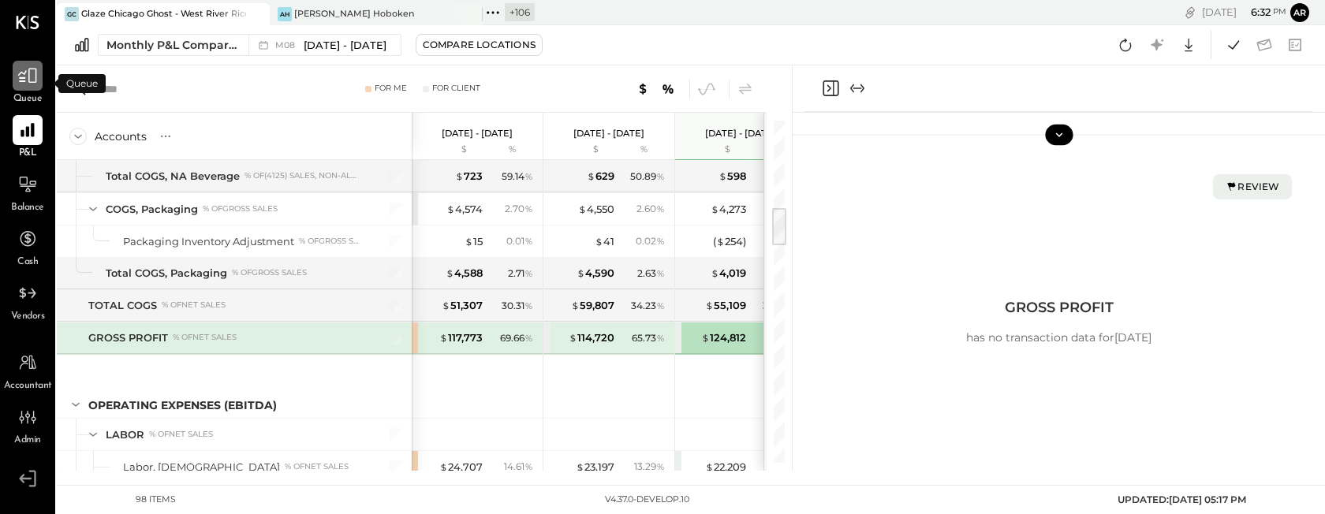
click at [25, 71] on icon at bounding box center [27, 76] width 19 height 15
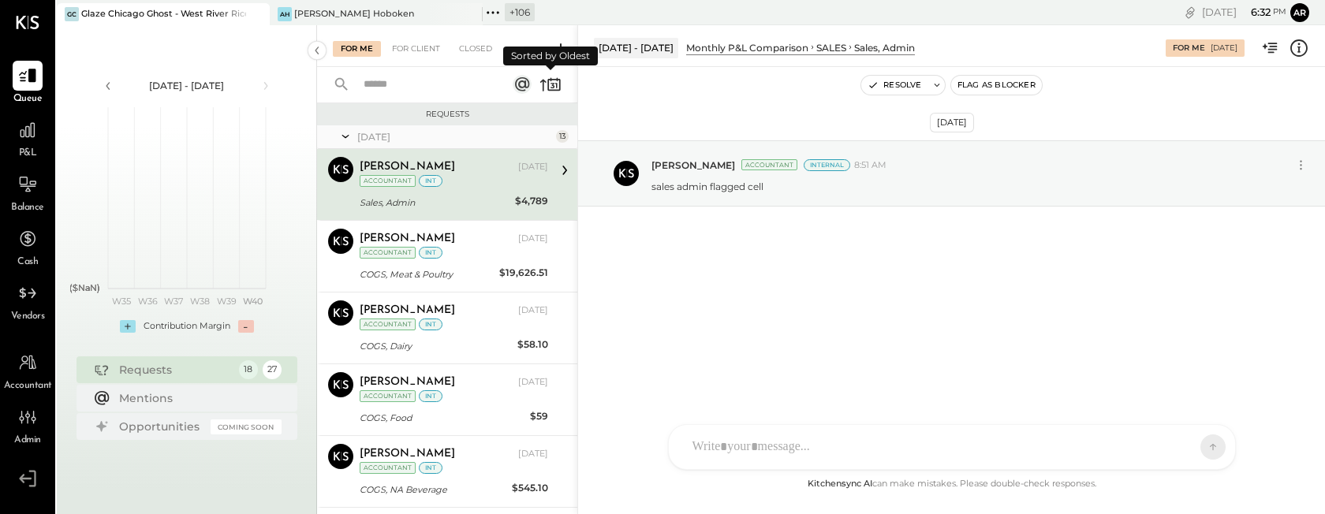
click at [551, 89] on icon at bounding box center [551, 84] width 22 height 22
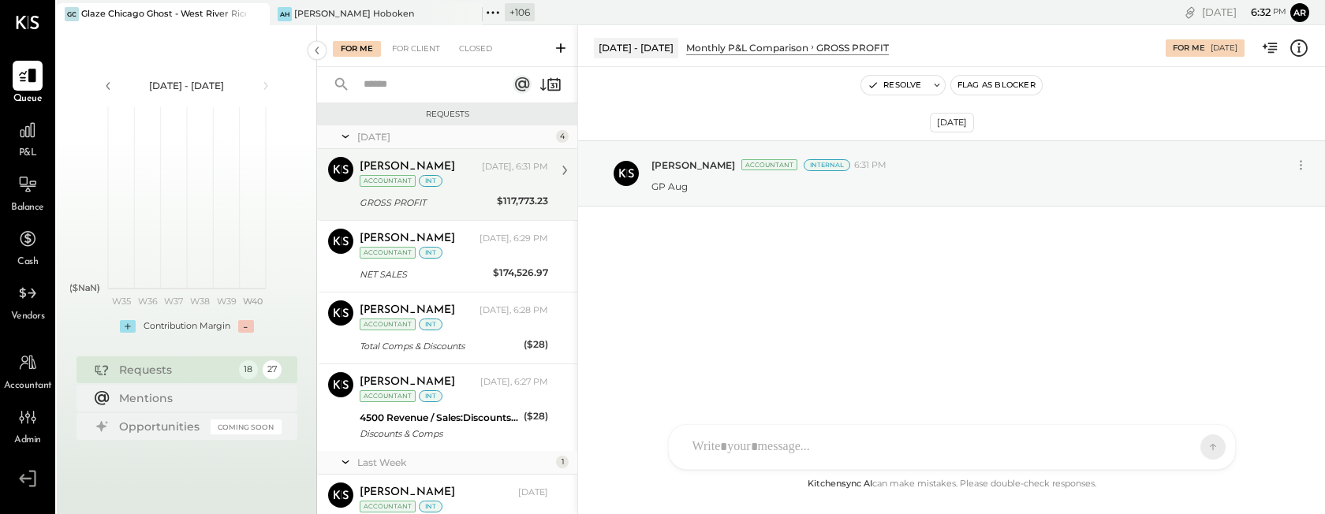
click at [468, 168] on div "[PERSON_NAME]" at bounding box center [419, 167] width 119 height 16
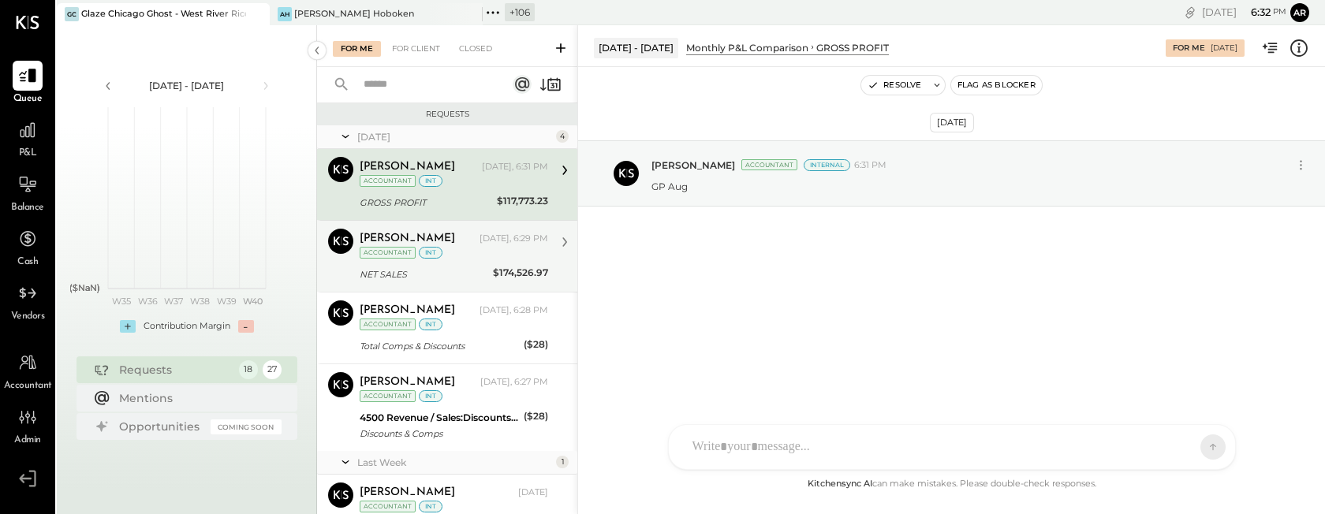
click at [504, 272] on div "$174,526.97" at bounding box center [520, 273] width 55 height 16
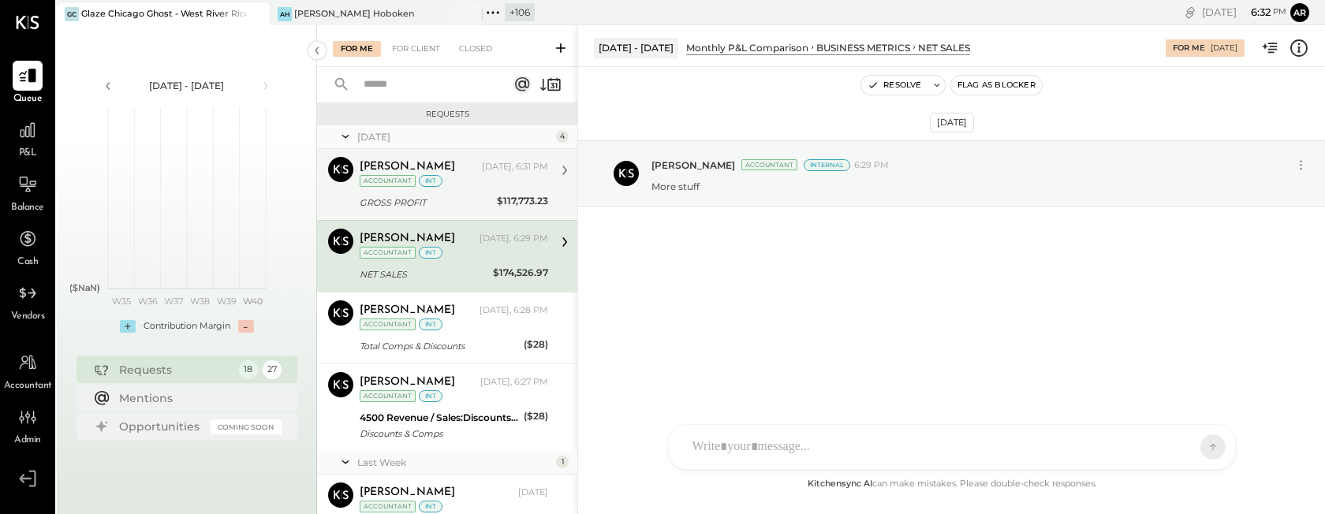
click at [488, 195] on div "GROSS PROFIT" at bounding box center [426, 203] width 133 height 16
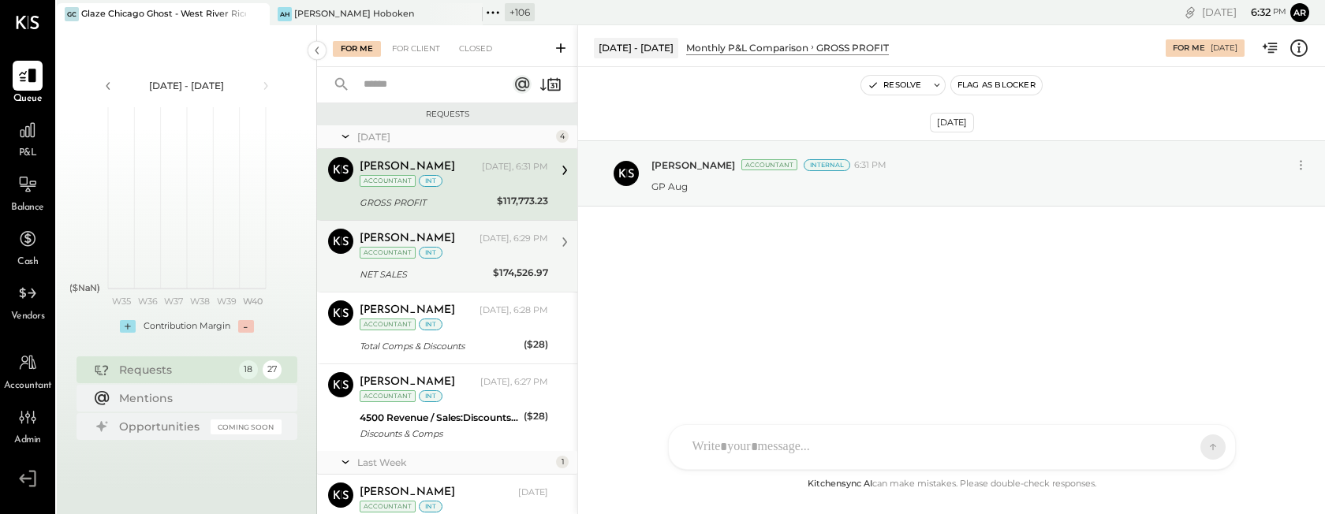
click at [483, 258] on div "[PERSON_NAME] [DATE], 6:29 PM Accountant int" at bounding box center [454, 245] width 189 height 32
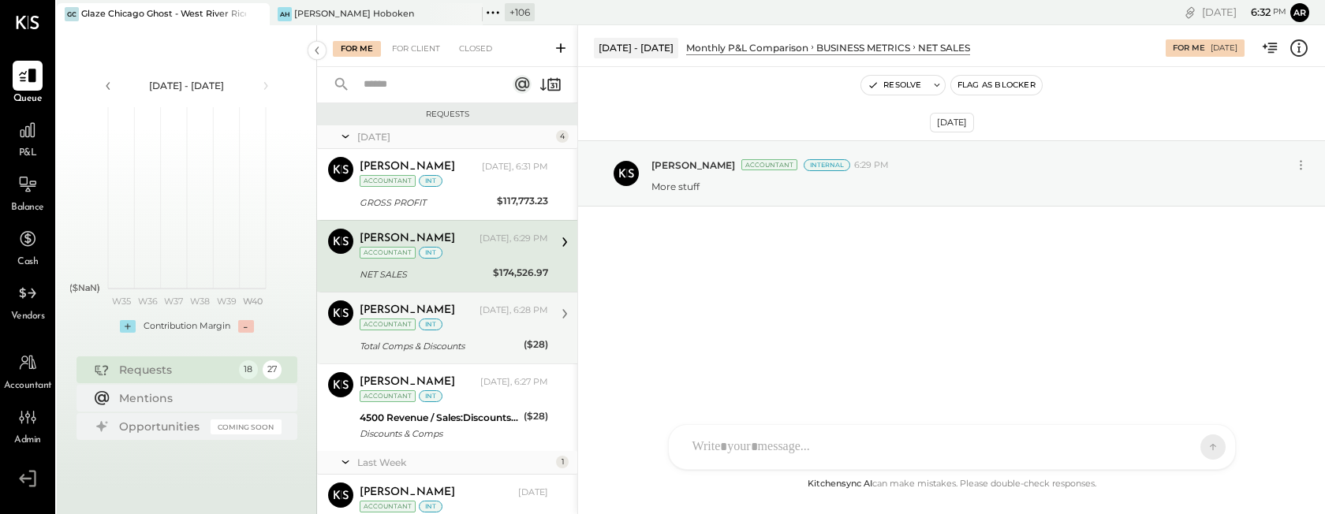
click at [484, 308] on div "[DATE], 6:28 PM" at bounding box center [514, 311] width 69 height 13
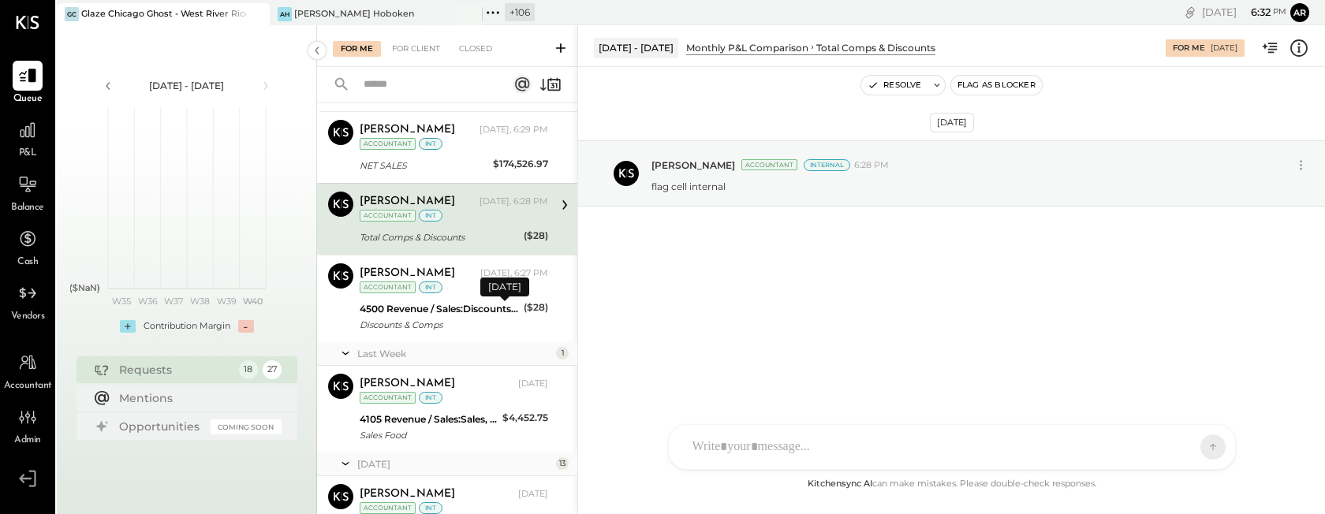
scroll to position [142, 0]
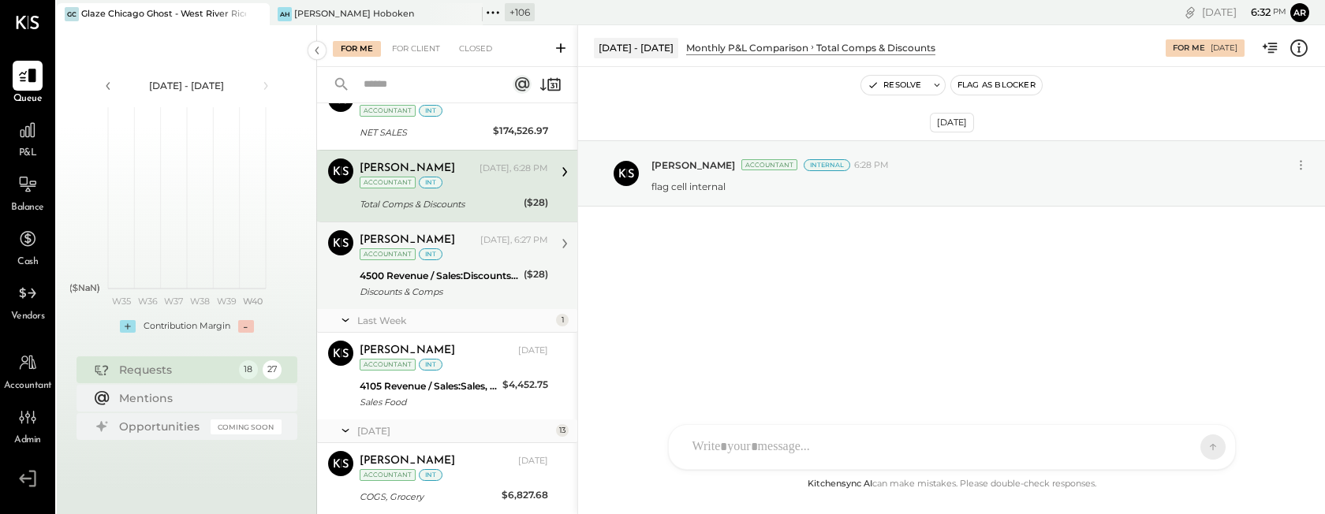
click at [477, 277] on div "4500 Revenue / Sales:Discounts and Comps" at bounding box center [439, 276] width 159 height 16
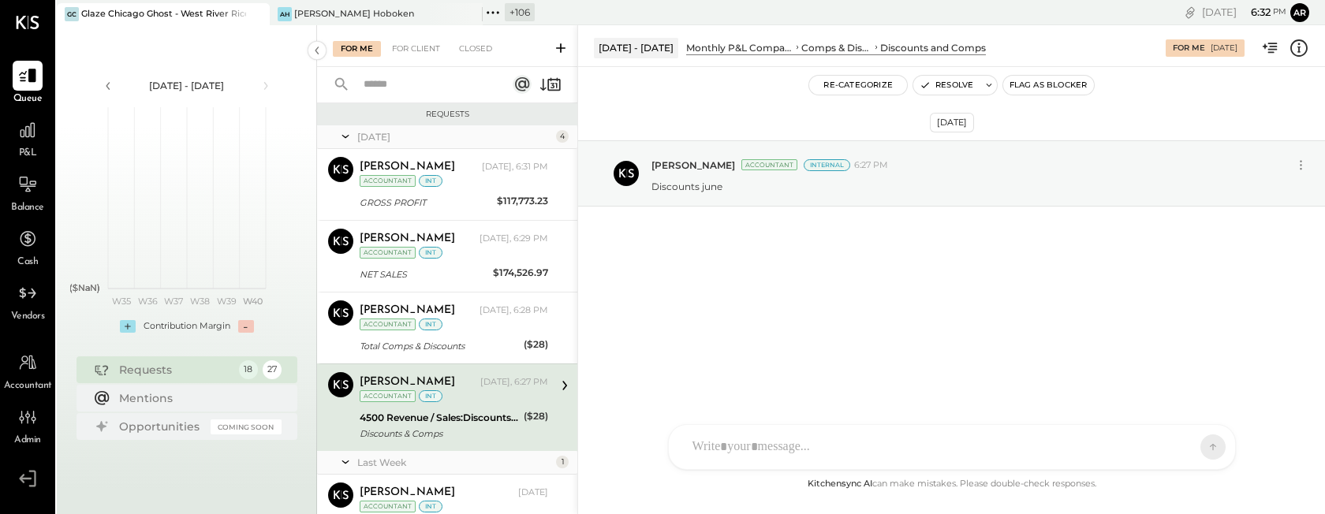
click at [342, 458] on icon at bounding box center [346, 462] width 16 height 39
click at [342, 478] on icon at bounding box center [346, 485] width 16 height 39
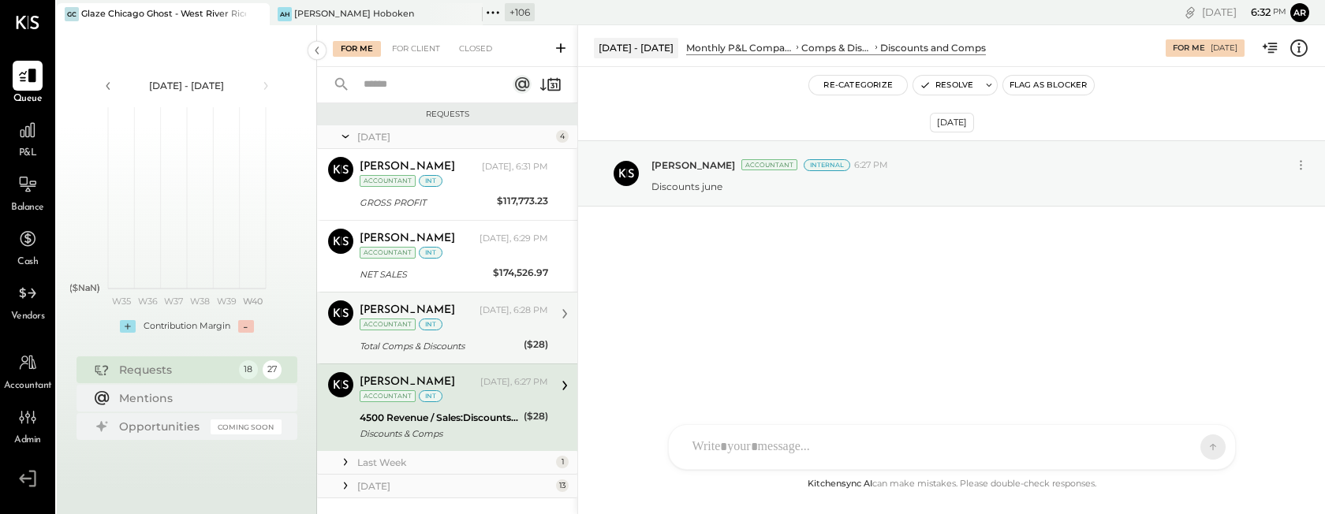
click at [469, 341] on div "Total Comps & Discounts" at bounding box center [439, 346] width 159 height 16
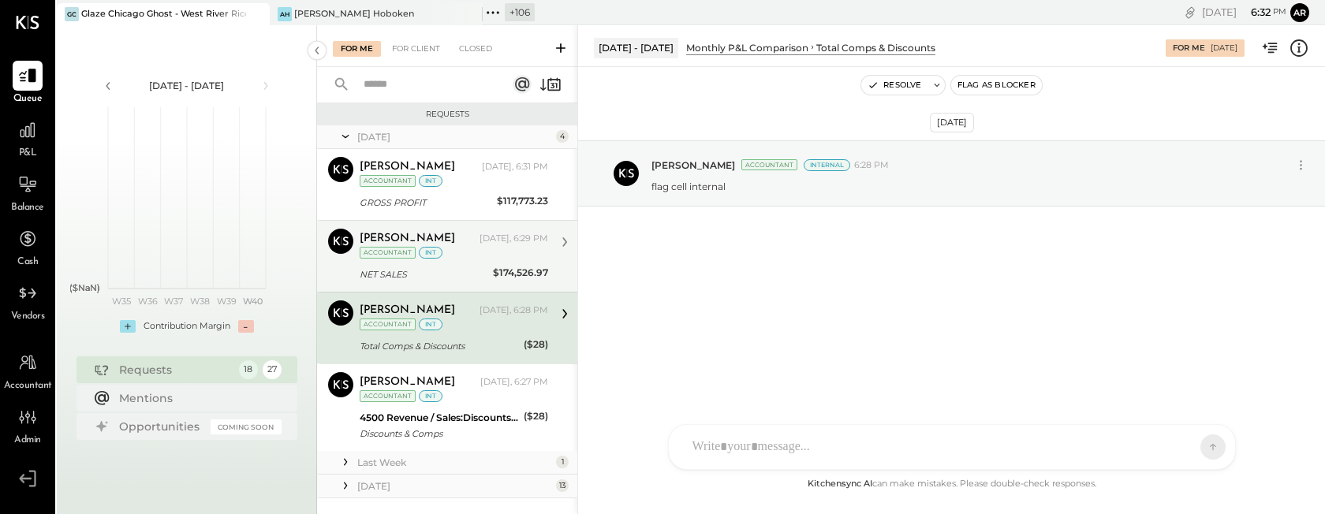
click at [468, 280] on div "NET SALES" at bounding box center [424, 275] width 129 height 16
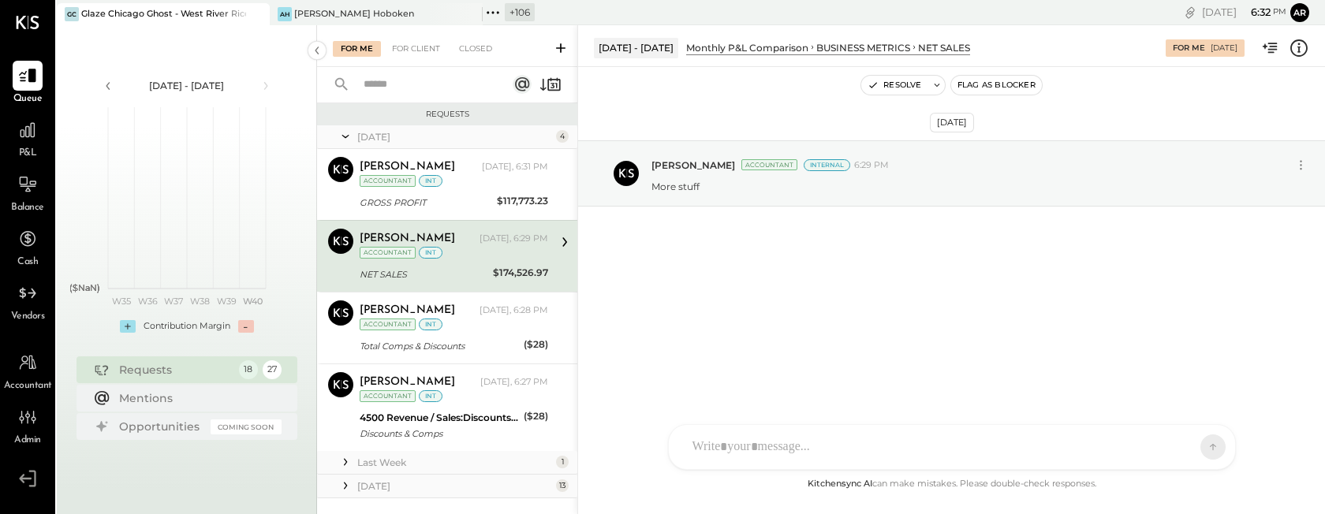
click at [471, 220] on div "[PERSON_NAME] Accountant [PERSON_NAME] [DATE], 6:29 PM Accountant int NET SALES…" at bounding box center [447, 256] width 260 height 72
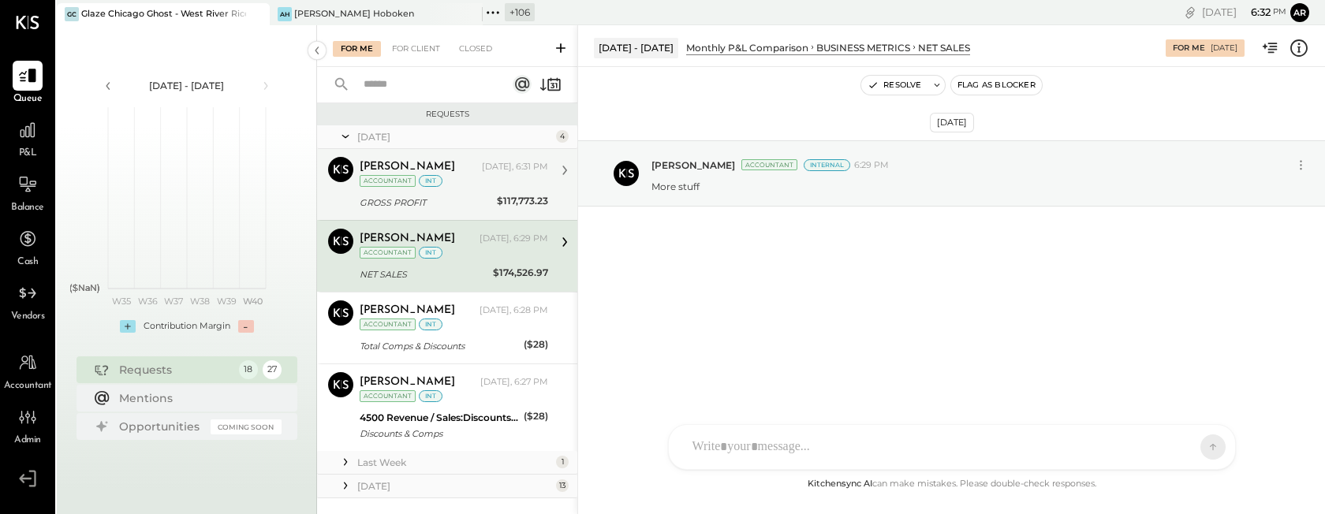
click at [485, 171] on div "[DATE], 6:31 PM" at bounding box center [515, 167] width 66 height 13
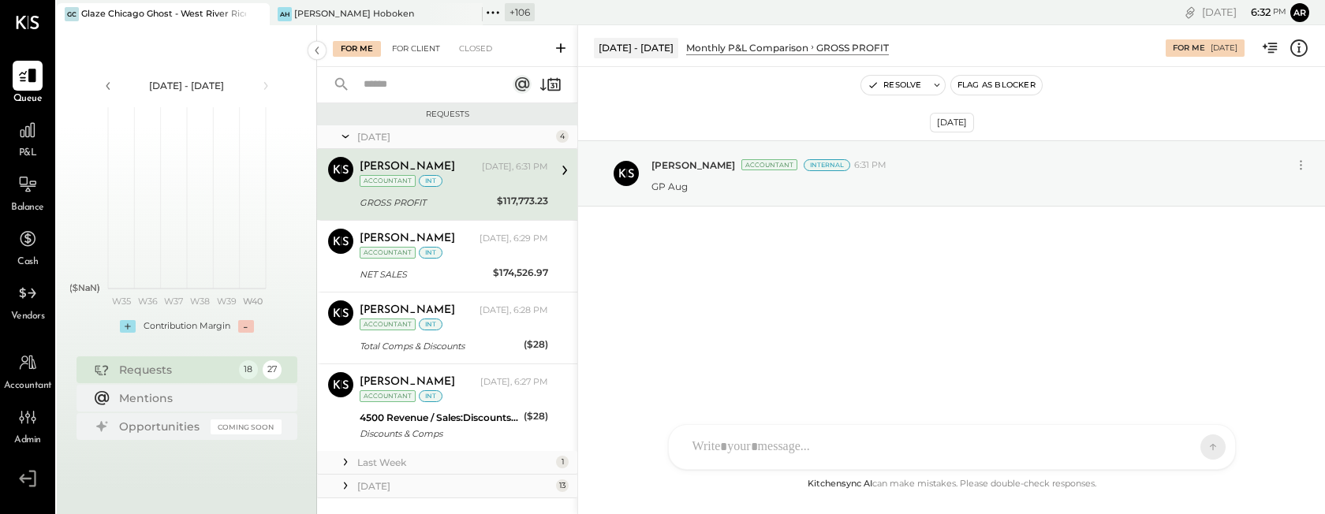
click at [406, 47] on div "For Client" at bounding box center [416, 49] width 64 height 16
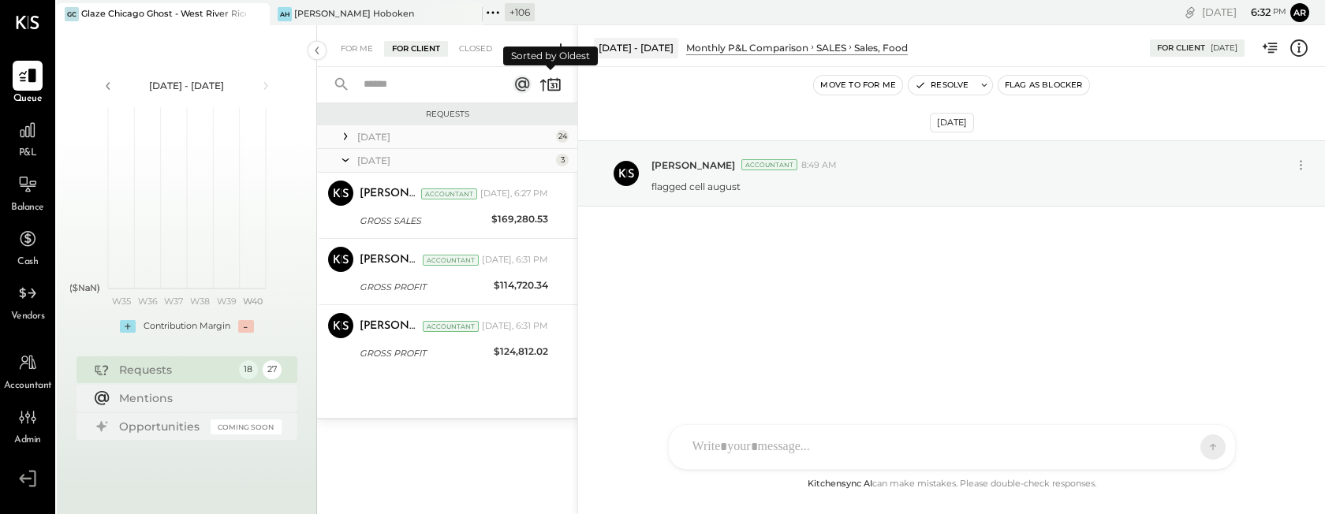
click at [555, 84] on icon at bounding box center [556, 87] width 2 height 6
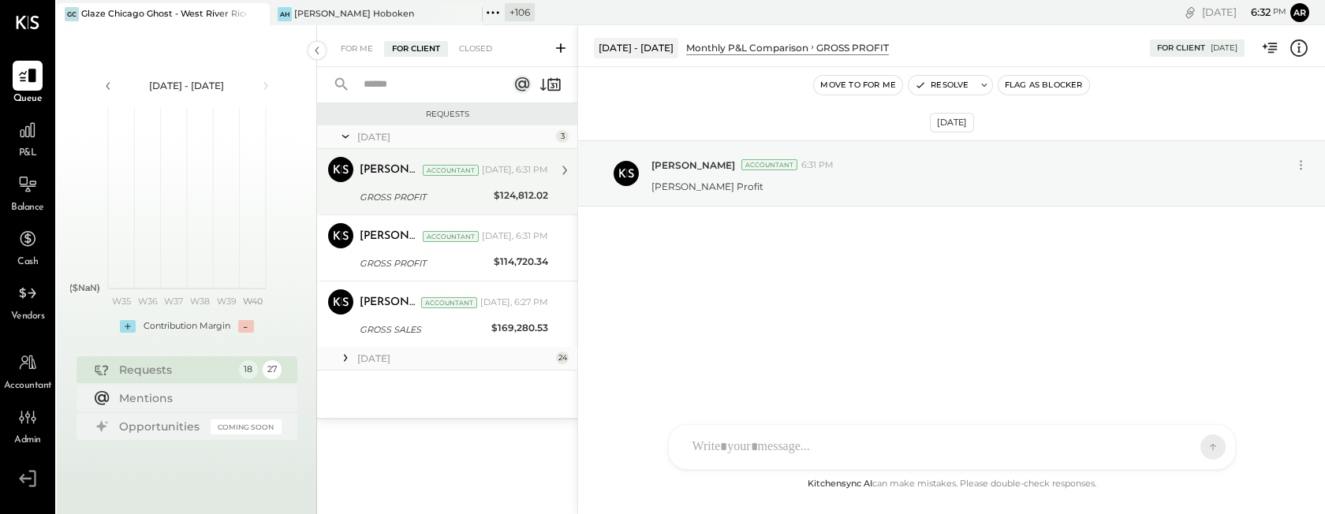
click at [418, 169] on div "[PERSON_NAME]" at bounding box center [390, 171] width 60 height 16
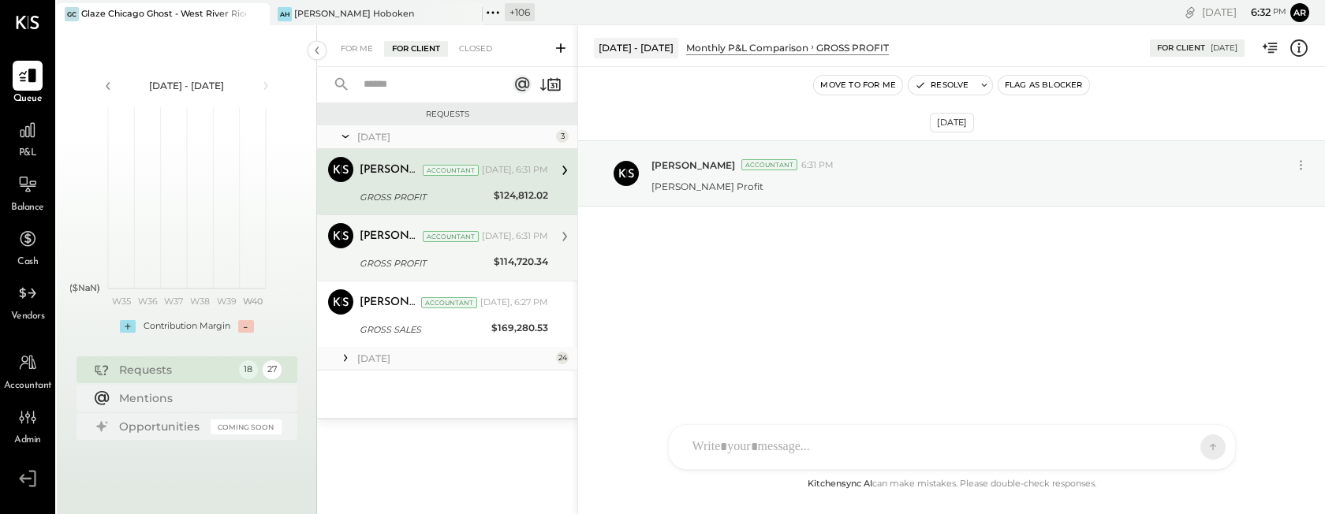
click at [418, 238] on div "[PERSON_NAME]" at bounding box center [390, 237] width 60 height 16
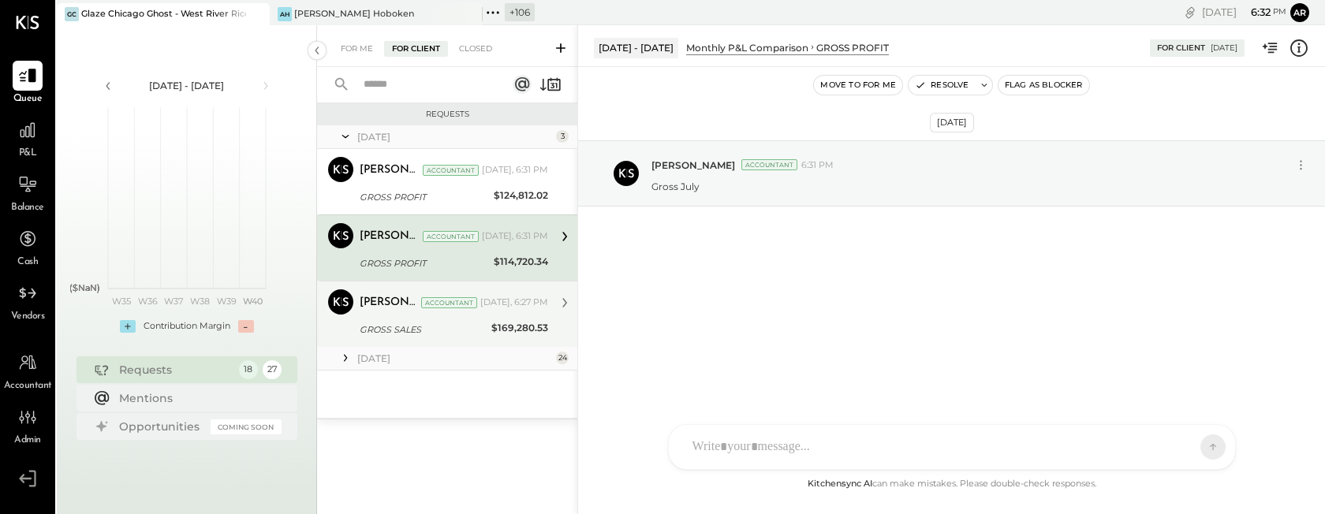
click at [418, 308] on div "[PERSON_NAME]" at bounding box center [389, 303] width 58 height 16
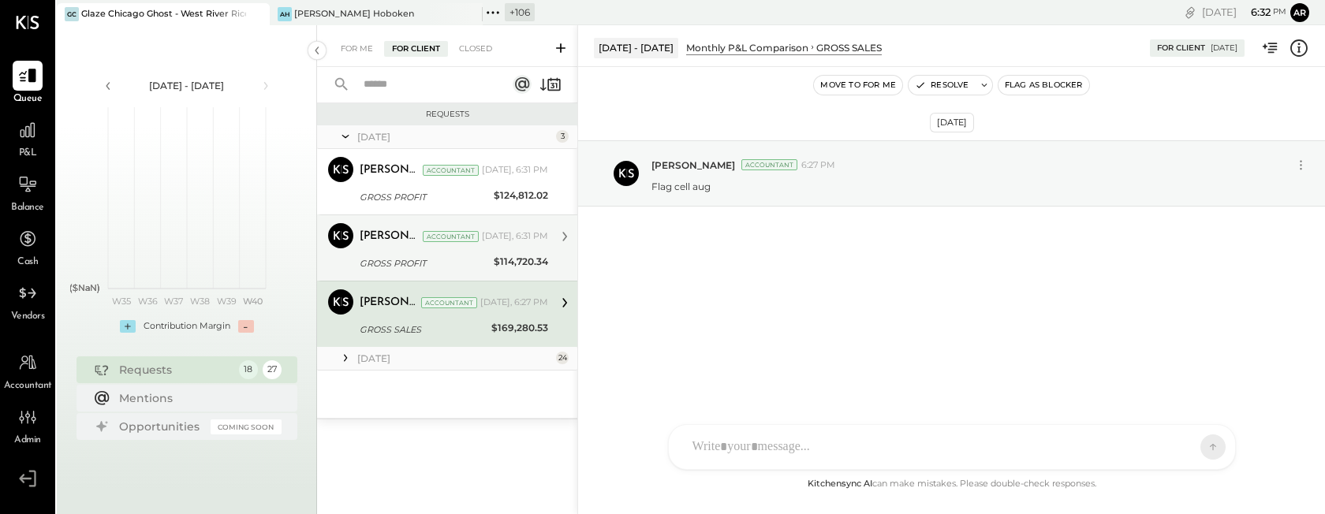
click at [424, 267] on div "GROSS PROFIT" at bounding box center [424, 264] width 129 height 16
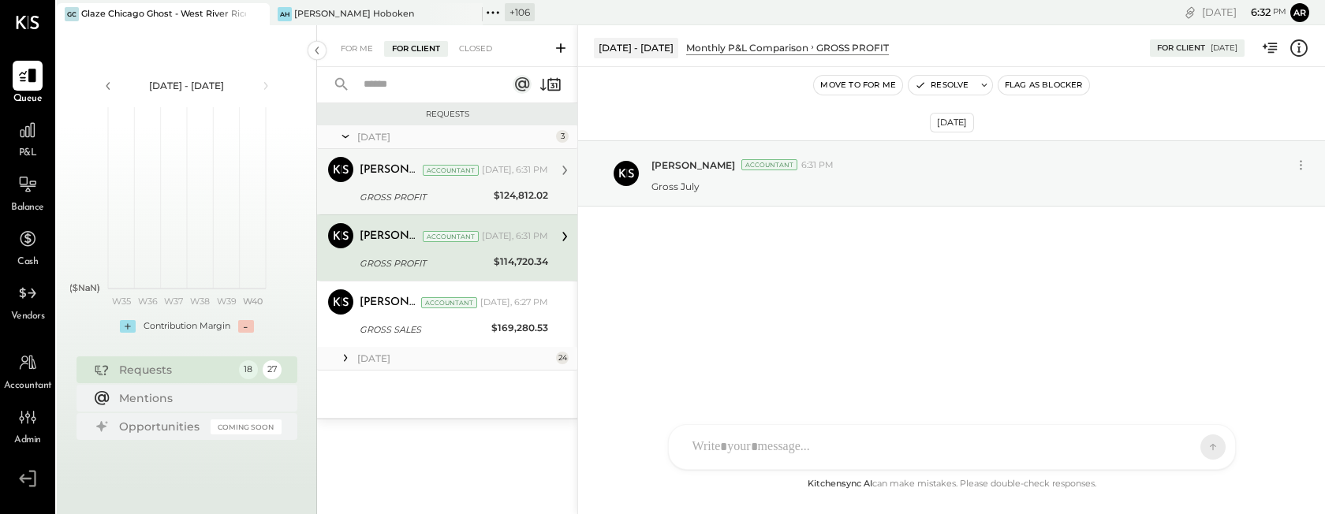
click at [424, 178] on div "[PERSON_NAME] Accountant [DATE], 6:31 PM" at bounding box center [454, 170] width 189 height 22
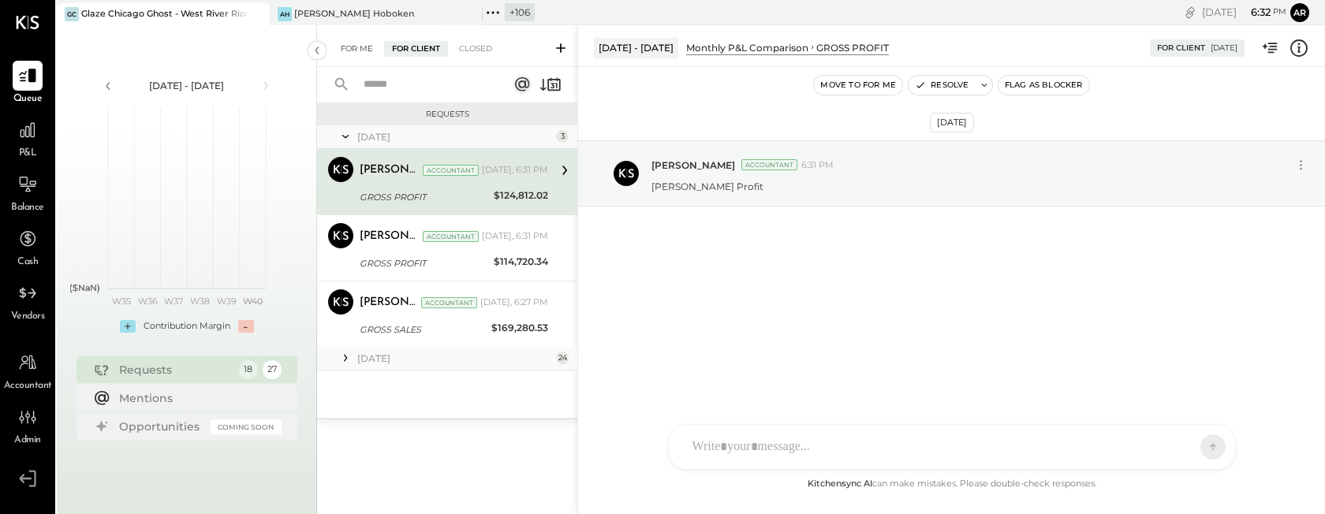
click at [353, 46] on div "For Me" at bounding box center [357, 49] width 48 height 16
